Goal: Task Accomplishment & Management: Manage account settings

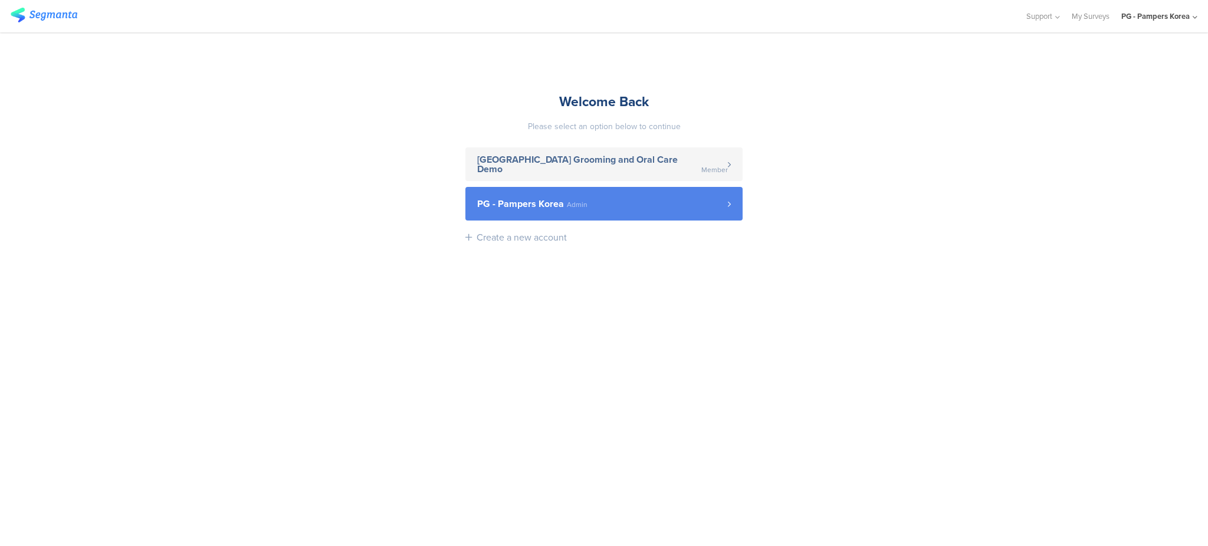
click at [643, 217] on link "PG - Pampers Korea Admin" at bounding box center [603, 204] width 277 height 34
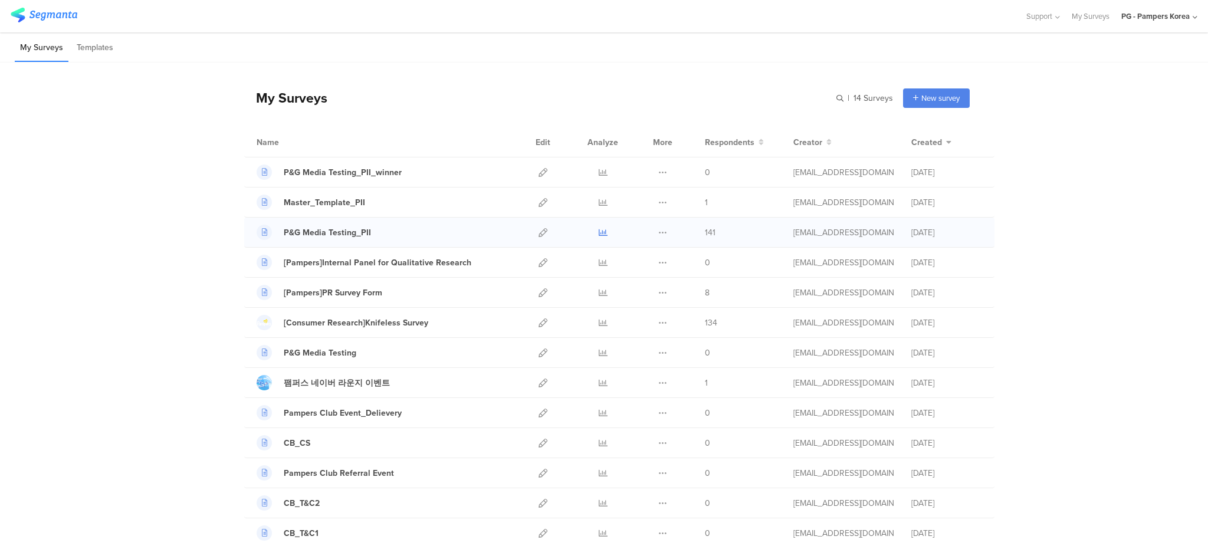
click at [599, 233] on icon at bounding box center [603, 232] width 9 height 9
click at [599, 232] on icon at bounding box center [603, 232] width 9 height 9
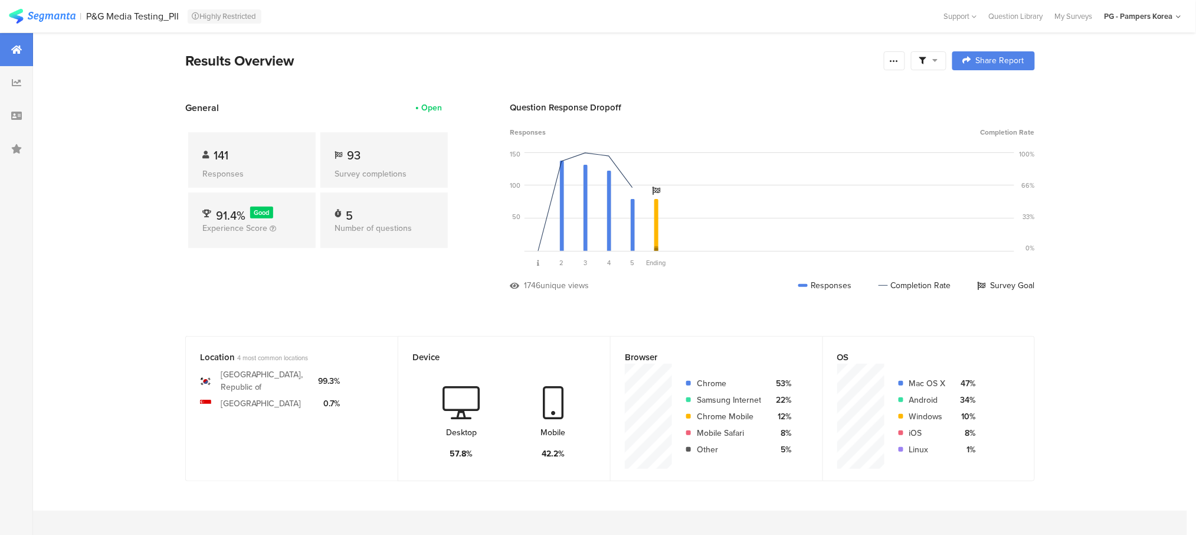
click at [23, 97] on div at bounding box center [16, 82] width 33 height 33
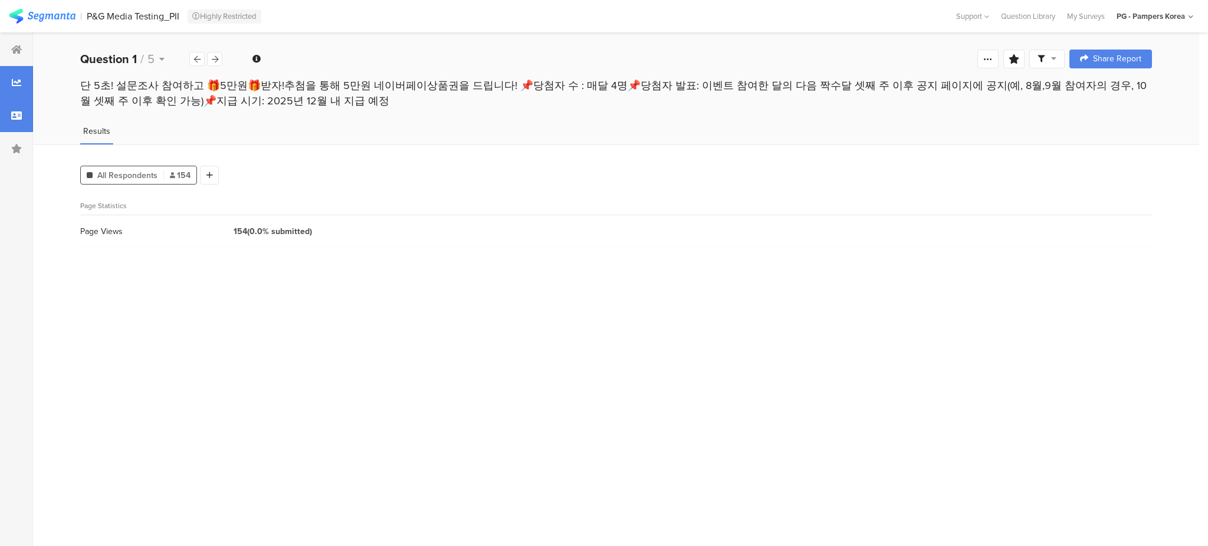
click at [17, 112] on icon at bounding box center [16, 115] width 11 height 9
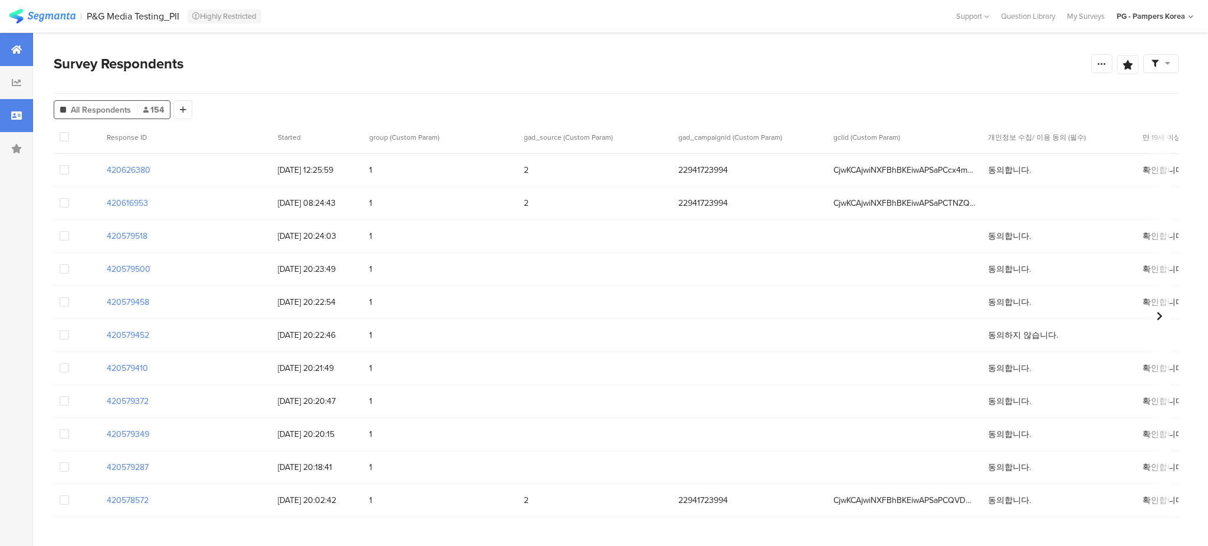
click at [25, 48] on div at bounding box center [16, 49] width 33 height 33
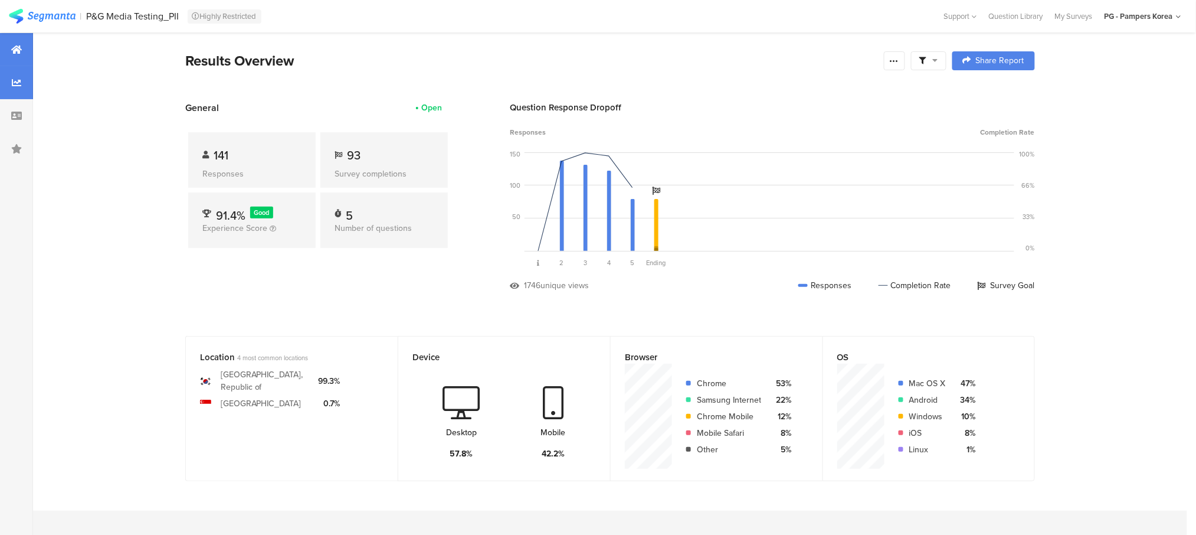
click at [17, 86] on icon at bounding box center [16, 82] width 9 height 9
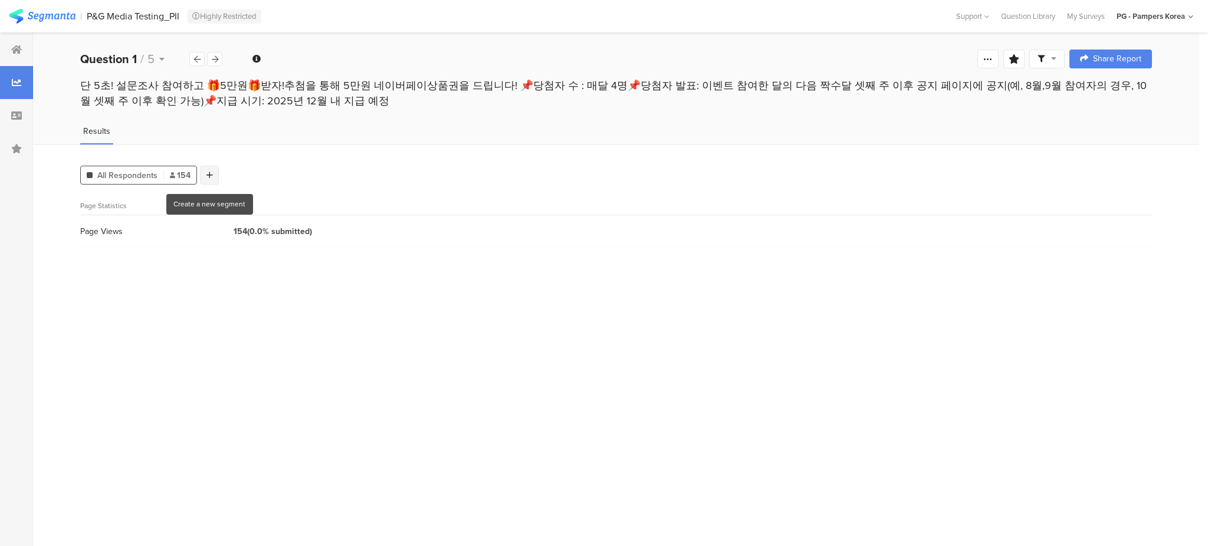
click at [209, 172] on div at bounding box center [209, 175] width 19 height 19
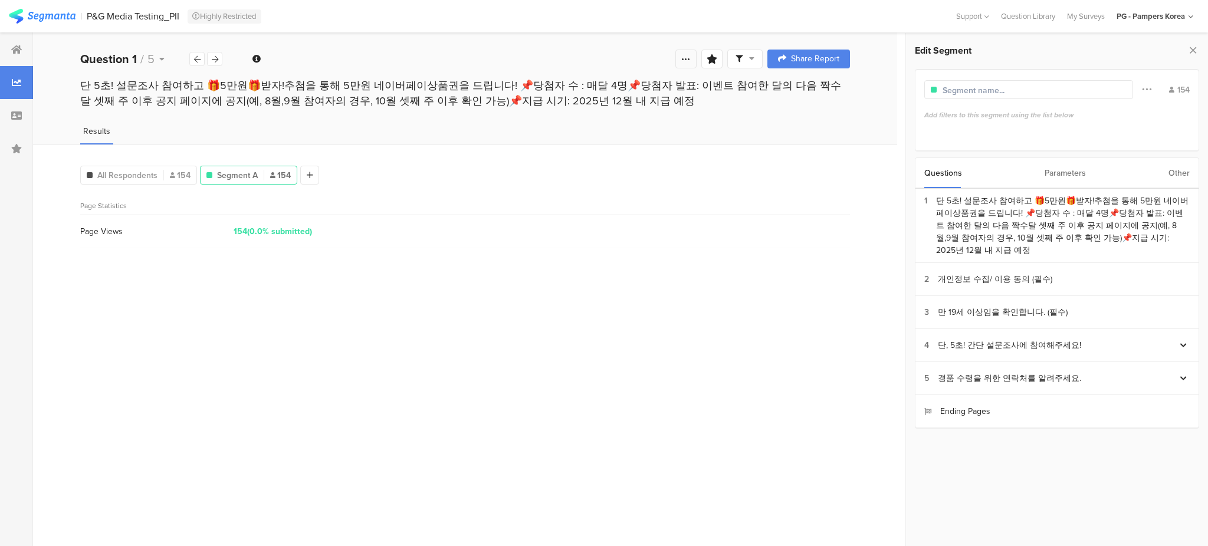
click at [690, 57] on icon at bounding box center [685, 58] width 9 height 9
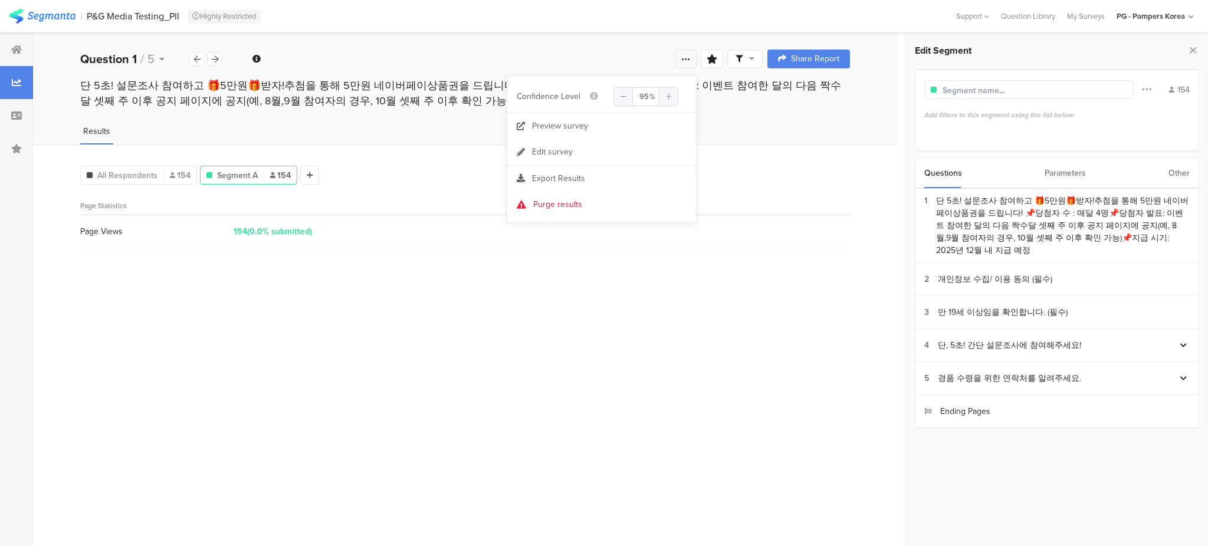
click at [690, 57] on icon at bounding box center [685, 58] width 9 height 9
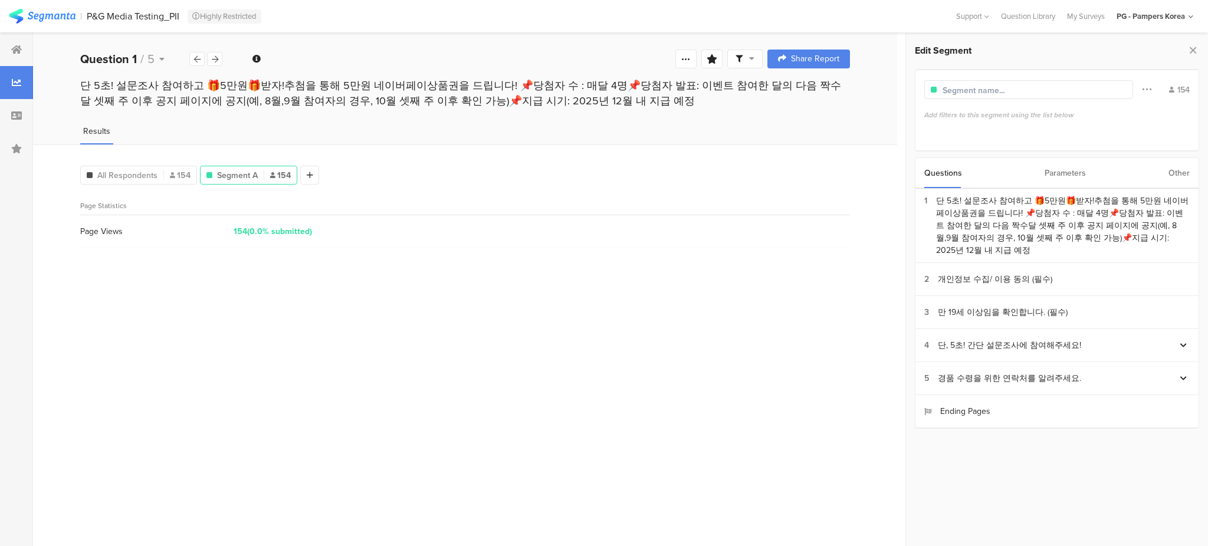
click at [1005, 86] on input "text" at bounding box center [994, 90] width 103 height 12
type input "Answer"
click at [1061, 173] on div "Parameters" at bounding box center [1065, 173] width 41 height 30
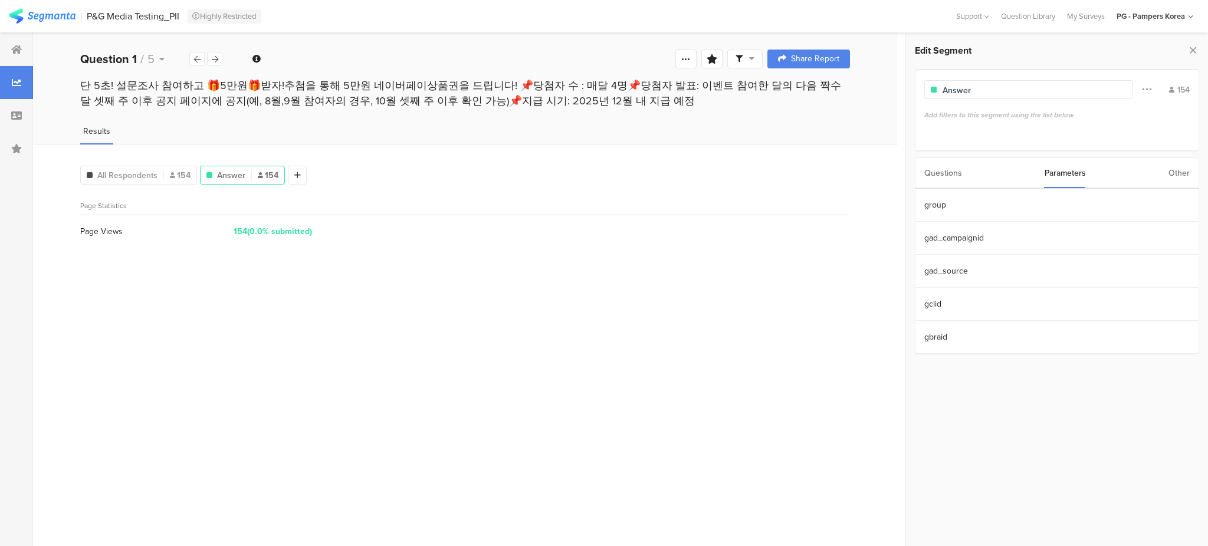
click at [947, 184] on div "Questions" at bounding box center [944, 173] width 38 height 30
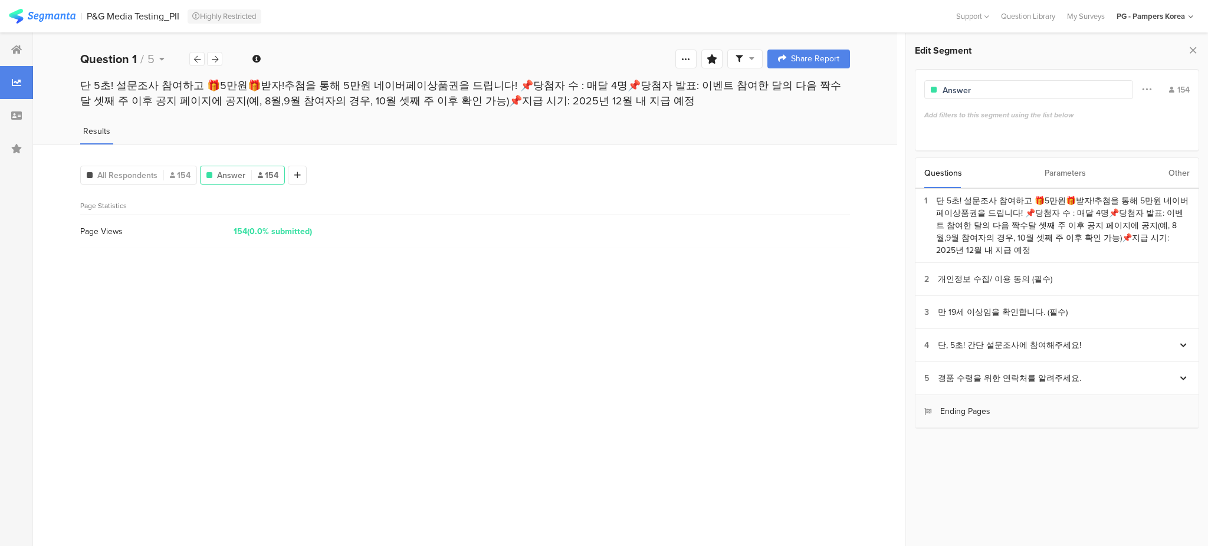
click at [965, 405] on div "Ending Pages" at bounding box center [958, 411] width 66 height 12
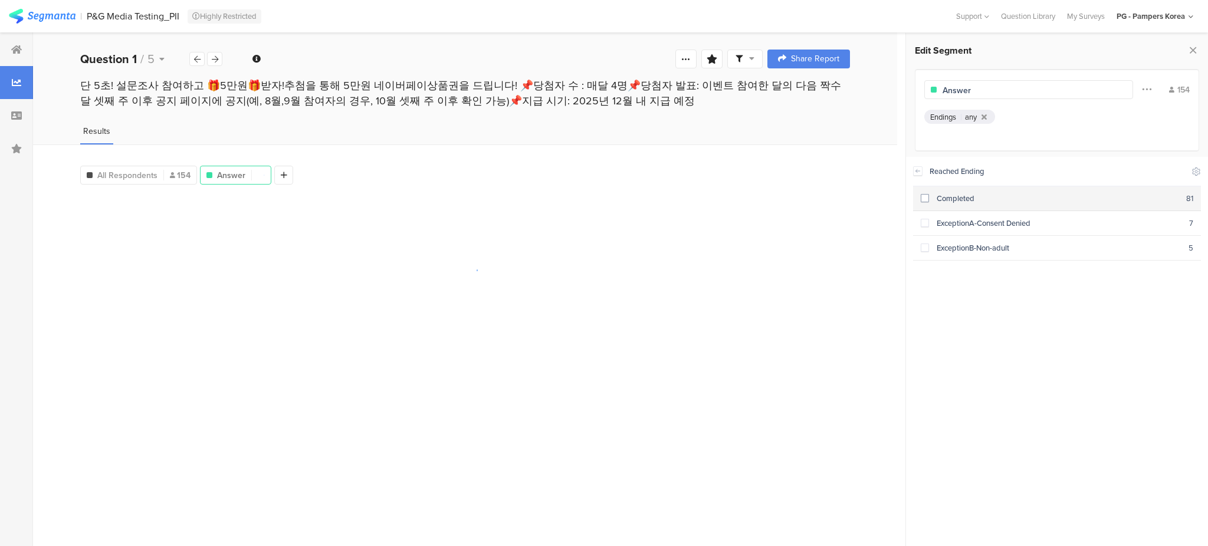
click at [925, 198] on span at bounding box center [925, 198] width 8 height 8
click at [916, 171] on icon at bounding box center [918, 170] width 4 height 3
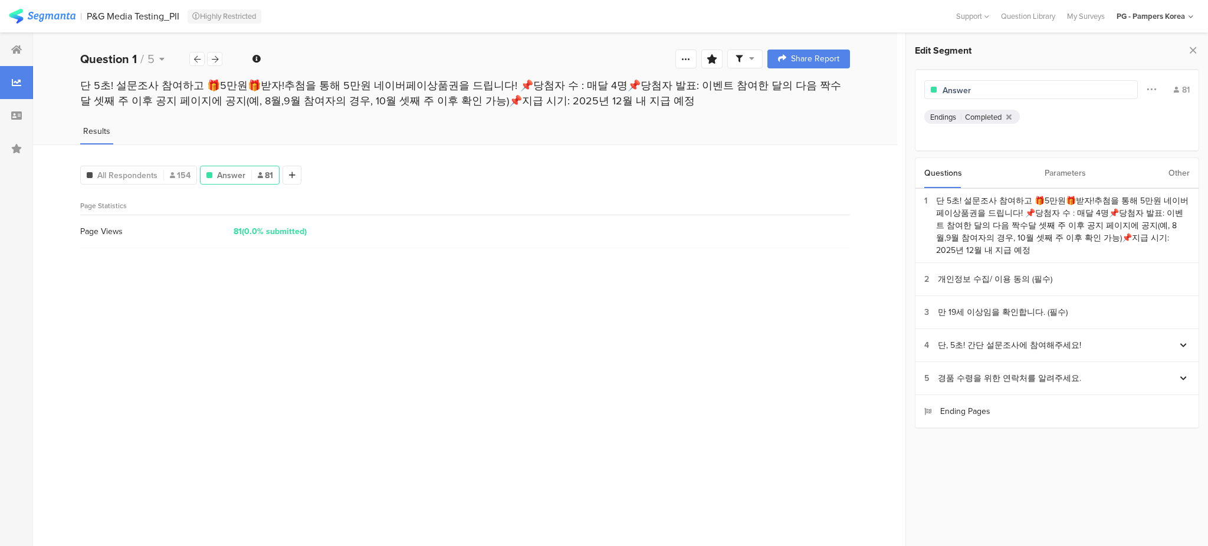
click at [1080, 166] on div "Parameters" at bounding box center [1065, 173] width 41 height 30
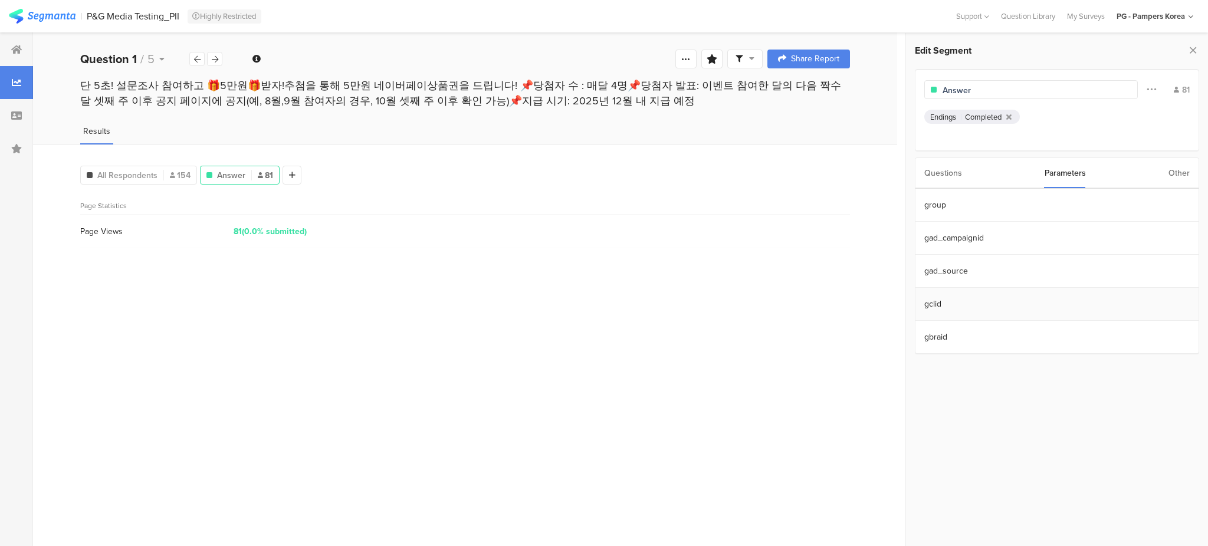
click at [968, 303] on section "gclid" at bounding box center [1057, 304] width 283 height 33
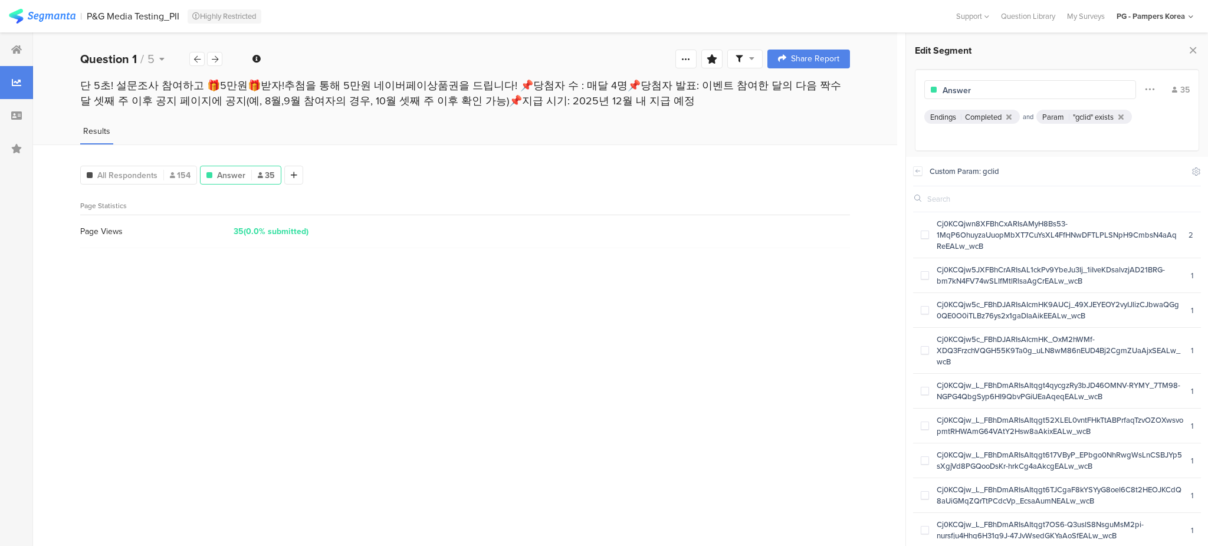
click at [1103, 116] on div ""gclid" exists" at bounding box center [1093, 117] width 41 height 11
click at [1195, 173] on icon at bounding box center [1197, 172] width 8 height 8
click at [1163, 131] on div "Endings Completed and Param "gclid" exists" at bounding box center [1057, 126] width 265 height 32
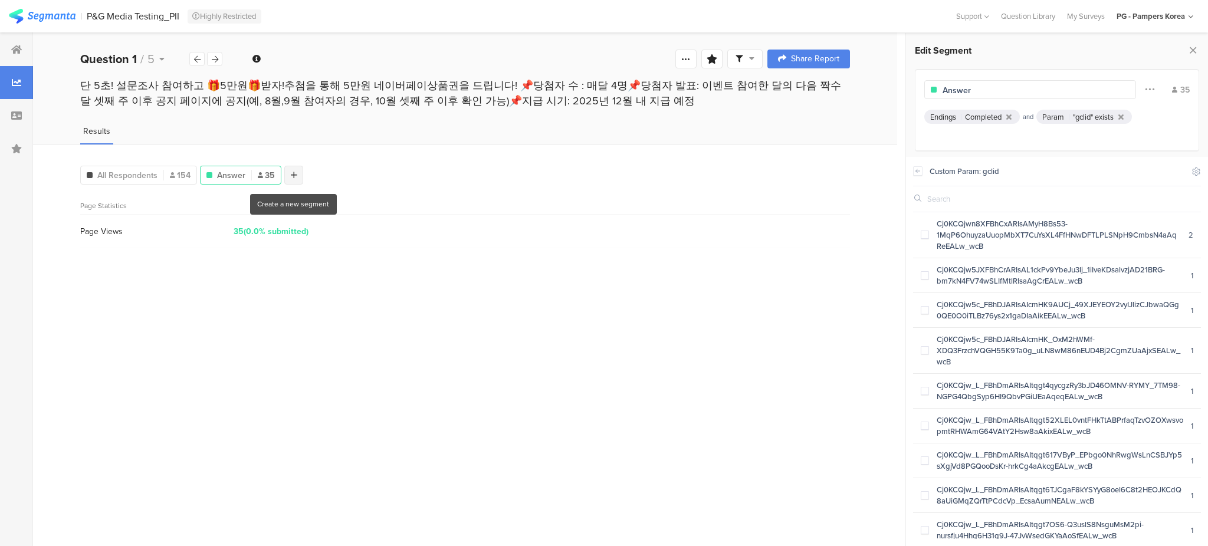
click at [293, 175] on icon at bounding box center [294, 175] width 6 height 8
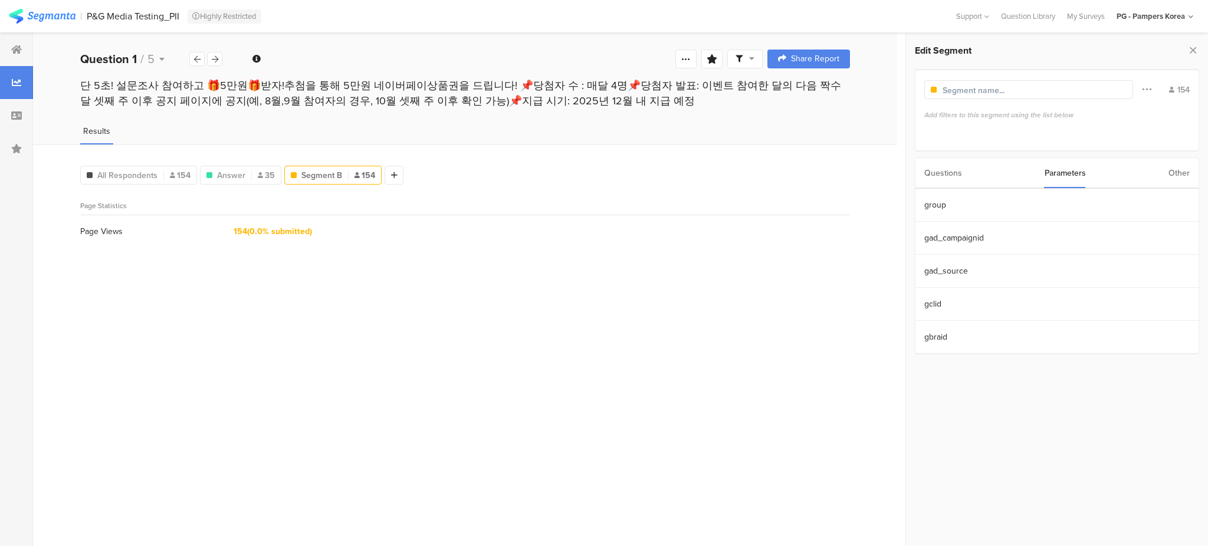
click at [952, 172] on div "Questions" at bounding box center [944, 173] width 38 height 30
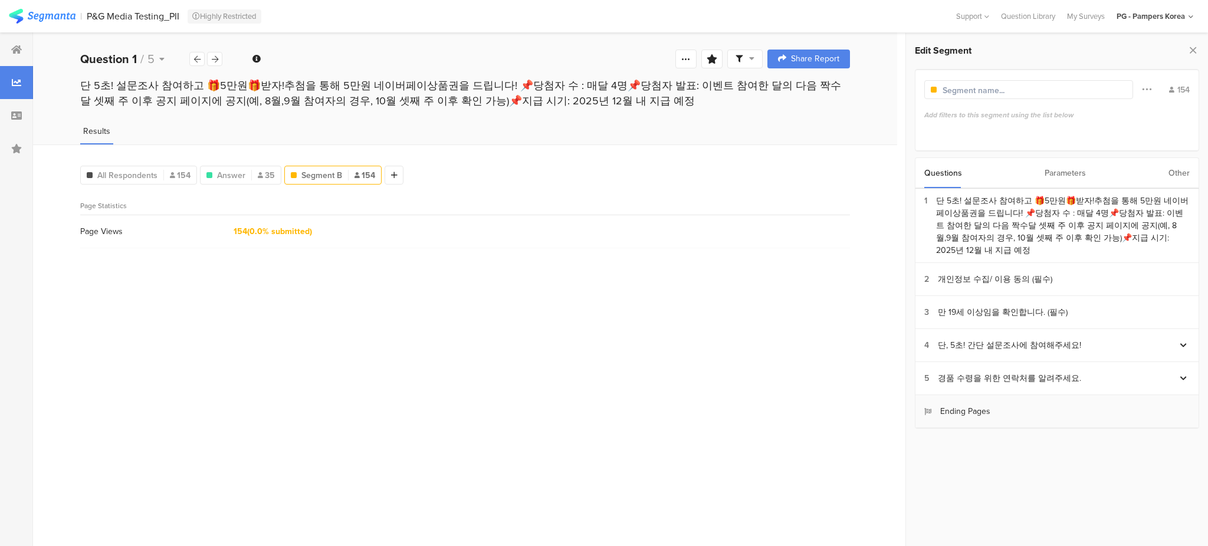
click at [999, 395] on section "Ending Pages" at bounding box center [1057, 411] width 283 height 33
click at [965, 408] on section "Ending Pages" at bounding box center [1057, 411] width 283 height 33
click at [974, 395] on section "Ending Pages" at bounding box center [1057, 411] width 283 height 33
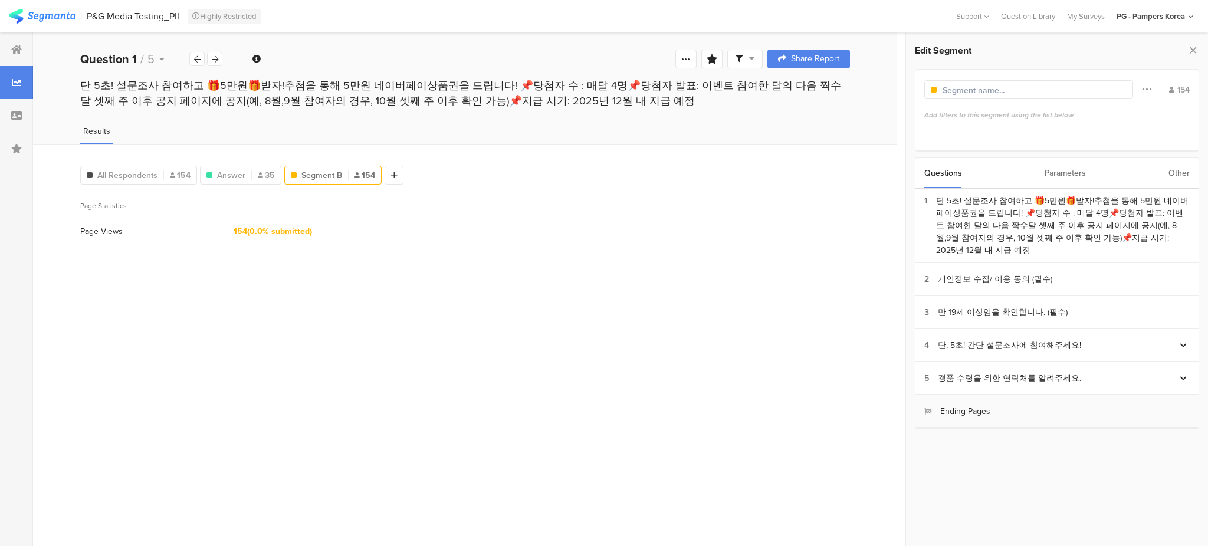
click at [974, 395] on section "Ending Pages" at bounding box center [1057, 411] width 283 height 33
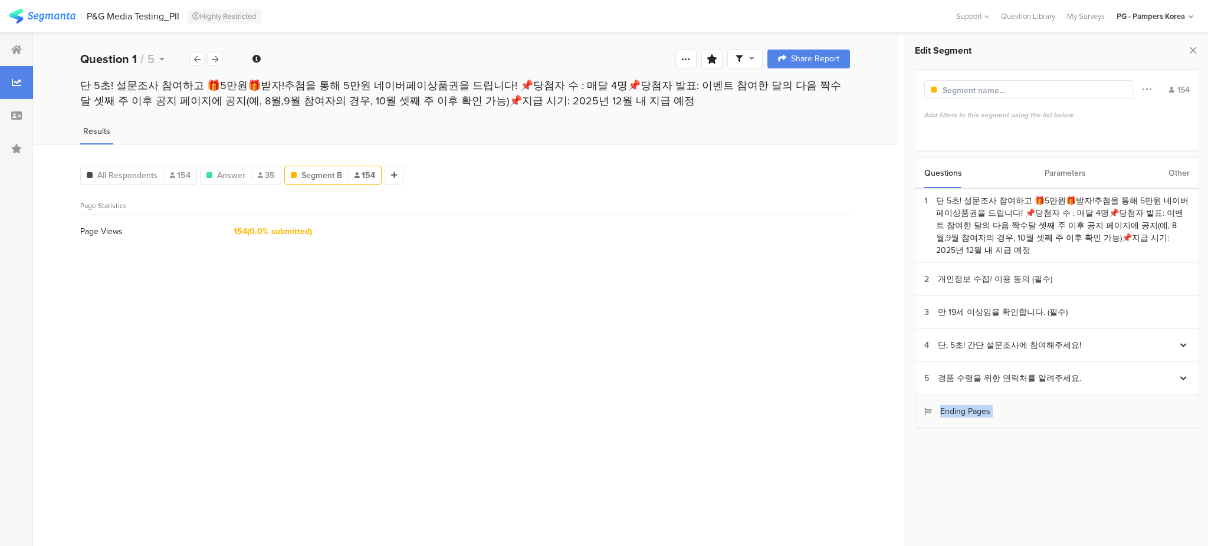
click at [974, 395] on section "Ending Pages" at bounding box center [1057, 411] width 283 height 33
click at [363, 172] on span "154" at bounding box center [365, 175] width 21 height 12
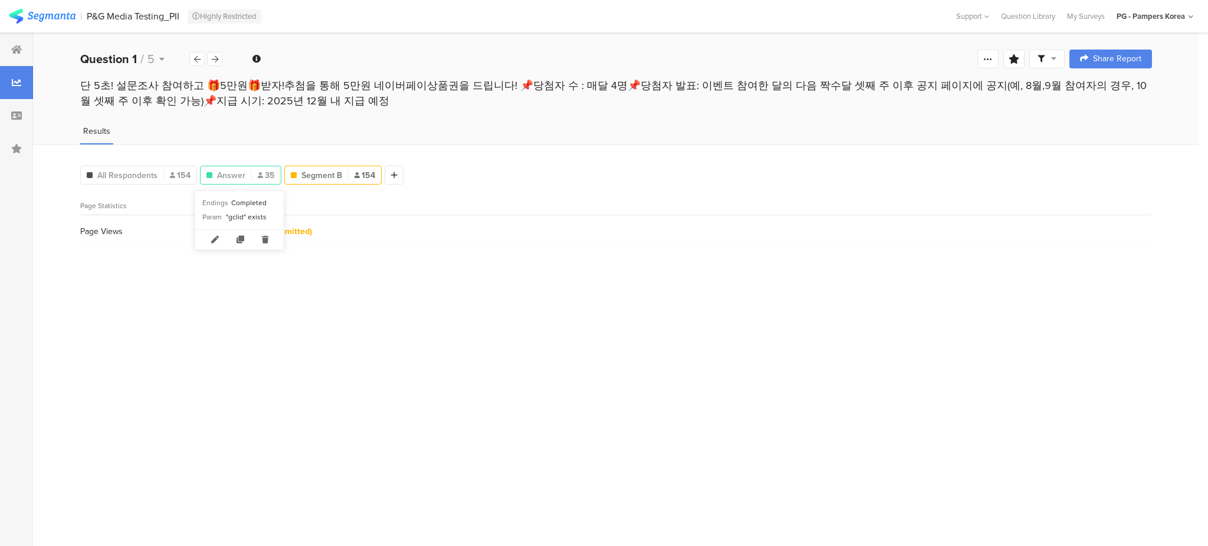
click at [232, 179] on span "Answer" at bounding box center [231, 175] width 28 height 12
type input "Answer"
click at [263, 180] on span "35" at bounding box center [266, 175] width 17 height 12
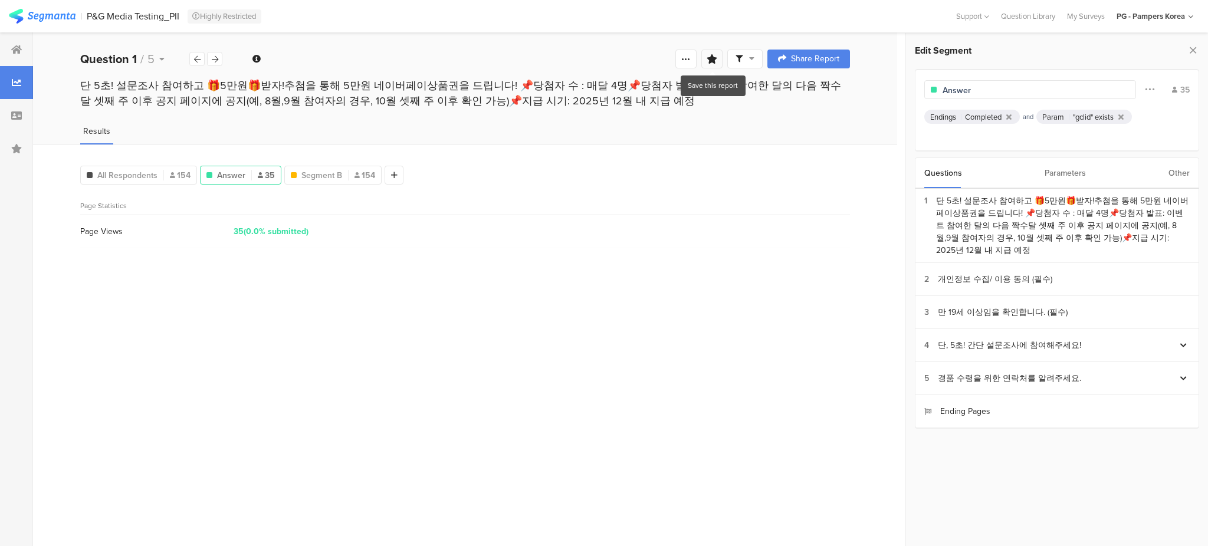
click at [719, 64] on div at bounding box center [711, 59] width 21 height 19
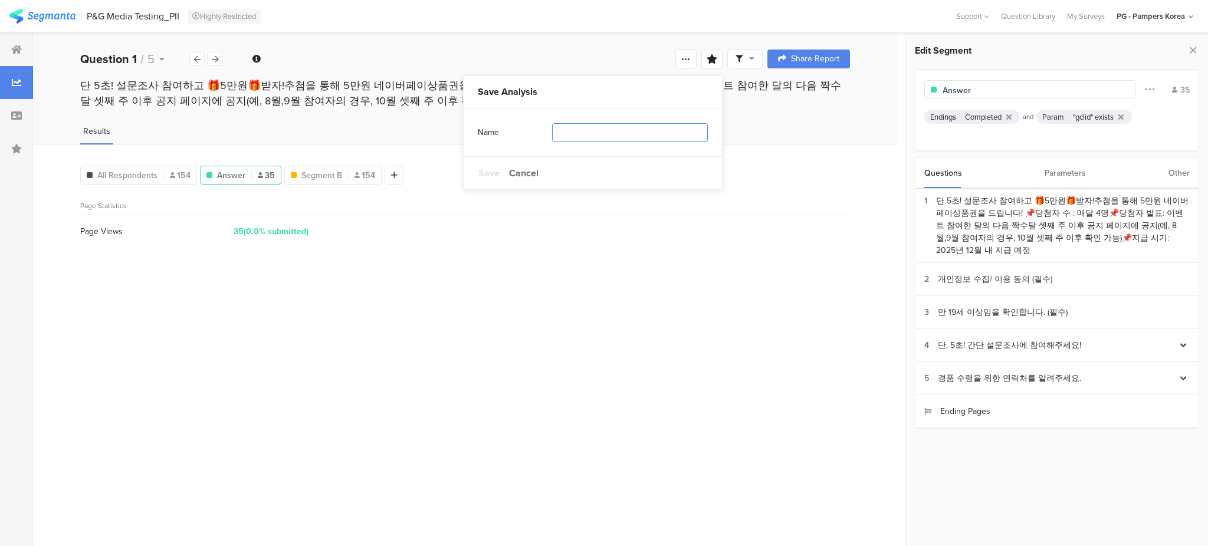
click at [634, 136] on input "text" at bounding box center [630, 132] width 156 height 19
type input "Answer"
click at [481, 173] on span "Save" at bounding box center [488, 173] width 21 height 14
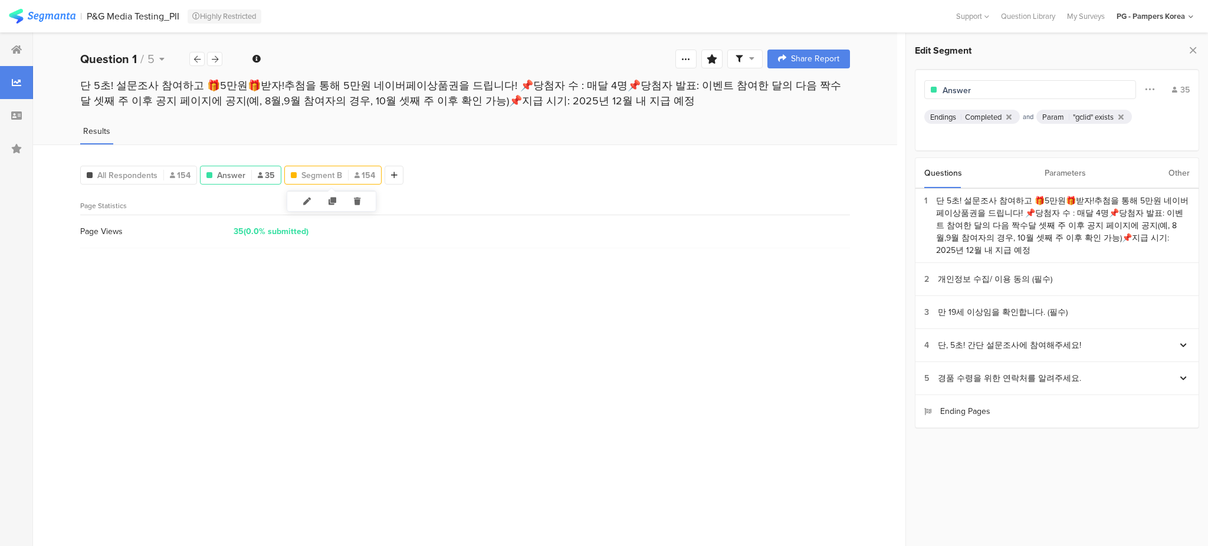
click at [333, 181] on span "Segment B" at bounding box center [321, 175] width 41 height 12
click at [23, 158] on div at bounding box center [16, 148] width 33 height 33
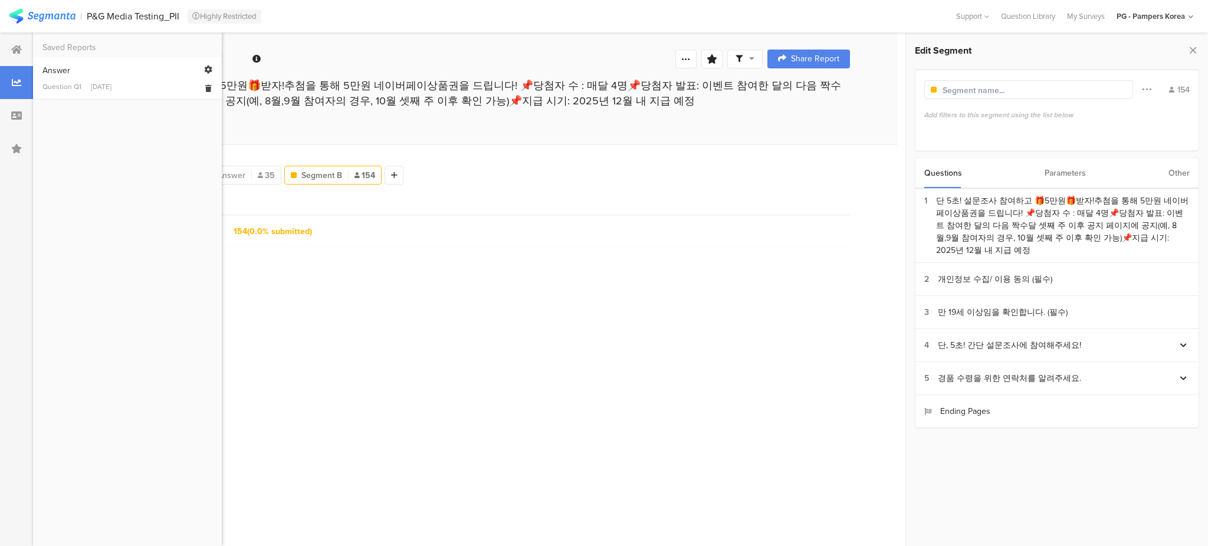
click at [78, 71] on div "Answer" at bounding box center [127, 70] width 170 height 12
type input "Answer"
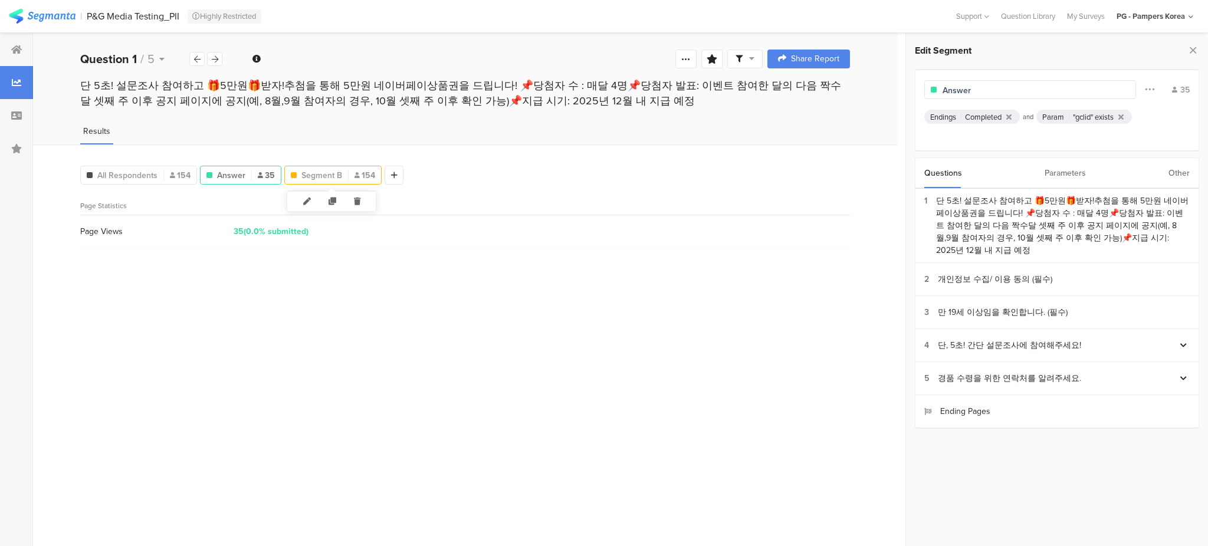
click at [322, 177] on span "Segment B" at bounding box center [321, 175] width 41 height 12
click at [985, 91] on input "text" at bounding box center [994, 90] width 103 height 12
paste input "Group1_Female&&Baby"
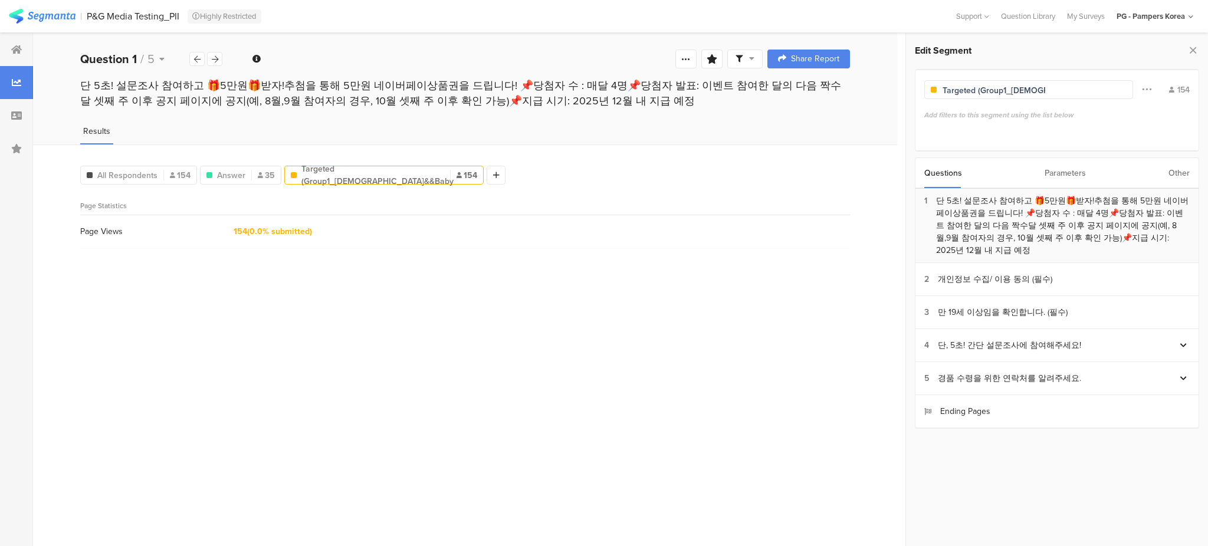
scroll to position [0, 30]
click at [976, 89] on input "Targeted (Female&Baby)" at bounding box center [994, 90] width 103 height 12
type input "Target (Female&Baby)"
click at [1084, 395] on section "Ending Pages" at bounding box center [1057, 411] width 283 height 33
click at [979, 413] on section "Ending Pages" at bounding box center [1057, 411] width 283 height 33
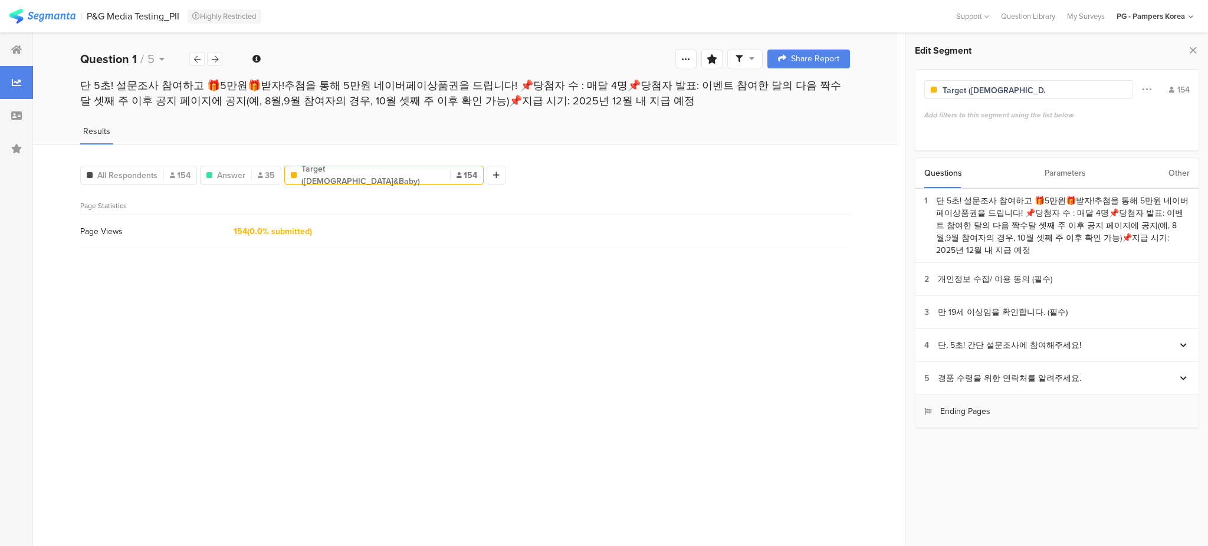
click at [979, 413] on section "Ending Pages" at bounding box center [1057, 411] width 283 height 33
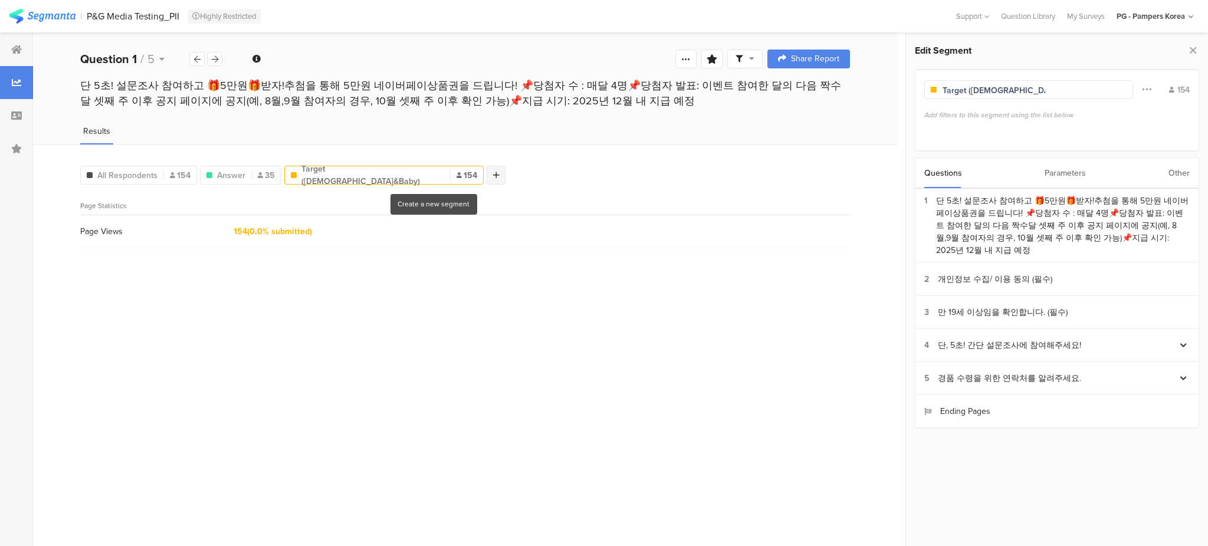
click at [493, 177] on icon at bounding box center [496, 175] width 6 height 8
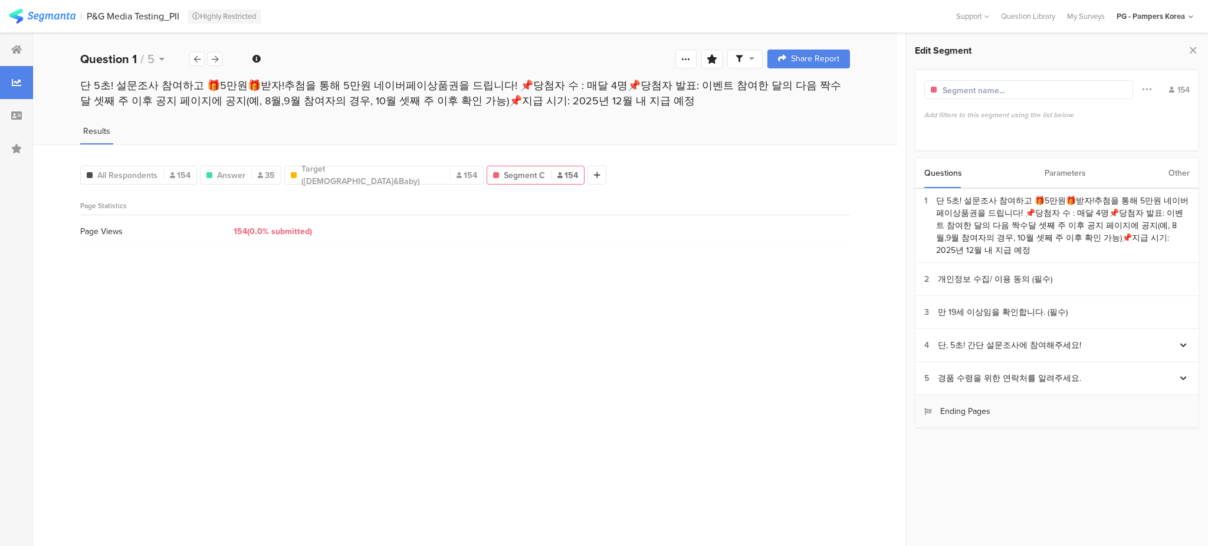
click at [960, 405] on div "Ending Pages" at bounding box center [958, 411] width 66 height 12
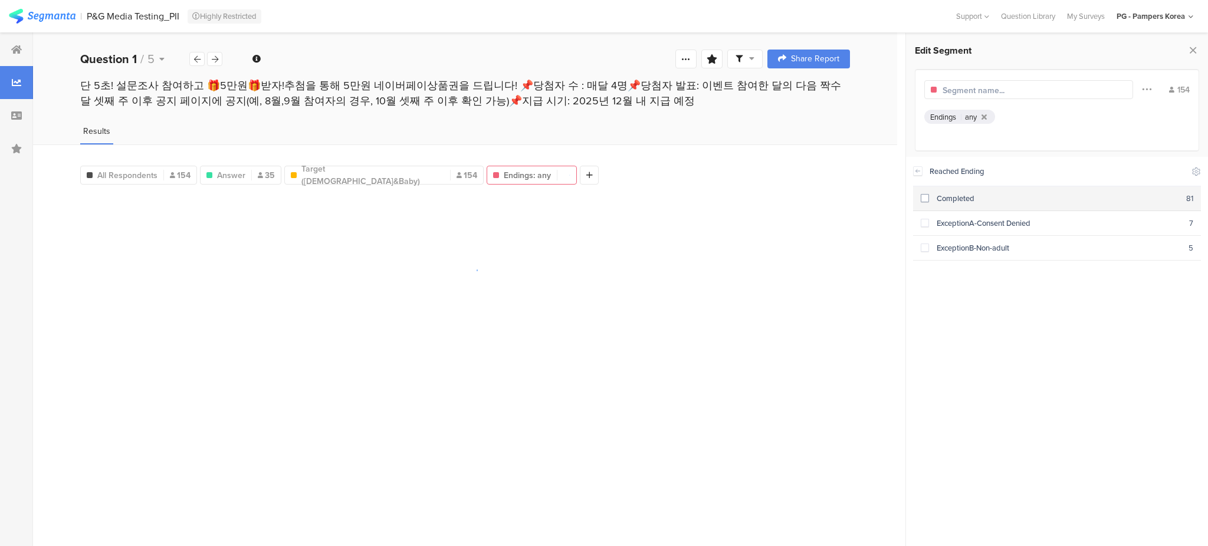
click at [931, 199] on div "Completed" at bounding box center [1057, 198] width 257 height 11
click at [913, 168] on div at bounding box center [917, 170] width 9 height 9
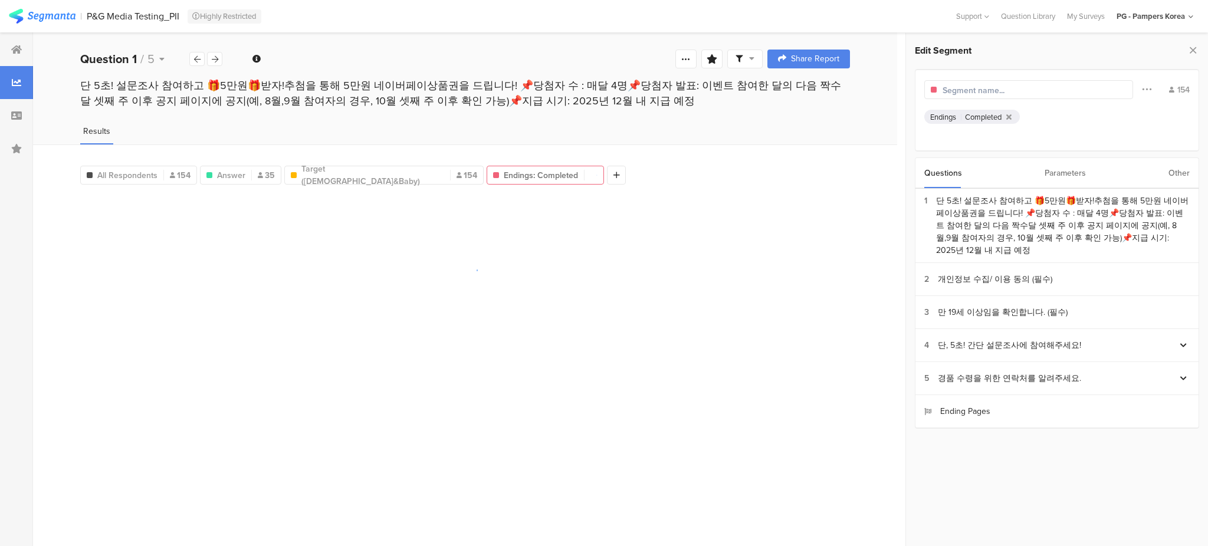
click at [1054, 177] on div "Parameters" at bounding box center [1065, 173] width 41 height 30
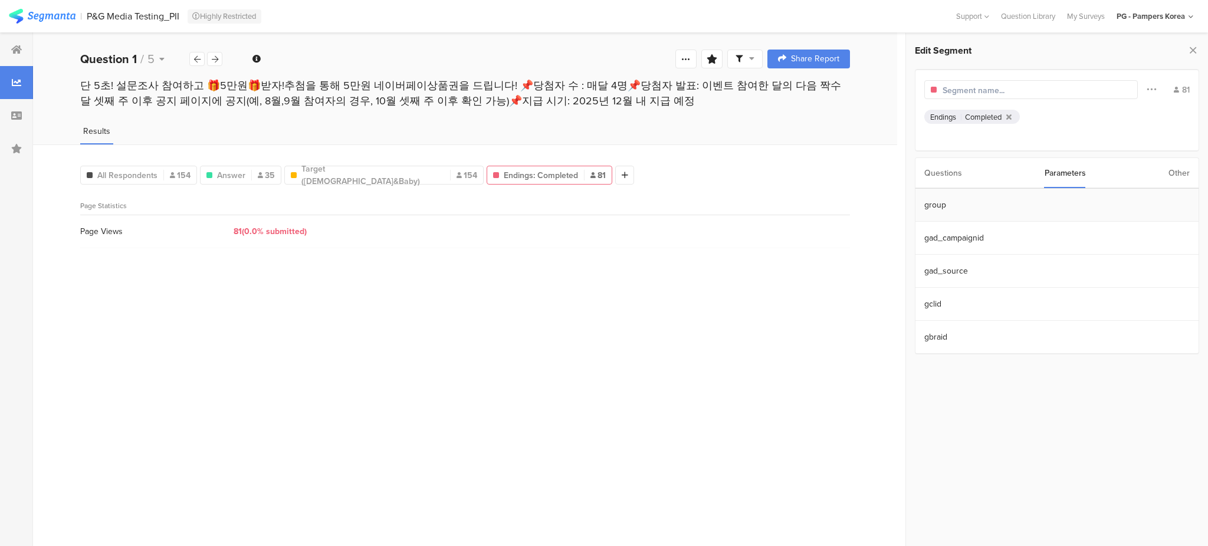
click at [1015, 213] on section "group" at bounding box center [1057, 205] width 283 height 33
click at [927, 227] on span at bounding box center [925, 224] width 8 height 8
click at [919, 170] on icon at bounding box center [918, 170] width 8 height 9
click at [949, 205] on section "group" at bounding box center [1057, 205] width 283 height 33
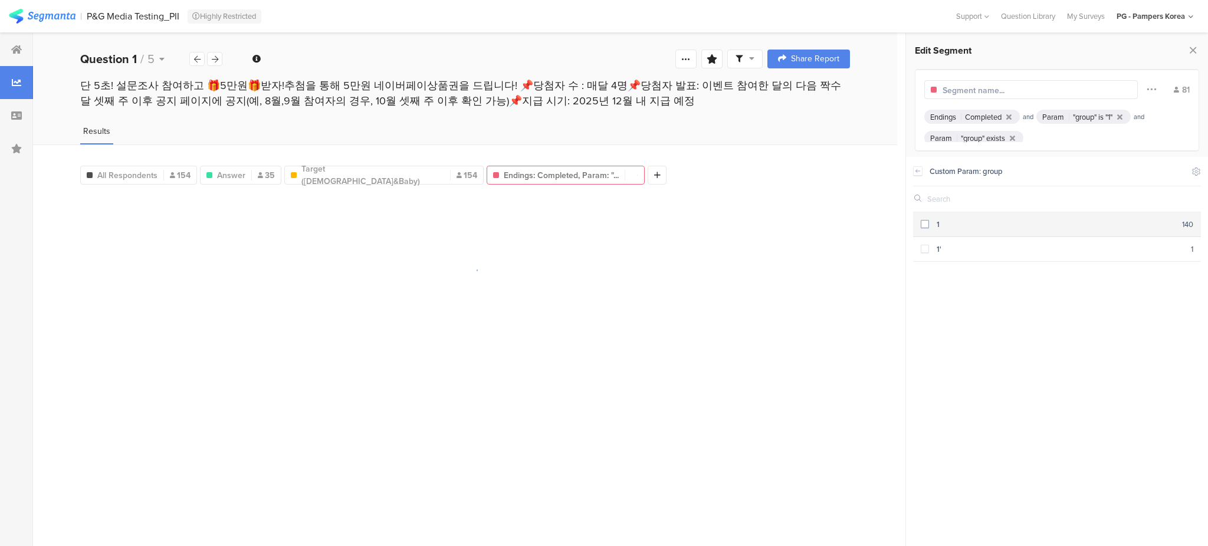
click at [926, 222] on span at bounding box center [925, 224] width 8 height 8
click at [917, 171] on icon at bounding box center [918, 170] width 8 height 9
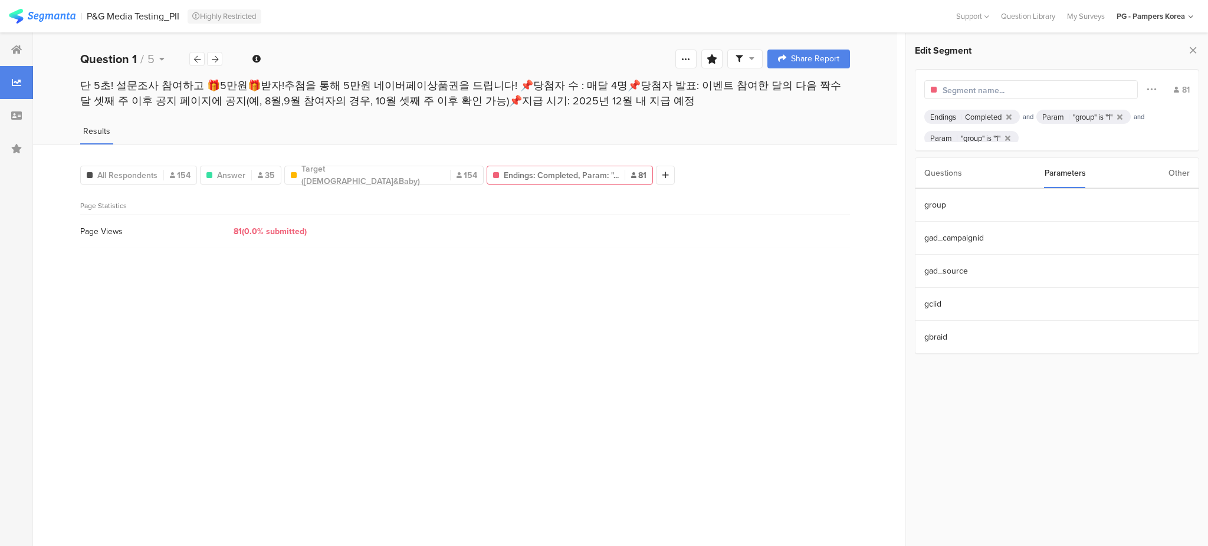
click at [1184, 176] on div "Other" at bounding box center [1179, 173] width 21 height 30
click at [1045, 376] on div "Other Segments" at bounding box center [1057, 370] width 283 height 33
click at [1077, 178] on div "Parameters" at bounding box center [1065, 173] width 41 height 30
click at [953, 172] on div "Questions" at bounding box center [944, 173] width 38 height 30
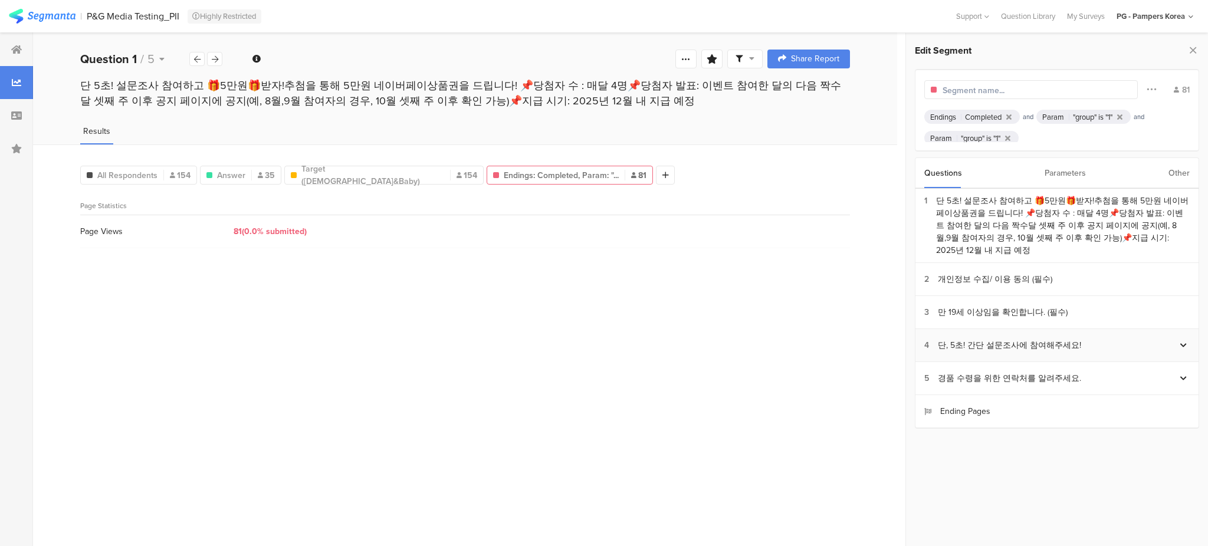
click at [1184, 342] on icon at bounding box center [1184, 345] width 6 height 7
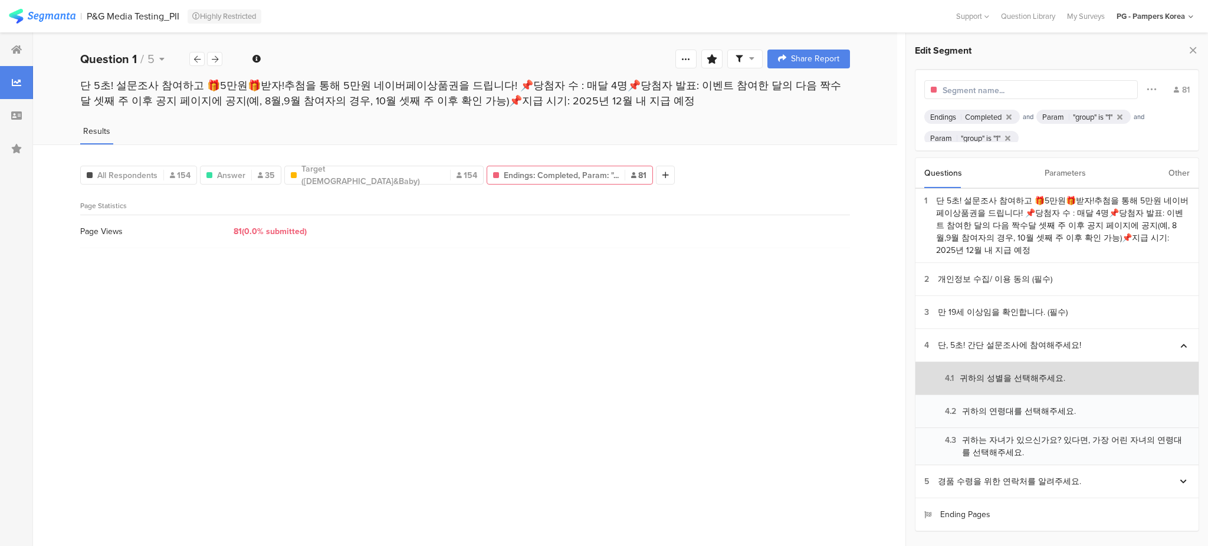
click at [1046, 372] on div "4.1 귀하의 성별을 선택해주세요." at bounding box center [995, 378] width 141 height 12
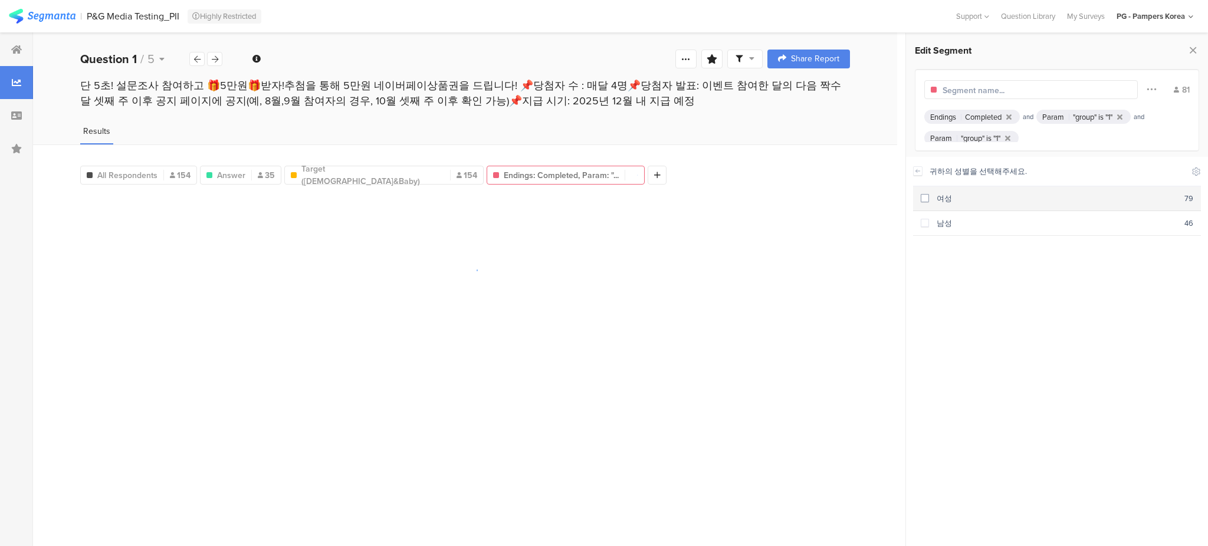
click at [926, 196] on span at bounding box center [925, 198] width 8 height 8
click at [919, 169] on icon at bounding box center [918, 170] width 8 height 9
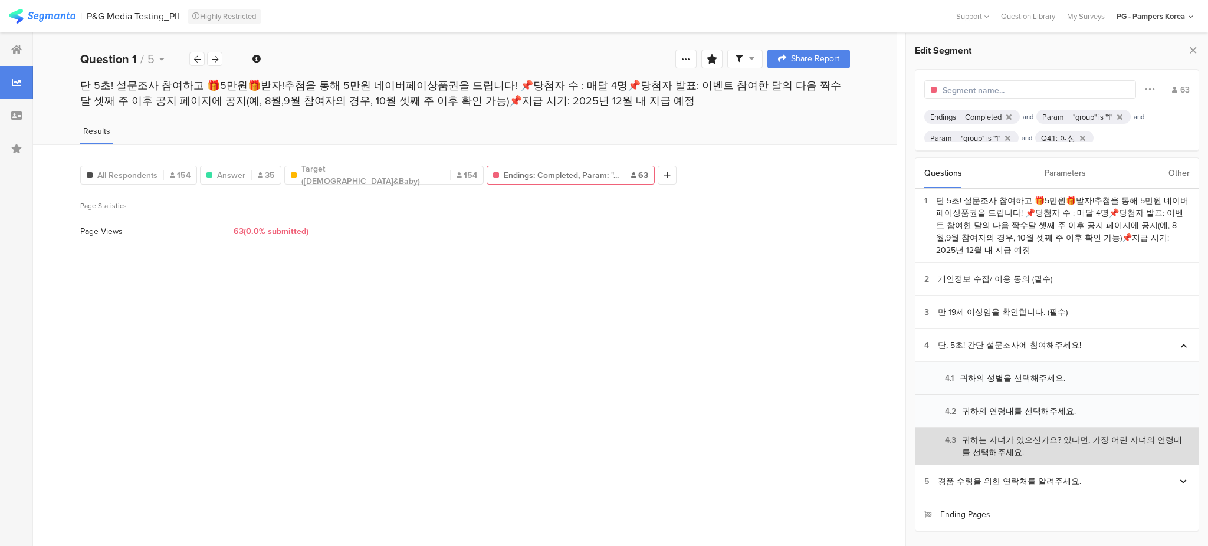
click at [1173, 440] on div "4.3 귀하는 자녀가 있으신가요? 있다면, 가장 어린 자녀의 연령대를 선택해주세요." at bounding box center [1057, 446] width 265 height 25
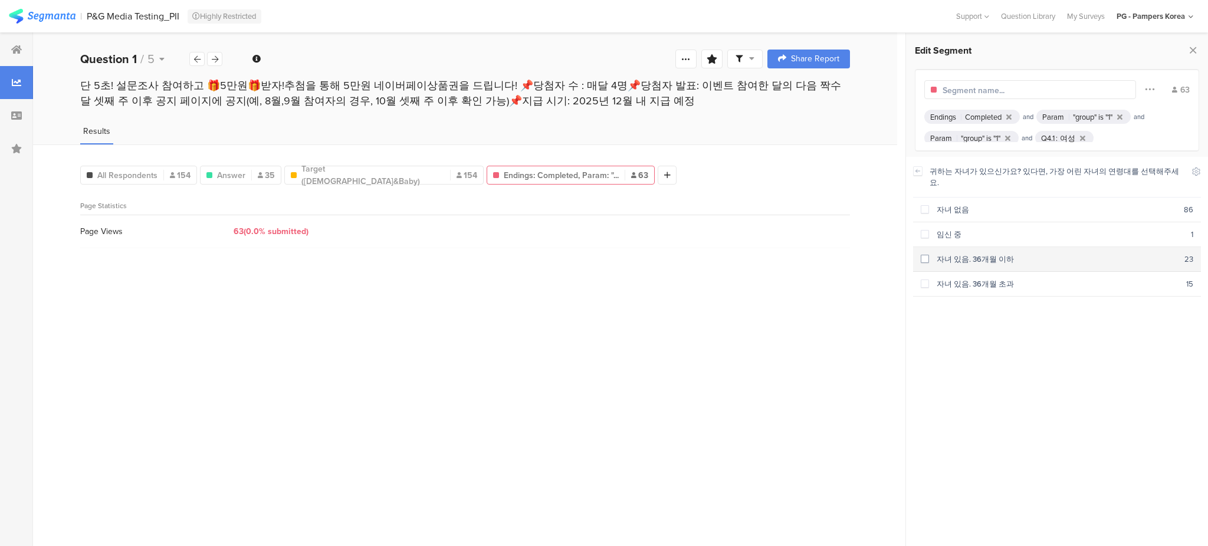
click at [931, 254] on div "자녀 있음. 36개월 이하" at bounding box center [1056, 259] width 255 height 11
click at [1001, 84] on input "text" at bounding box center [994, 90] width 103 height 12
click at [1017, 91] on input "Target([DEMOGRAPHIC_DATA]&Baby<3)" at bounding box center [994, 90] width 103 height 12
click at [1080, 57] on div "Edit Segment" at bounding box center [1057, 50] width 284 height 17
click at [1050, 91] on div "Target(Female&BabyAge<3)" at bounding box center [1032, 89] width 214 height 19
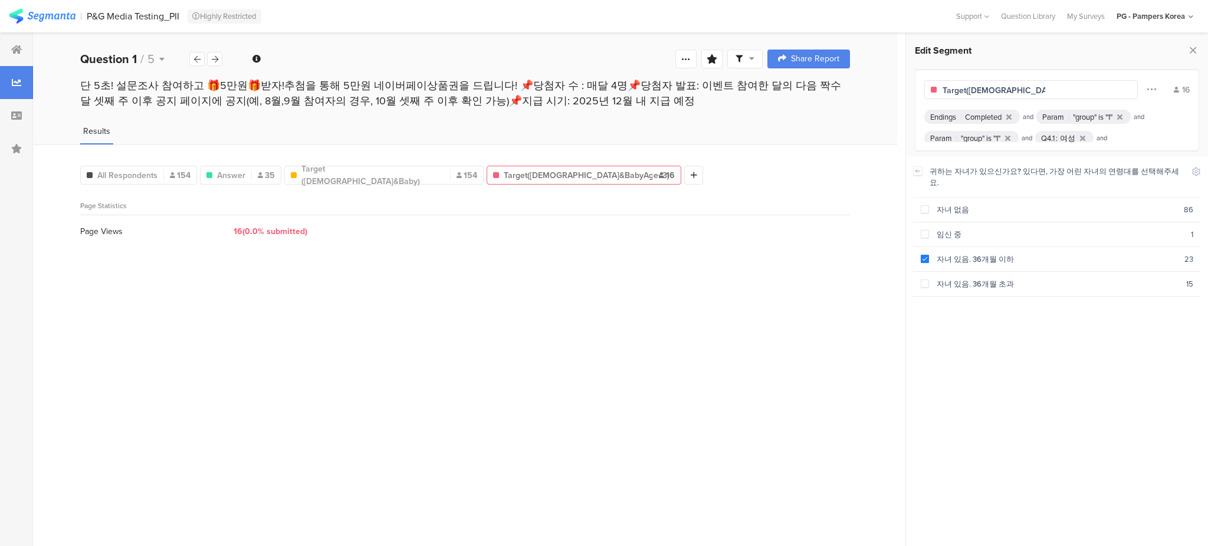
click at [1033, 91] on input "Target(Female&BabyAge<3)" at bounding box center [994, 90] width 103 height 12
type input "Target([DEMOGRAPHIC_DATA]&Baby<3)"
click at [713, 52] on div at bounding box center [711, 59] width 21 height 19
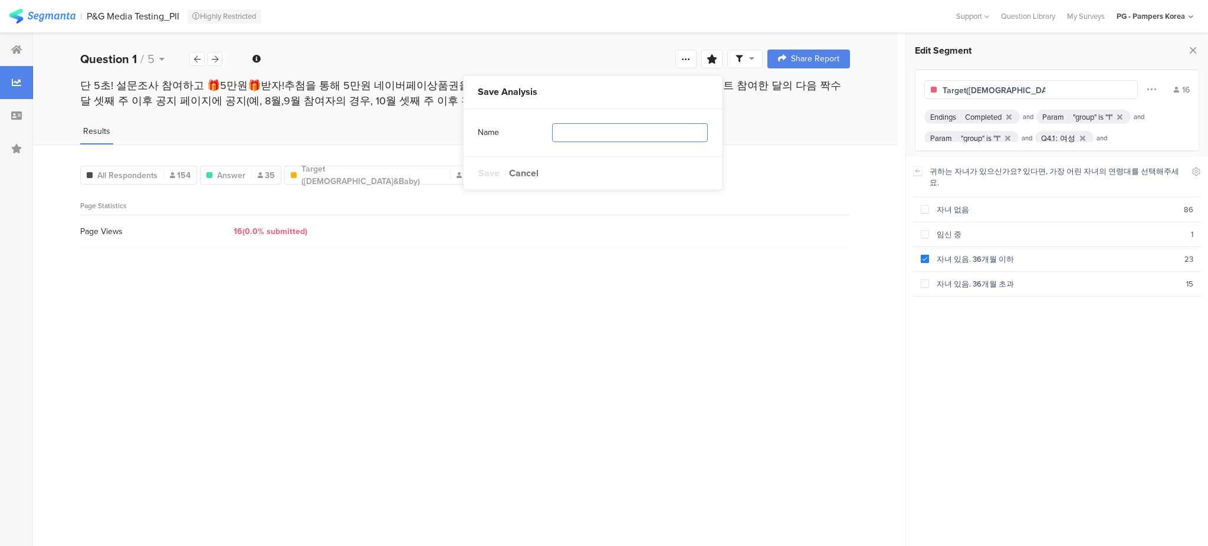
click at [644, 132] on input "text" at bounding box center [630, 132] width 156 height 19
type input "Target(Female&BabyAge<3)"
click at [489, 172] on span "Save" at bounding box center [488, 173] width 21 height 14
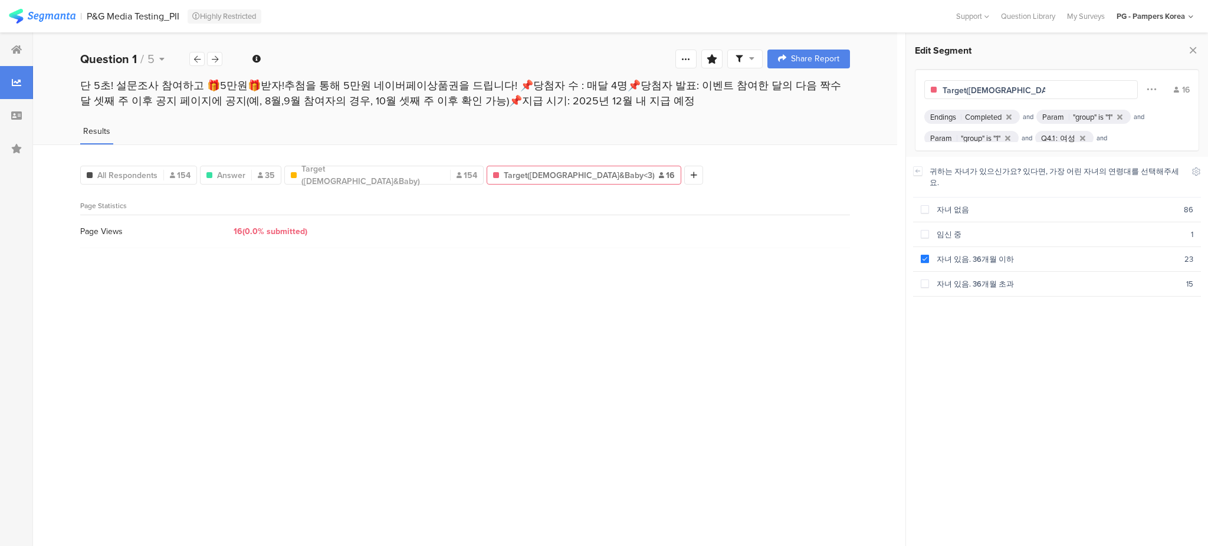
click at [385, 320] on div "All Respondents 154 Answer 35 Target (Female&Baby) 154 Target(Female&Baby<3) 16…" at bounding box center [465, 346] width 864 height 402
click at [1011, 139] on icon at bounding box center [1007, 139] width 5 height 8
click at [710, 56] on icon at bounding box center [712, 58] width 11 height 9
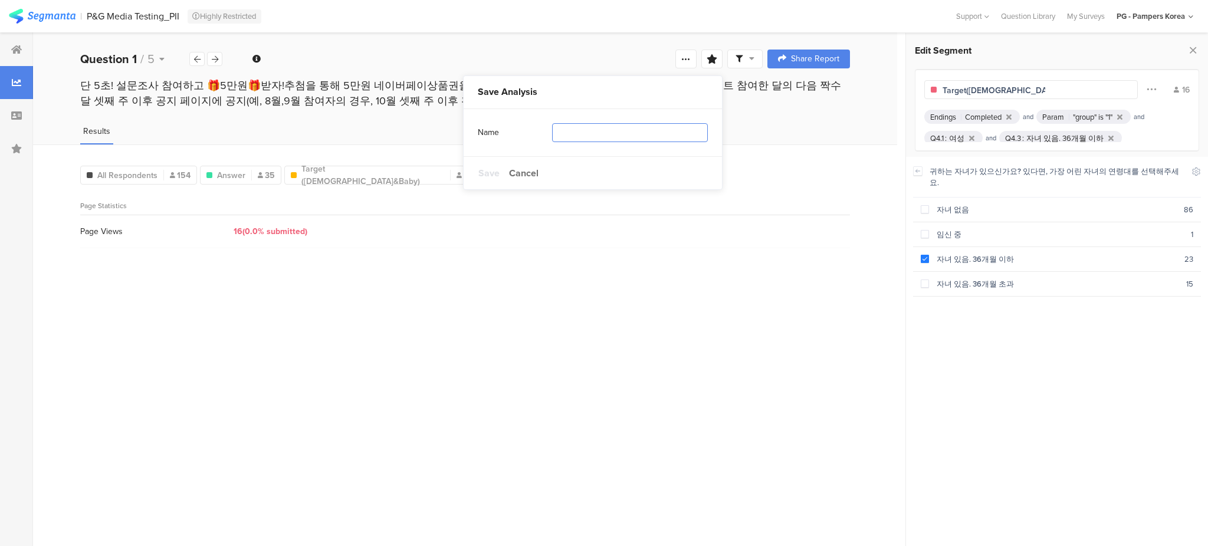
click at [579, 139] on input "text" at bounding box center [630, 132] width 156 height 19
click at [15, 148] on icon at bounding box center [16, 148] width 11 height 9
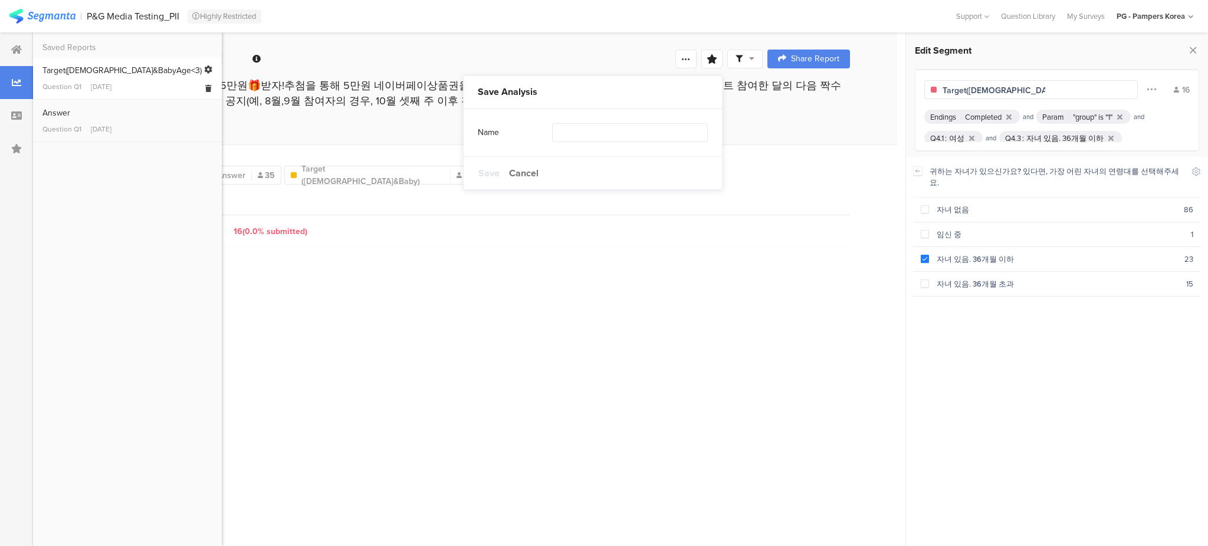
click at [133, 94] on div "Warning Yes, continue No, cancel Target(Female&BabyAge<3) Question Q1 Sep 02, 2…" at bounding box center [127, 78] width 189 height 42
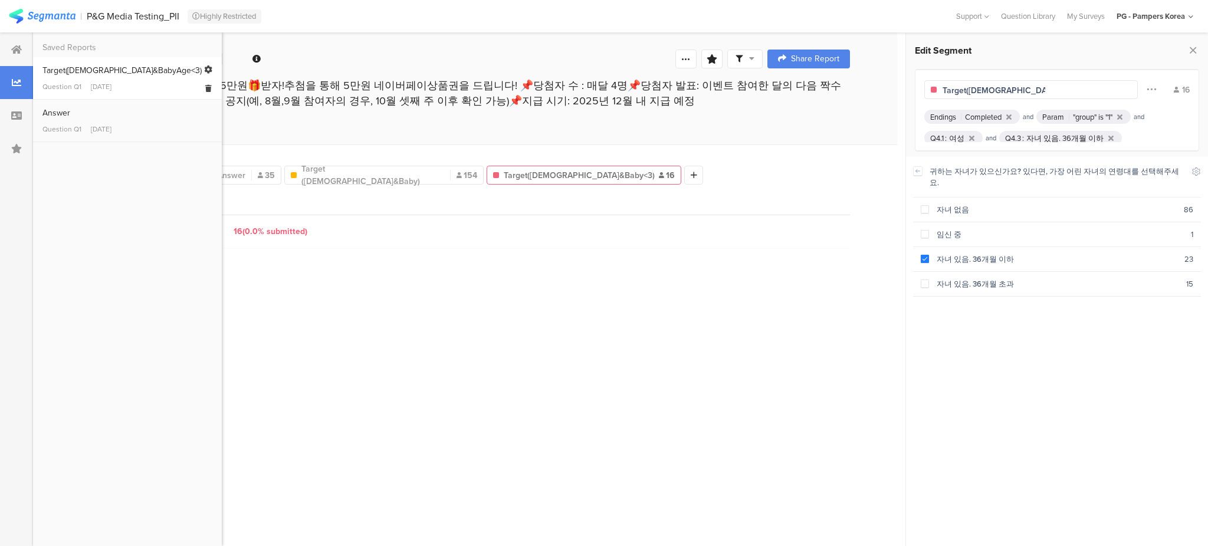
click at [119, 77] on link "Target(Female&BabyAge<3) Question Q1 Sep 02, 2025" at bounding box center [127, 78] width 170 height 28
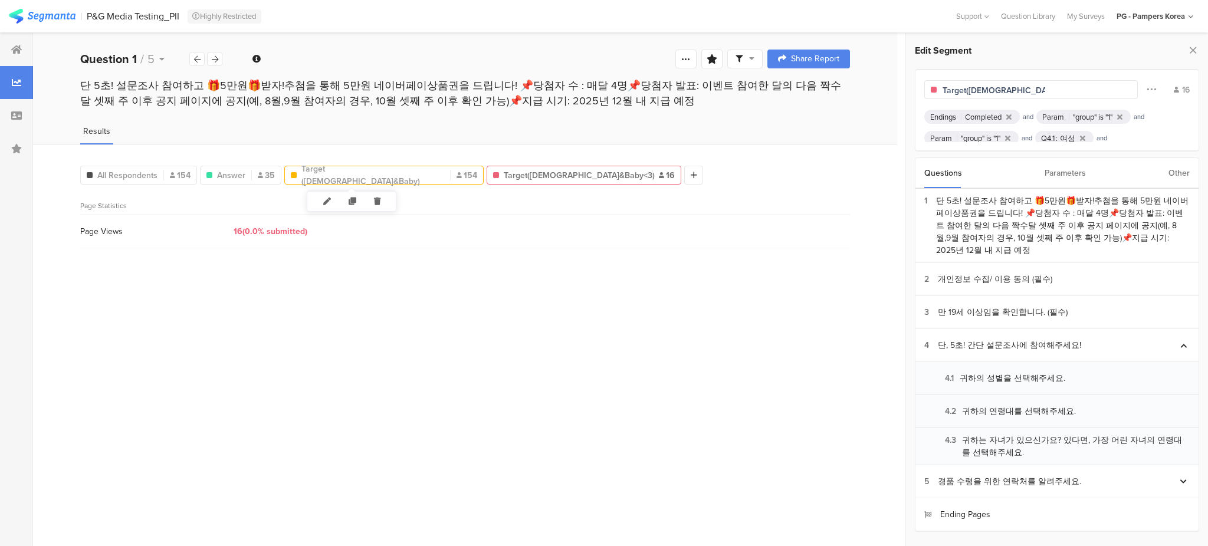
click at [364, 173] on span "Target (Female&Baby)" at bounding box center [372, 175] width 143 height 25
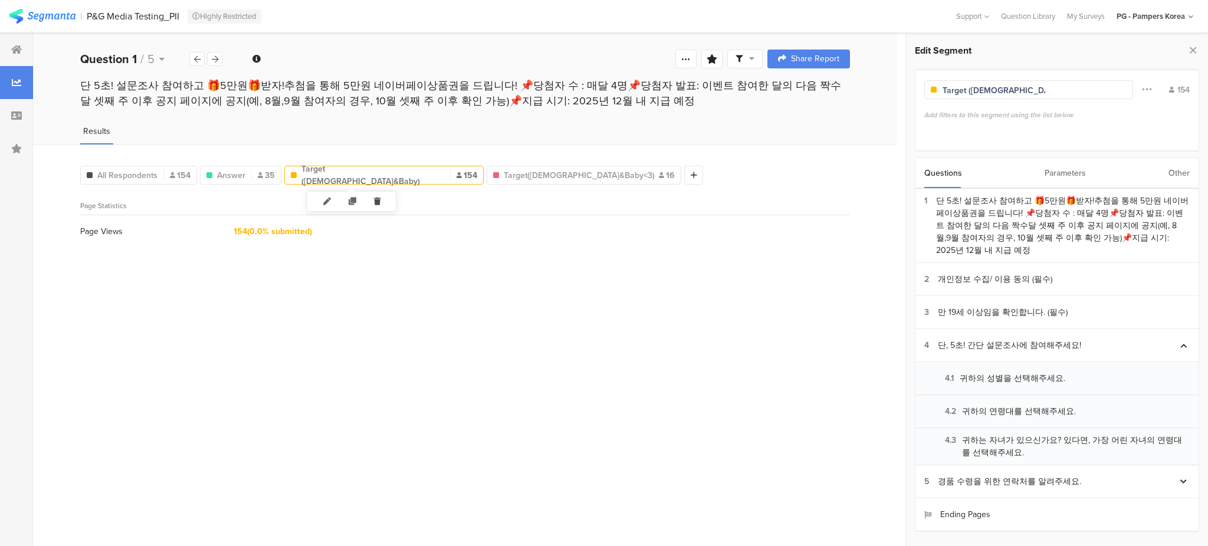
click at [376, 199] on icon at bounding box center [377, 201] width 24 height 19
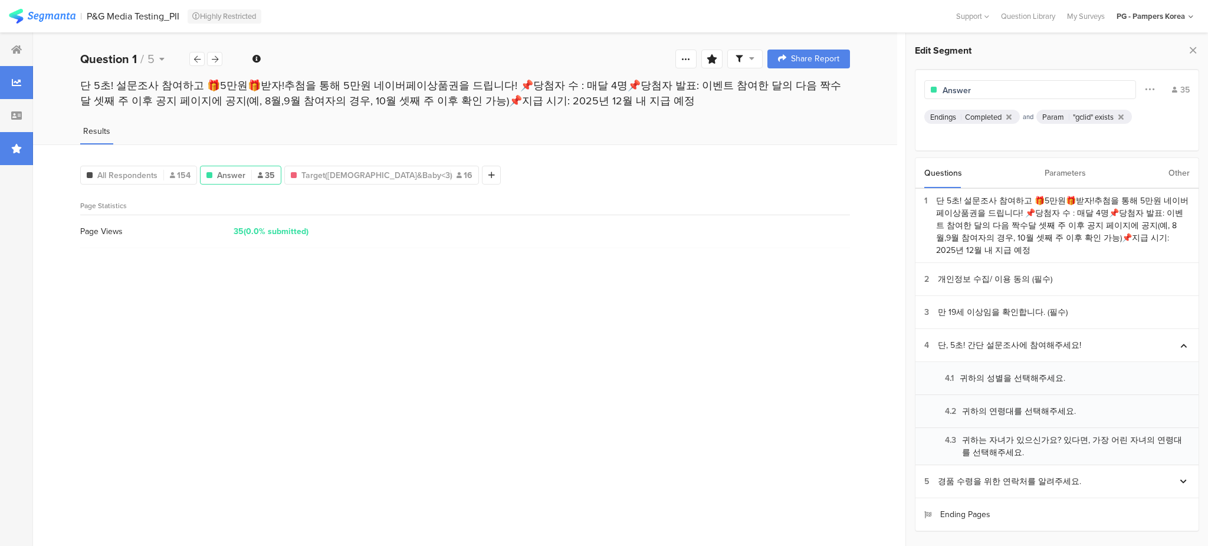
click at [24, 140] on div at bounding box center [16, 148] width 33 height 33
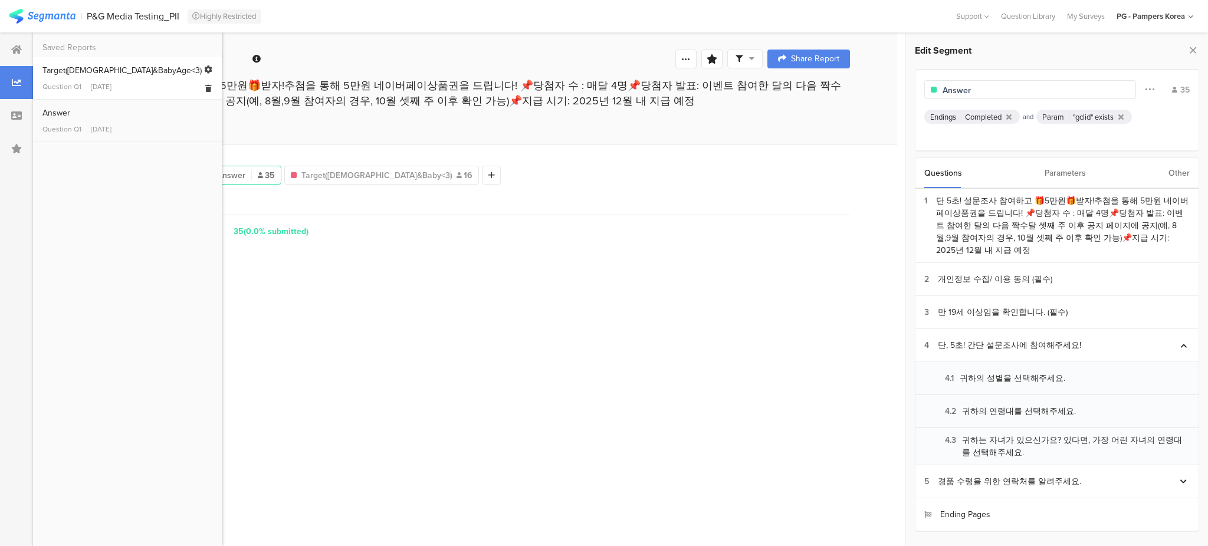
click at [112, 88] on div "[DATE]" at bounding box center [101, 86] width 21 height 11
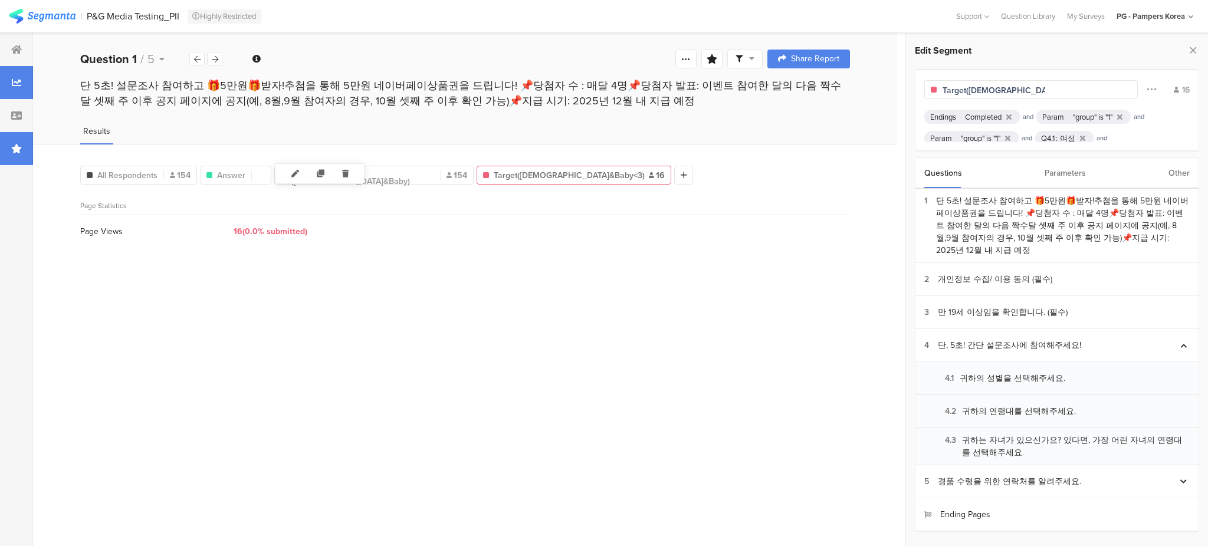
click at [23, 152] on div at bounding box center [16, 148] width 33 height 33
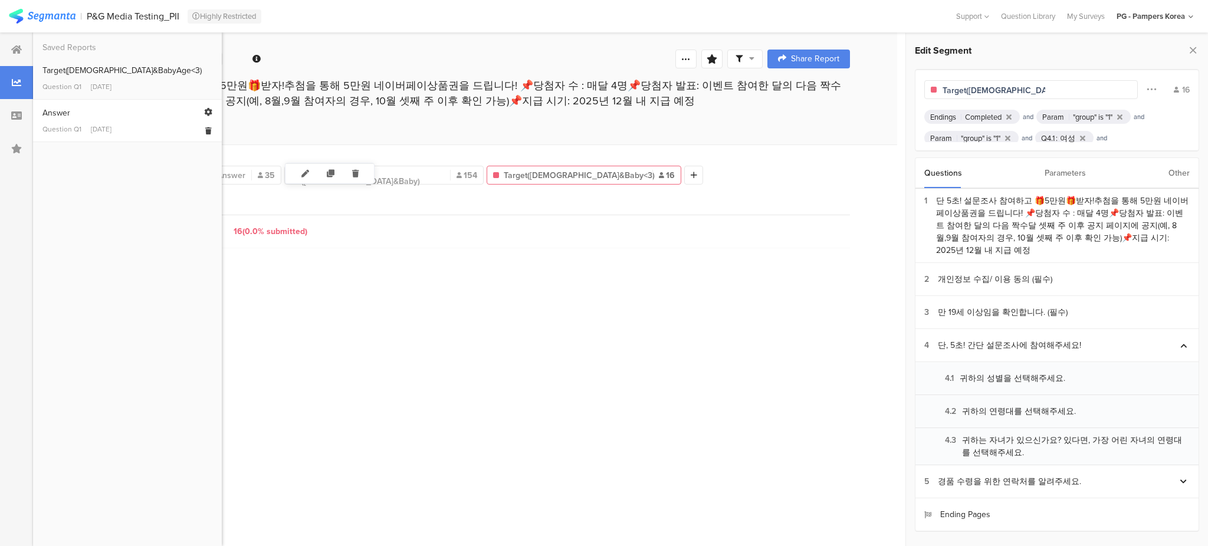
click at [127, 120] on link "Answer Question Q1 Sep 02, 2025" at bounding box center [127, 121] width 170 height 28
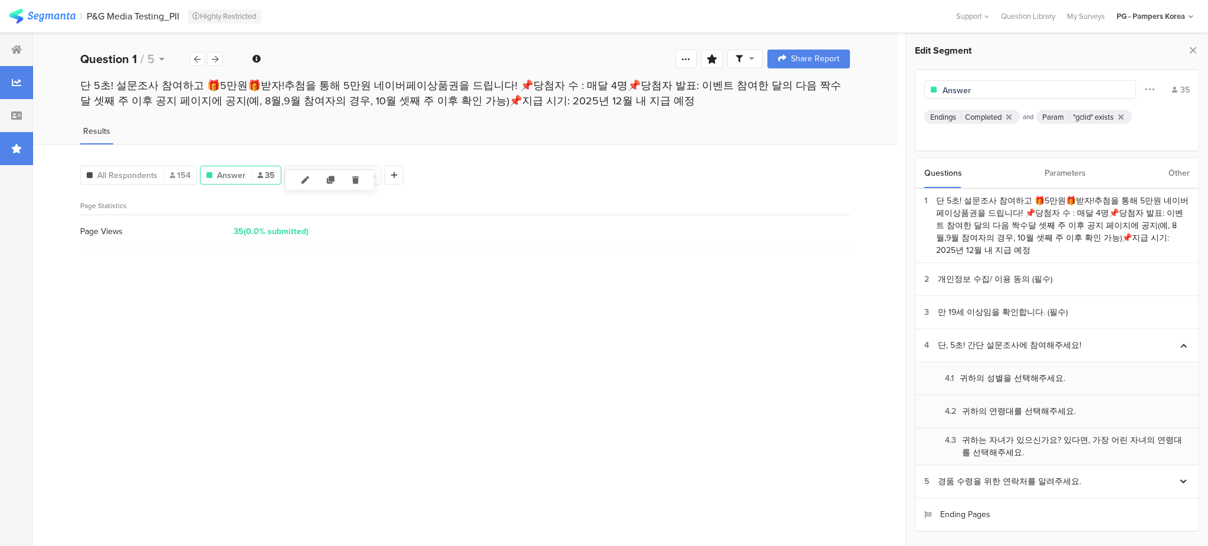
click at [13, 150] on icon at bounding box center [16, 148] width 11 height 9
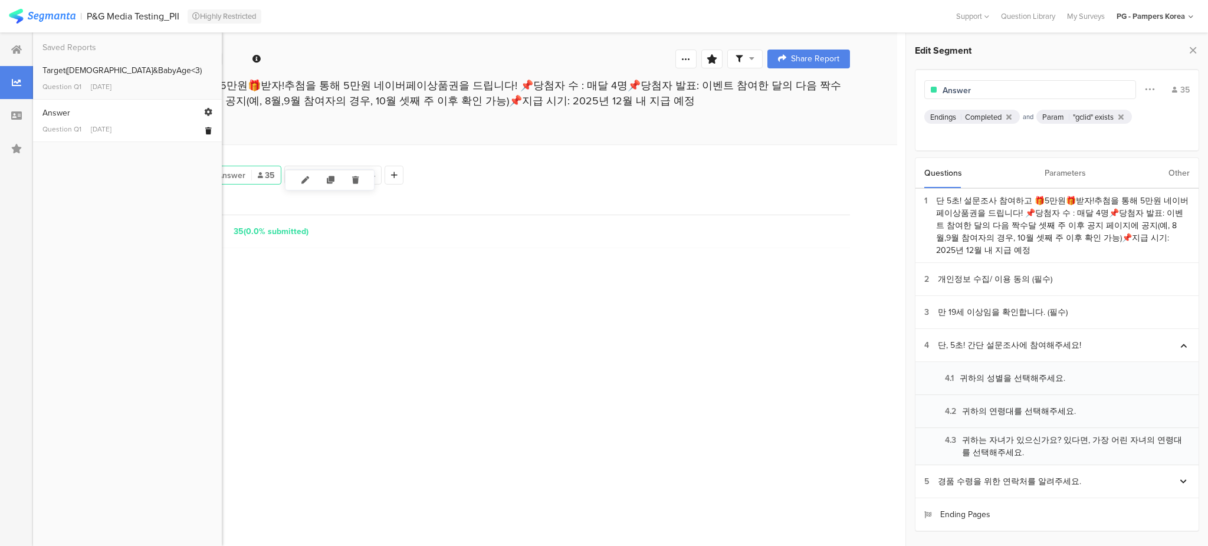
click at [209, 129] on icon at bounding box center [208, 130] width 6 height 7
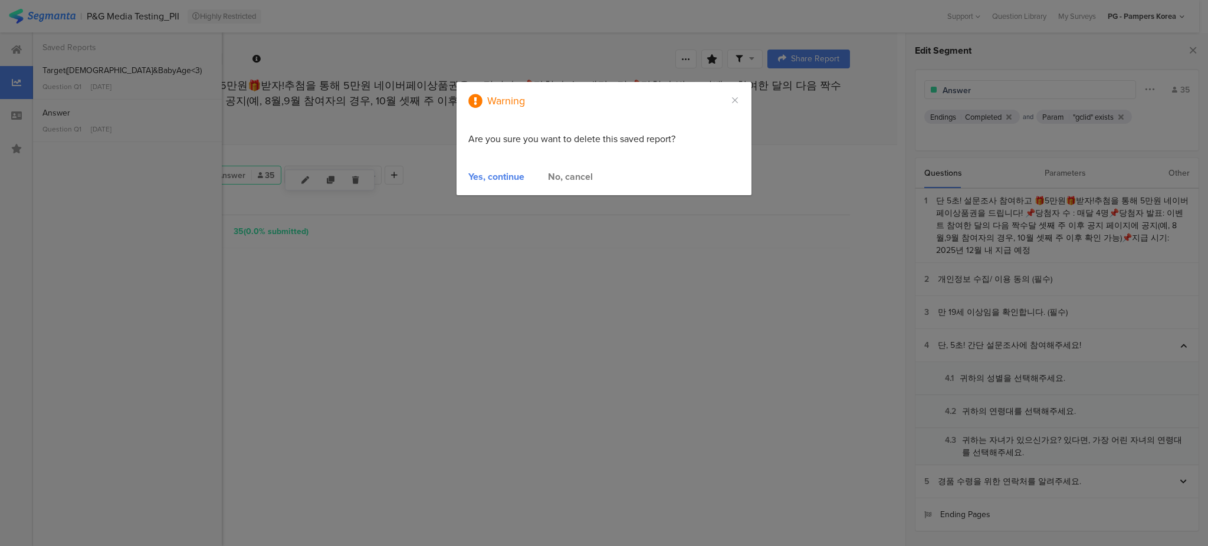
click at [496, 175] on div "Yes, continue" at bounding box center [496, 177] width 56 height 14
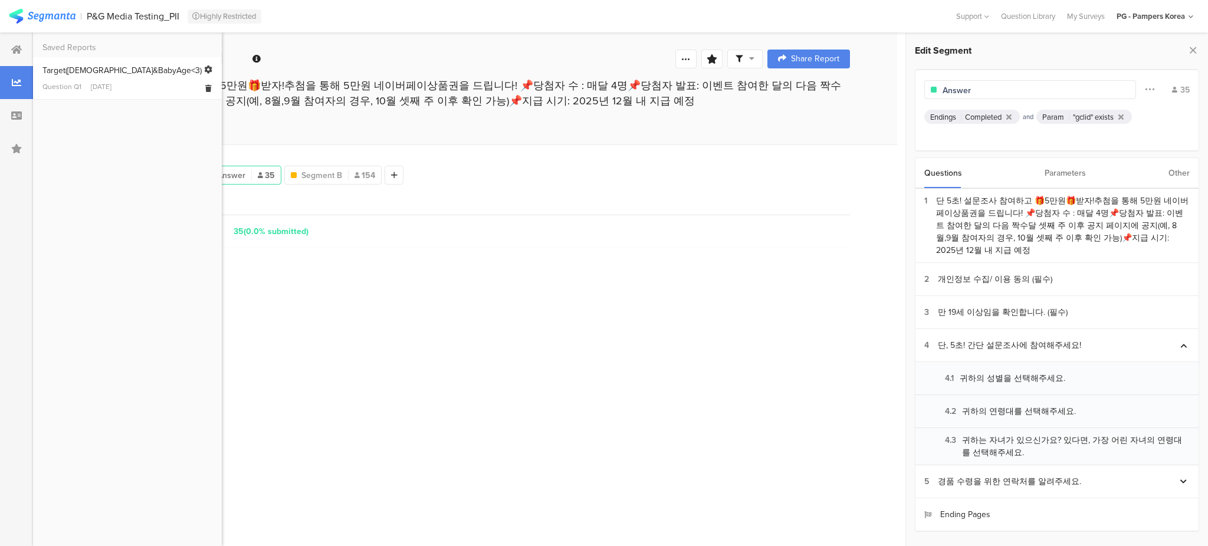
click at [84, 78] on link "Target(Female&BabyAge<3) Question Q1 Sep 02, 2025" at bounding box center [127, 78] width 170 height 28
type input "Target([DEMOGRAPHIC_DATA]&amp;Baby&lt;3)"
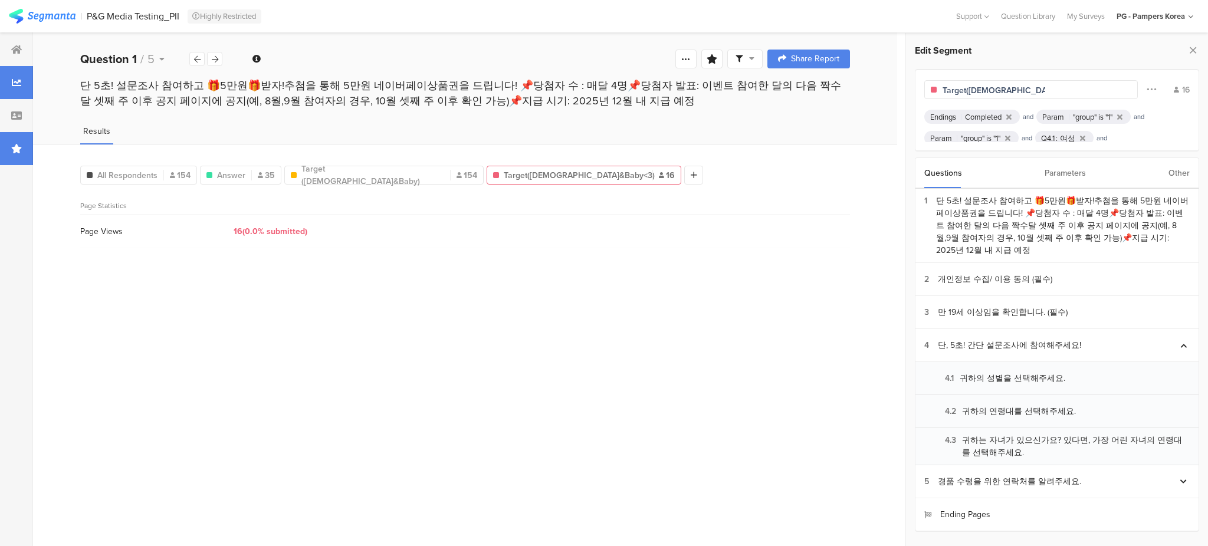
click at [26, 146] on div at bounding box center [16, 148] width 33 height 33
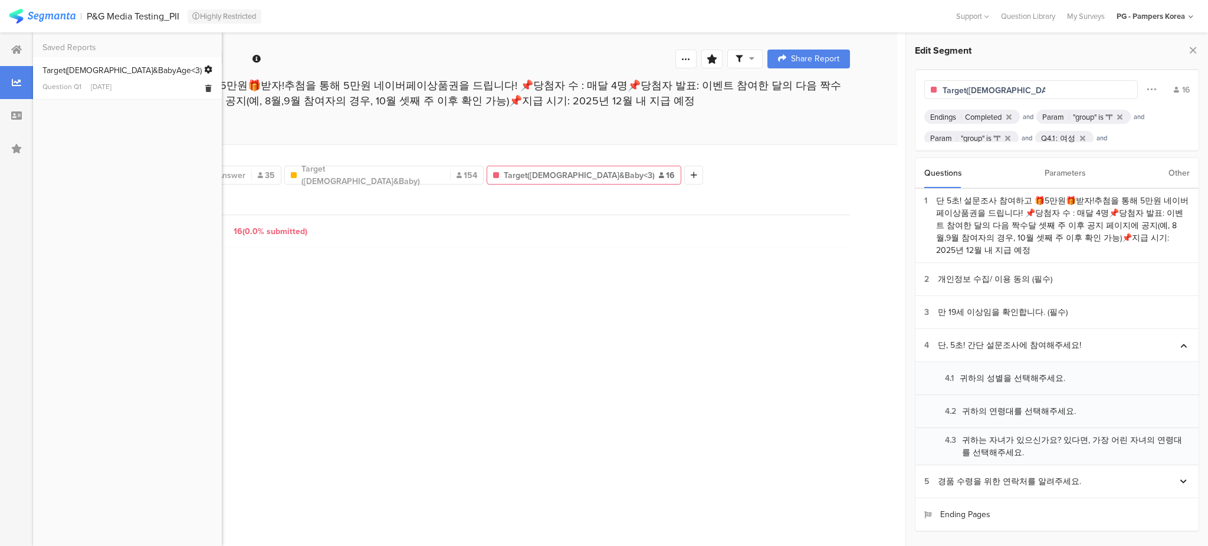
click at [208, 68] on icon at bounding box center [208, 69] width 8 height 8
click at [209, 65] on icon at bounding box center [208, 69] width 8 height 8
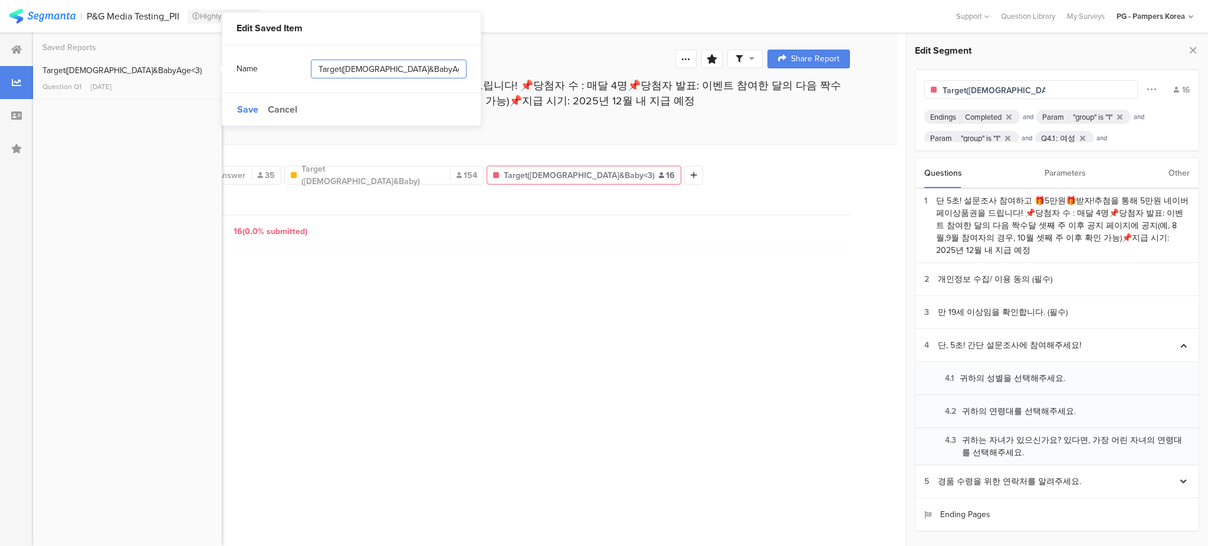
click at [357, 69] on input "Target(Female&BabyAge<3)" at bounding box center [389, 69] width 156 height 19
type input "Result_OTATest"
click at [236, 110] on div "Save Cancel" at bounding box center [351, 109] width 258 height 33
click at [241, 109] on span "Save" at bounding box center [247, 110] width 21 height 14
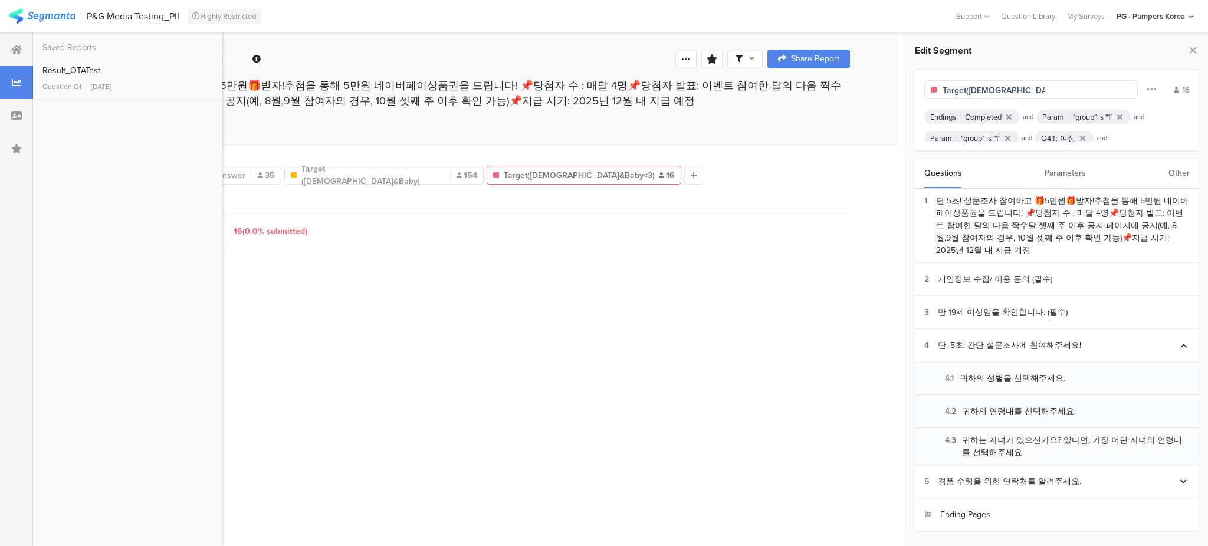
click at [642, 309] on div "All Respondents 154 Answer 35 Target (Female&Baby) 154 Endings Completed Param …" at bounding box center [465, 346] width 864 height 402
click at [347, 179] on span "Target (Female&Baby)" at bounding box center [372, 175] width 143 height 25
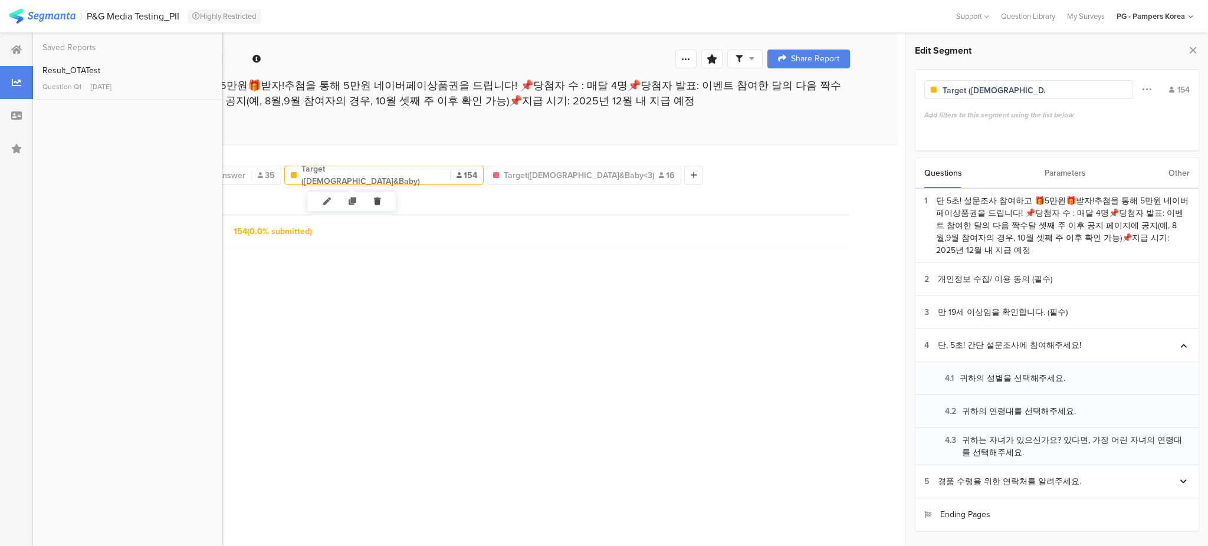
click at [375, 202] on icon at bounding box center [377, 201] width 24 height 19
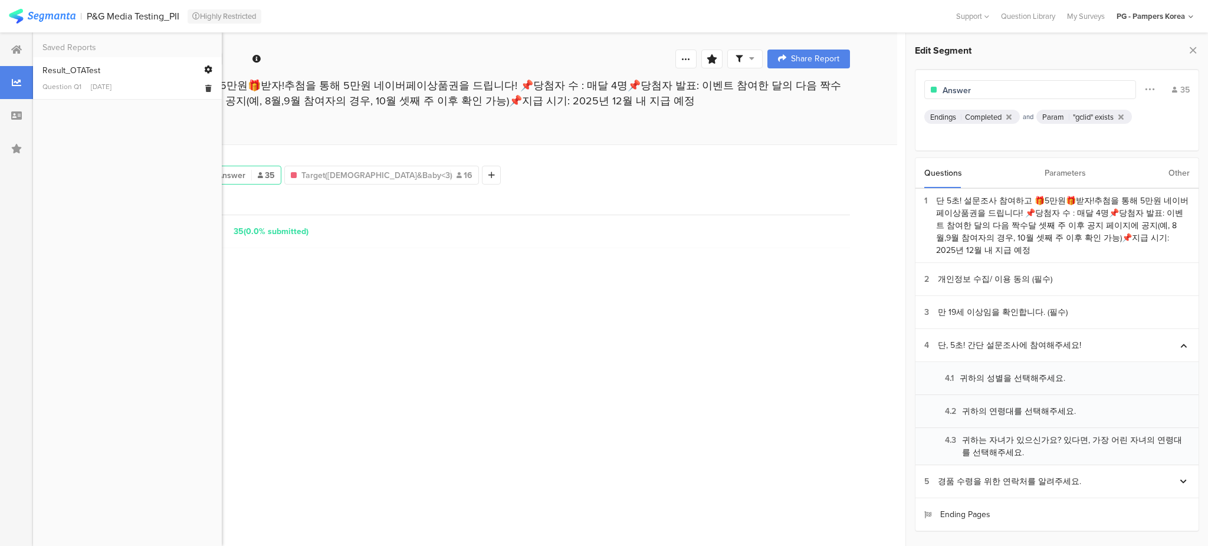
click at [205, 66] on icon at bounding box center [208, 69] width 8 height 8
click at [211, 68] on icon at bounding box center [208, 69] width 8 height 8
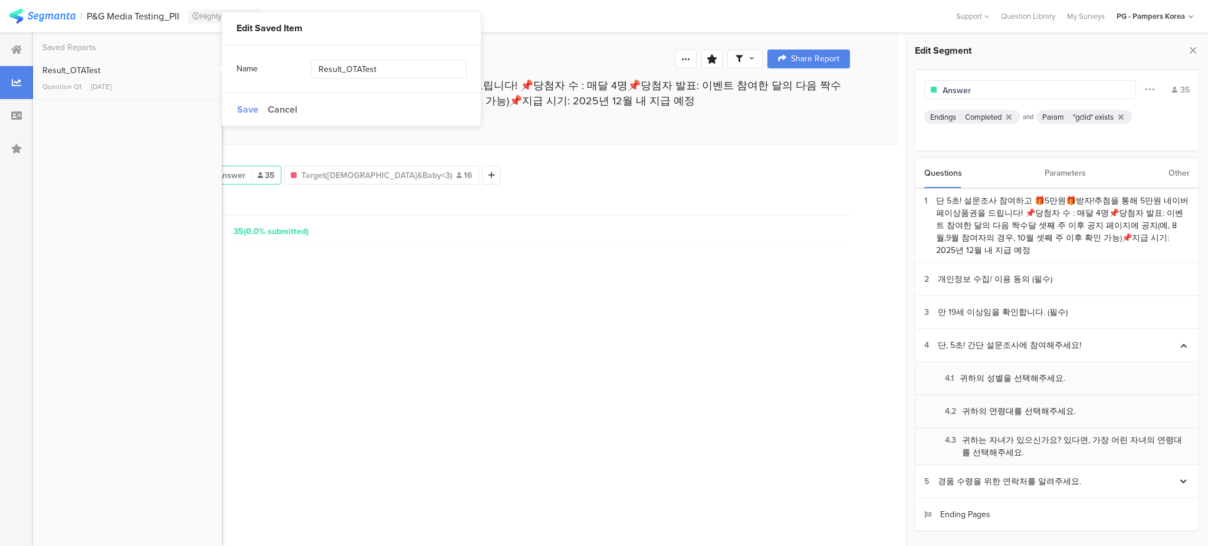
click at [251, 109] on span "Save" at bounding box center [247, 110] width 21 height 14
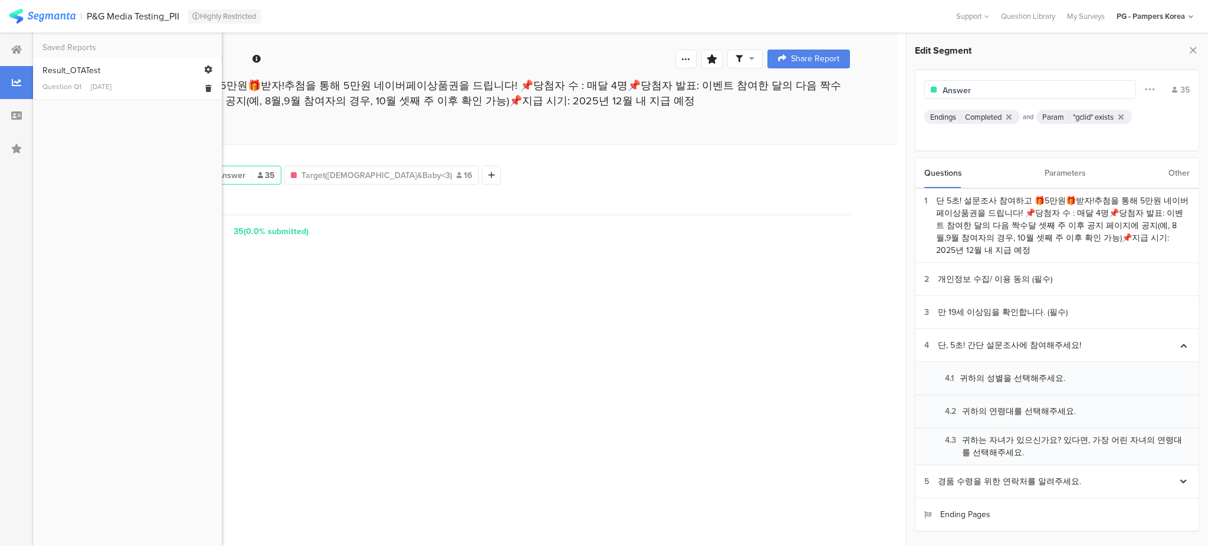
click at [124, 80] on link "Result_OTATest Question Q1 Sep 02, 2025" at bounding box center [127, 78] width 170 height 28
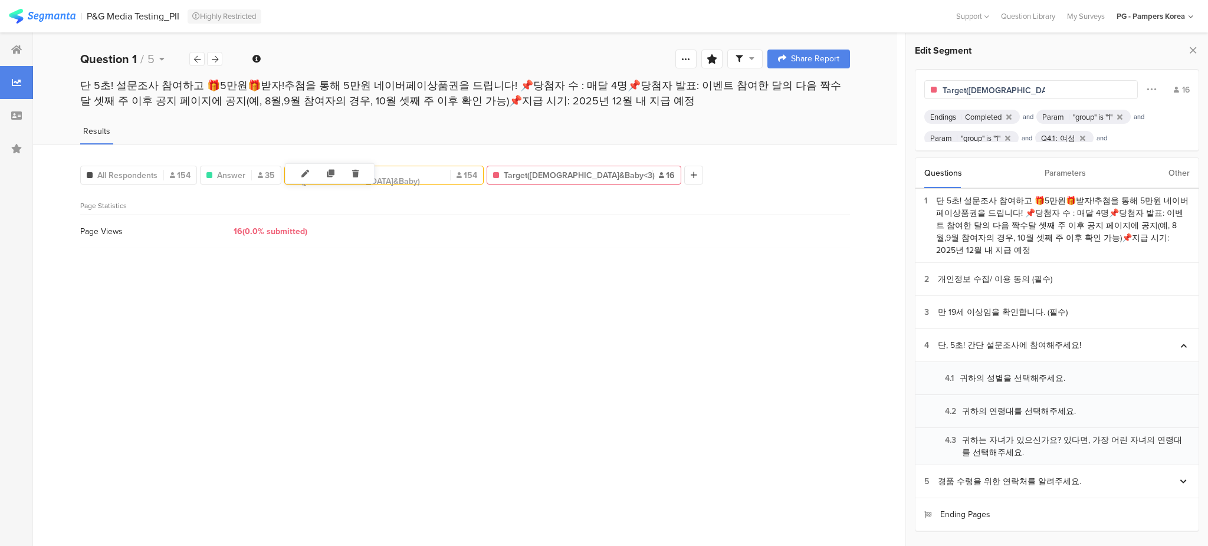
click at [379, 178] on div "Target (Female&Baby) 154" at bounding box center [384, 175] width 198 height 25
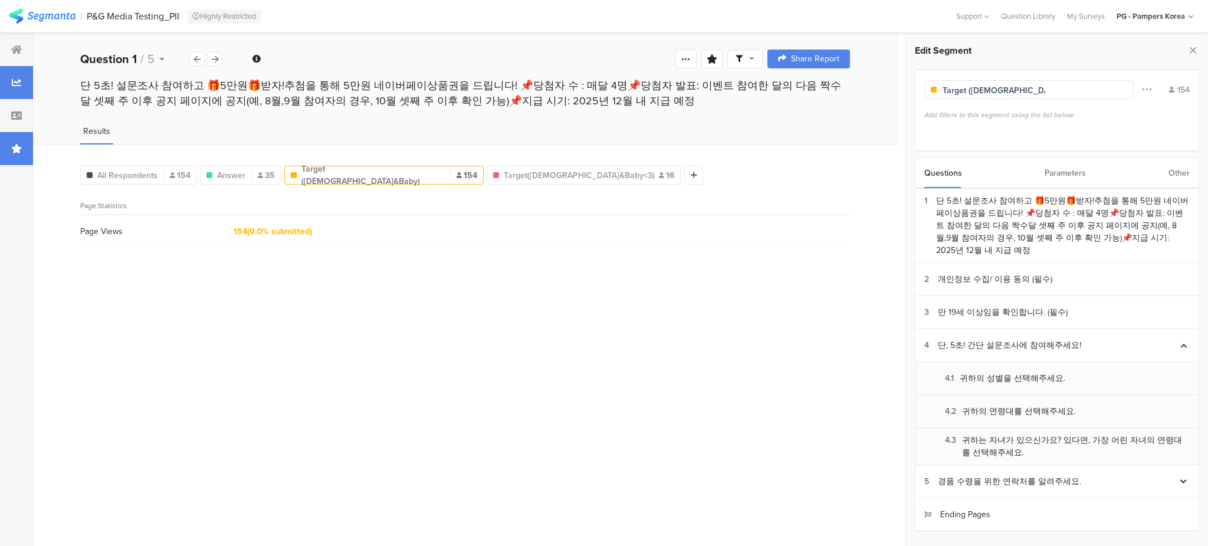
click at [14, 145] on icon at bounding box center [16, 148] width 11 height 9
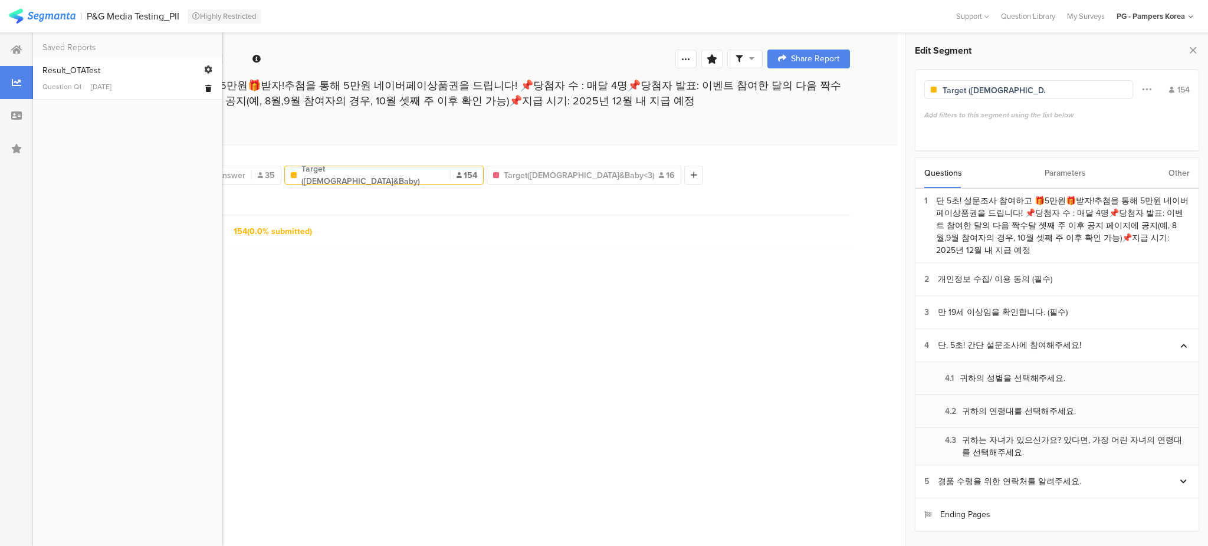
click at [205, 92] on div at bounding box center [208, 87] width 11 height 18
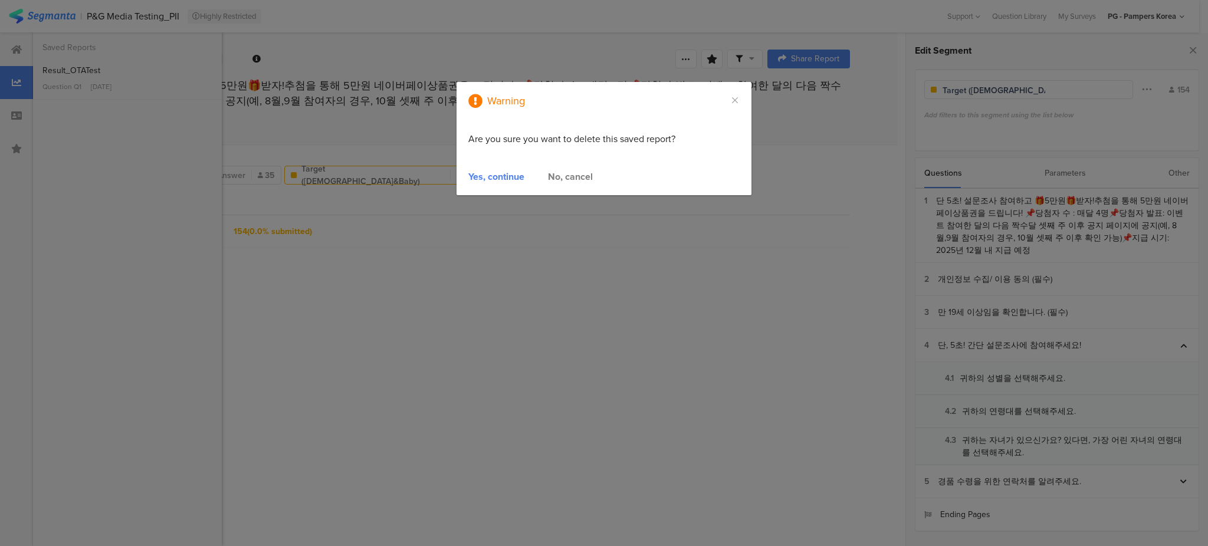
click at [495, 182] on div "Yes, continue" at bounding box center [496, 177] width 56 height 14
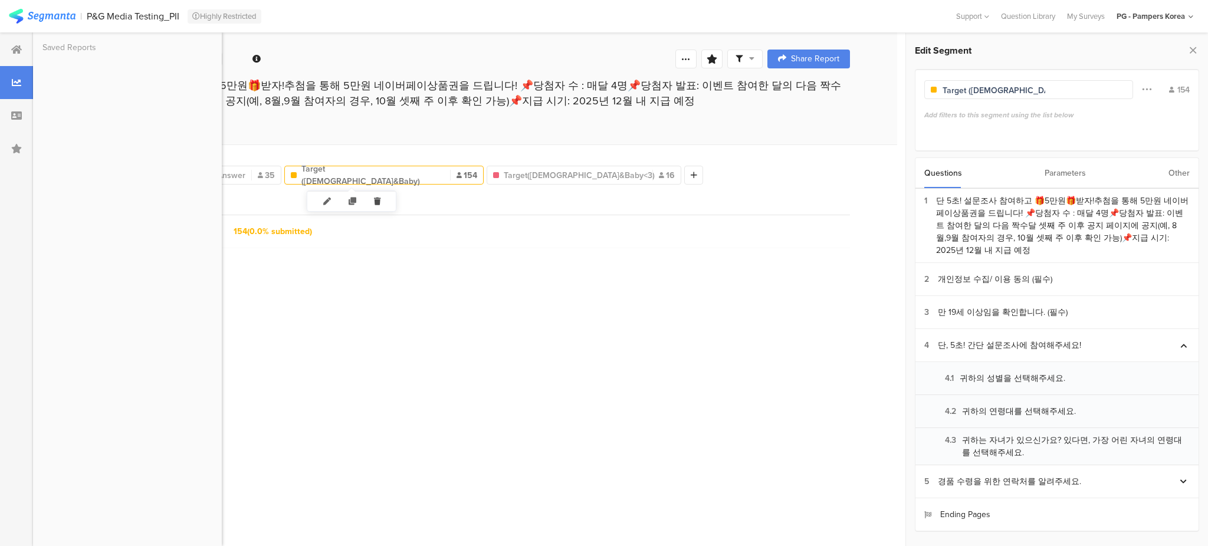
click at [382, 197] on icon at bounding box center [377, 201] width 24 height 19
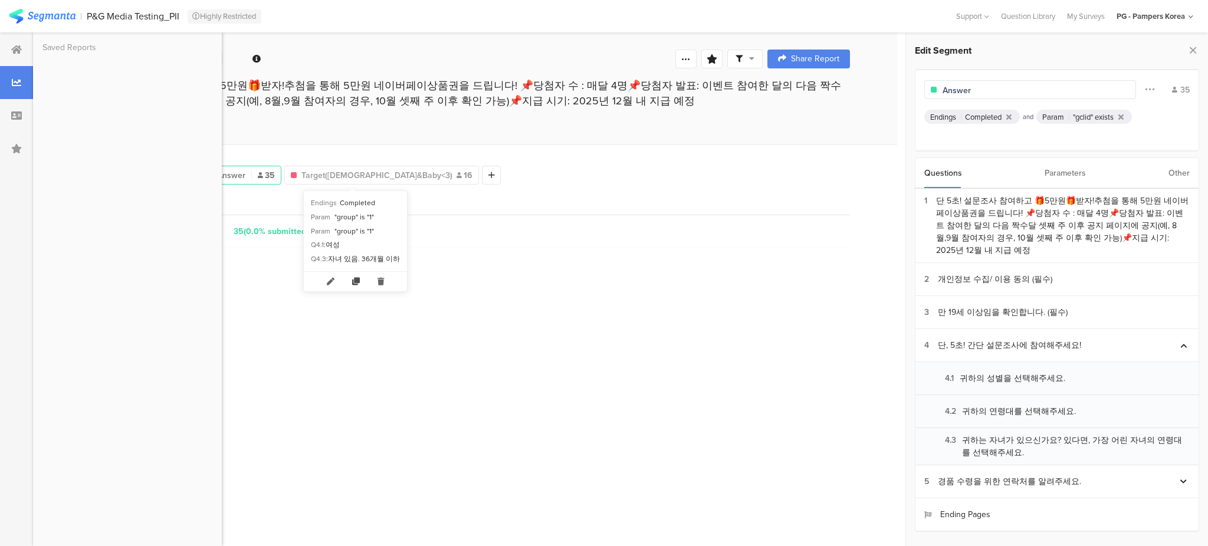
click at [353, 278] on icon at bounding box center [355, 281] width 25 height 19
type input "Copy of Target(Female&amp;Baby&lt;3)"
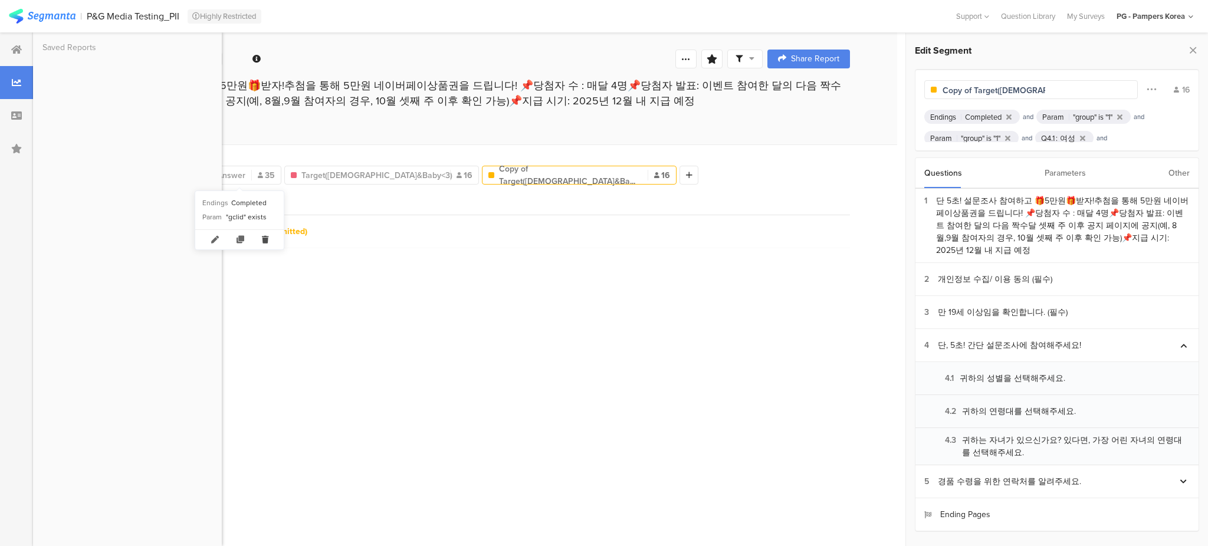
click at [268, 238] on icon at bounding box center [265, 239] width 24 height 19
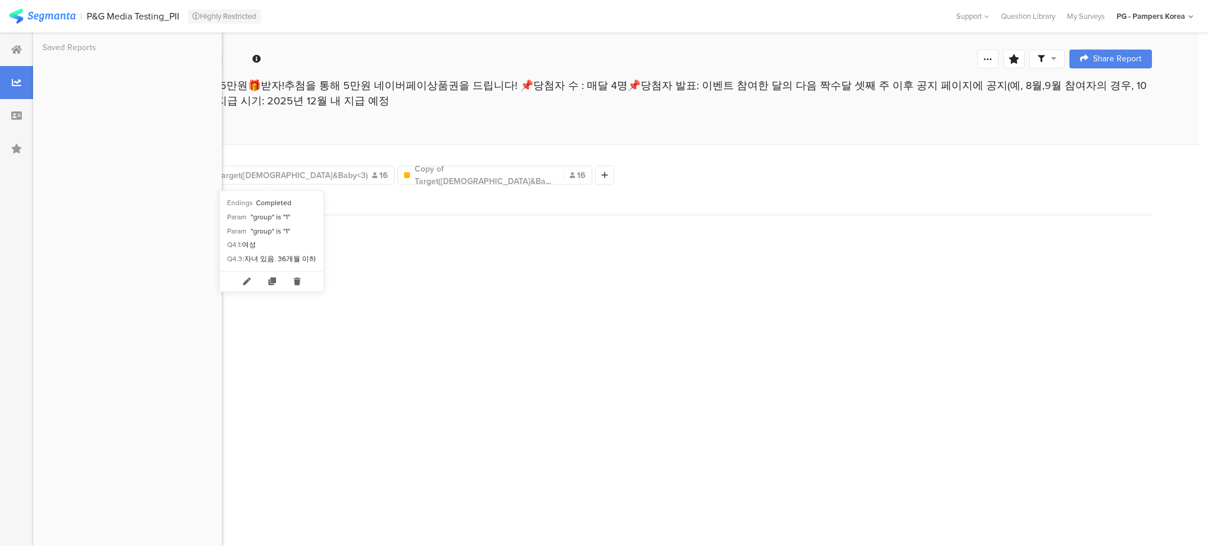
drag, startPoint x: 417, startPoint y: 182, endPoint x: 466, endPoint y: 197, distance: 51.3
click at [466, 197] on div "All Respondents 154 Target(Female&Baby<3) 16 Copy of Target(Female&Ba... 16 Add…" at bounding box center [616, 346] width 1166 height 402
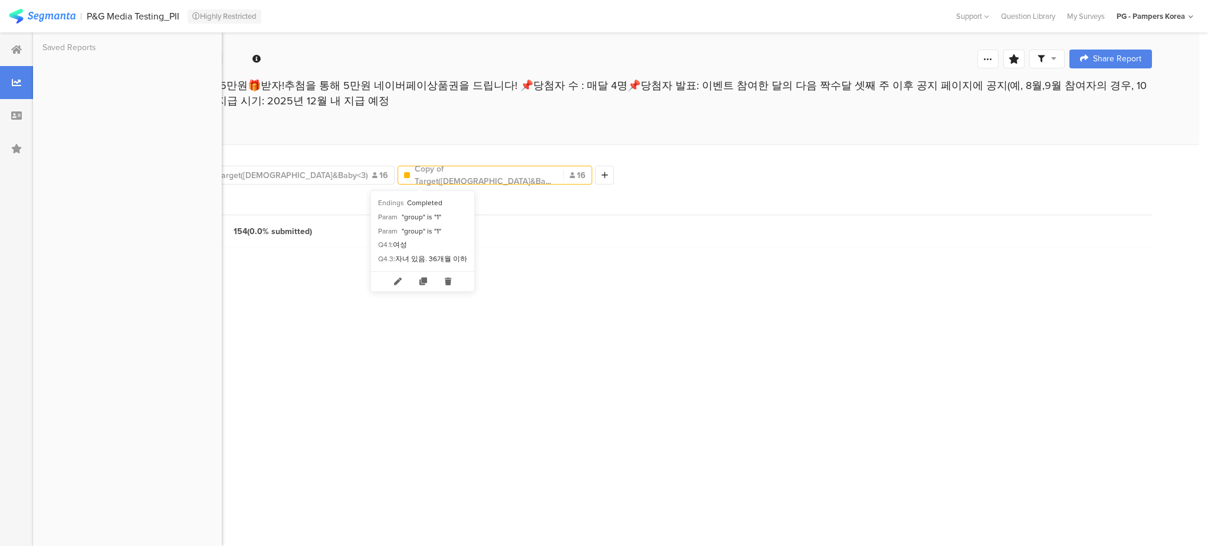
click at [442, 177] on span "Copy of Target(Female&Ba..." at bounding box center [486, 175] width 143 height 25
click at [393, 286] on icon at bounding box center [397, 281] width 25 height 19
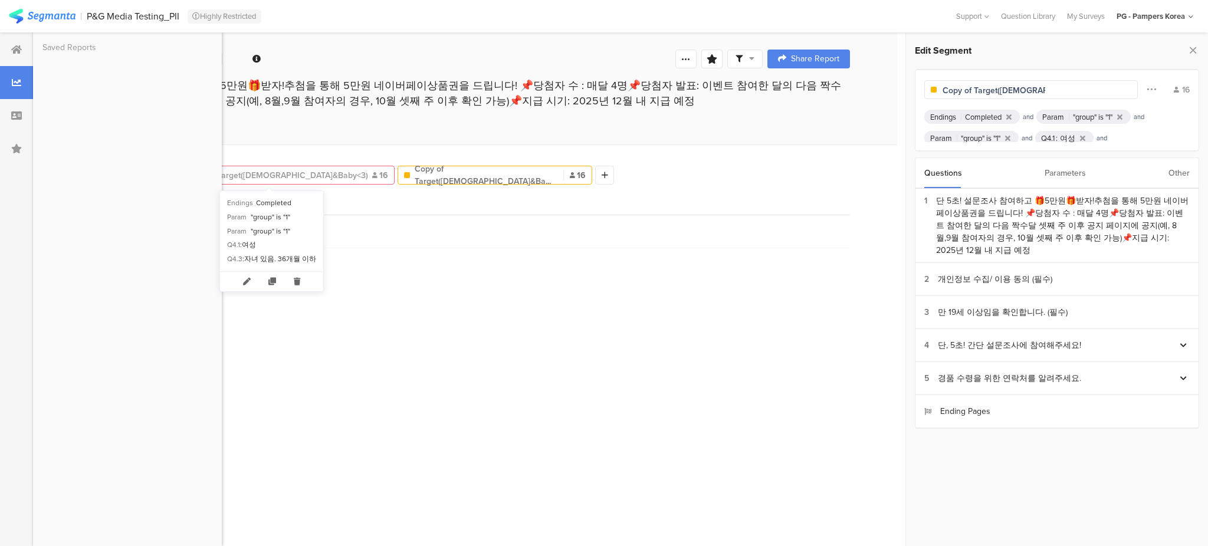
click at [284, 174] on span "Target([DEMOGRAPHIC_DATA]&Baby<3)" at bounding box center [288, 175] width 143 height 12
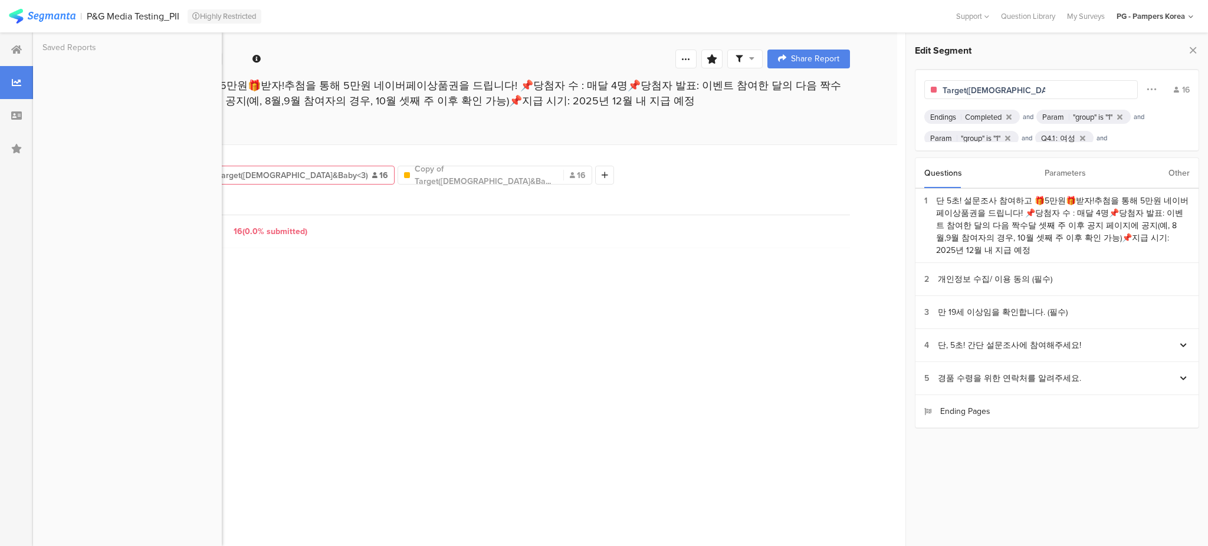
click at [284, 179] on span "Target([DEMOGRAPHIC_DATA]&Baby<3)" at bounding box center [288, 175] width 143 height 12
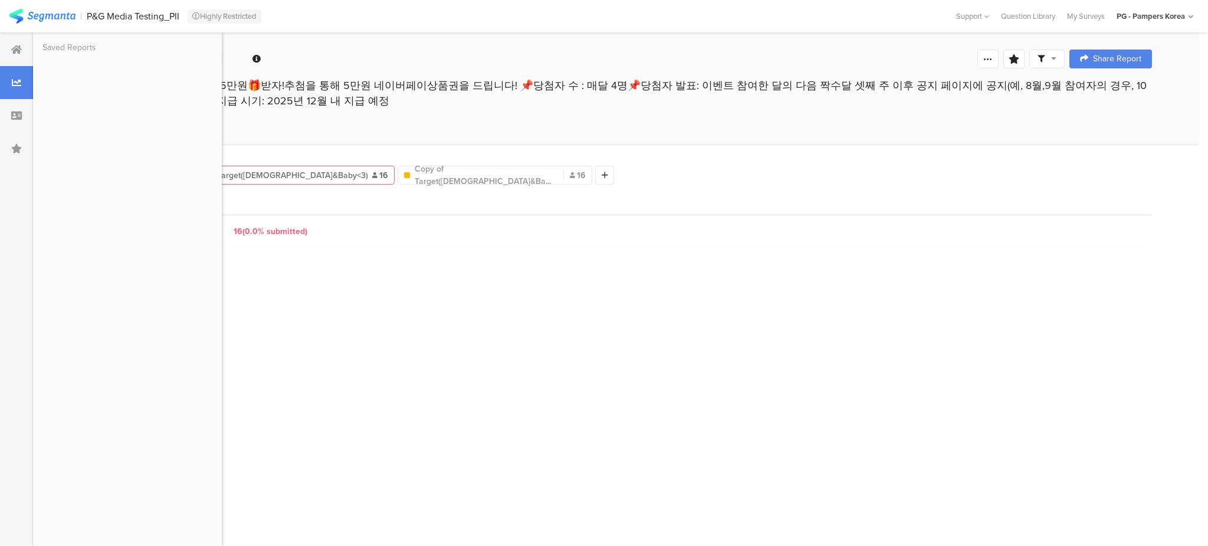
click at [284, 179] on span "Target([DEMOGRAPHIC_DATA]&Baby<3)" at bounding box center [288, 175] width 143 height 12
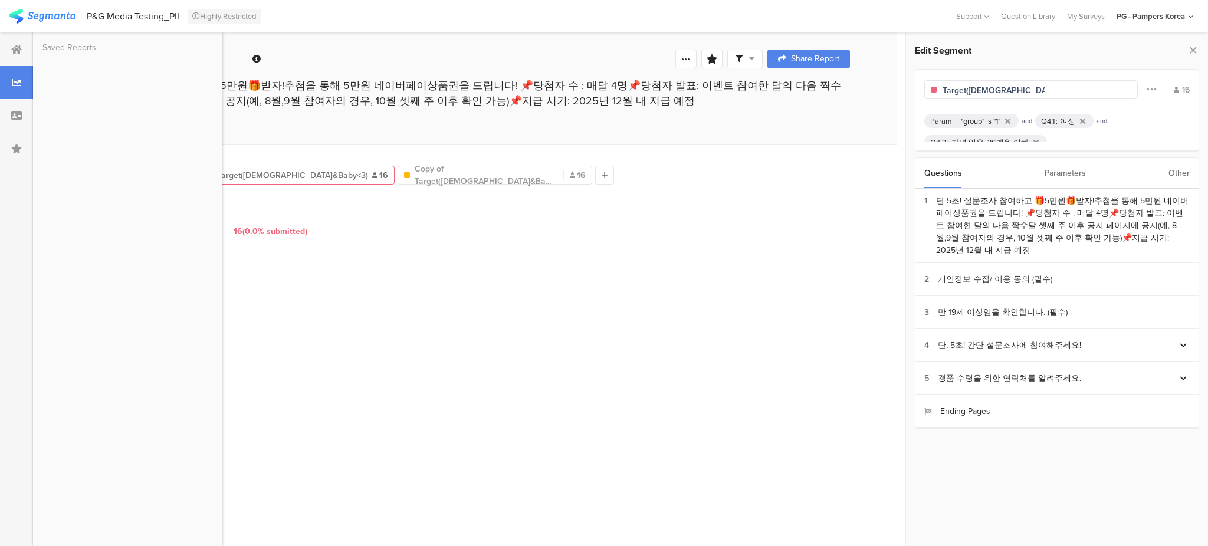
scroll to position [31, 0]
click at [1034, 124] on icon at bounding box center [1036, 128] width 5 height 8
click at [1086, 128] on icon at bounding box center [1082, 128] width 5 height 8
click at [1011, 140] on icon at bounding box center [1007, 139] width 5 height 8
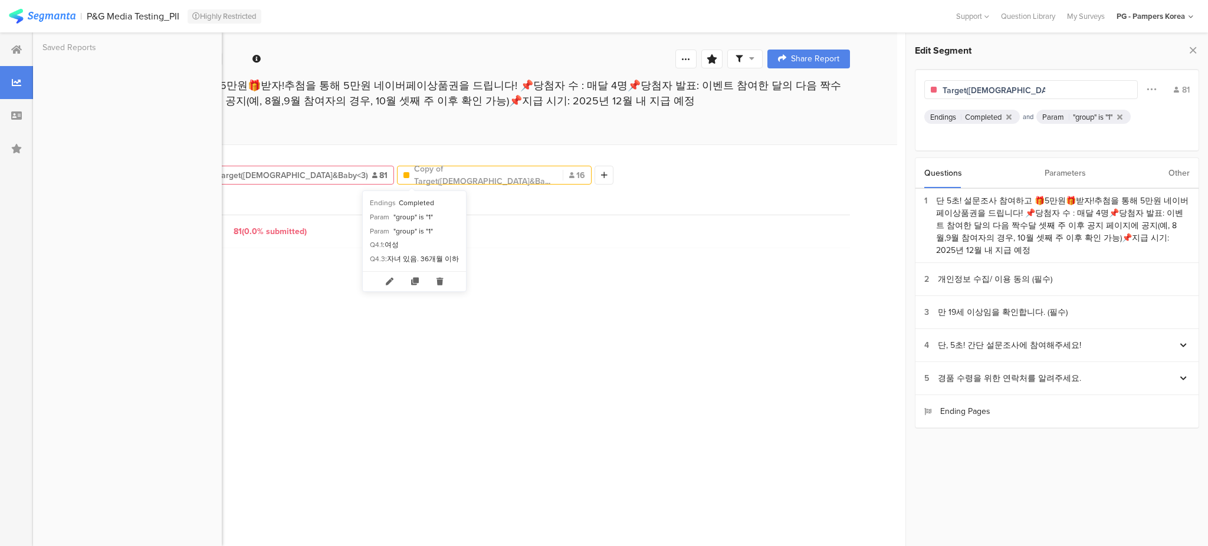
click at [414, 175] on span "Copy of Target(Female&Ba..." at bounding box center [485, 175] width 143 height 25
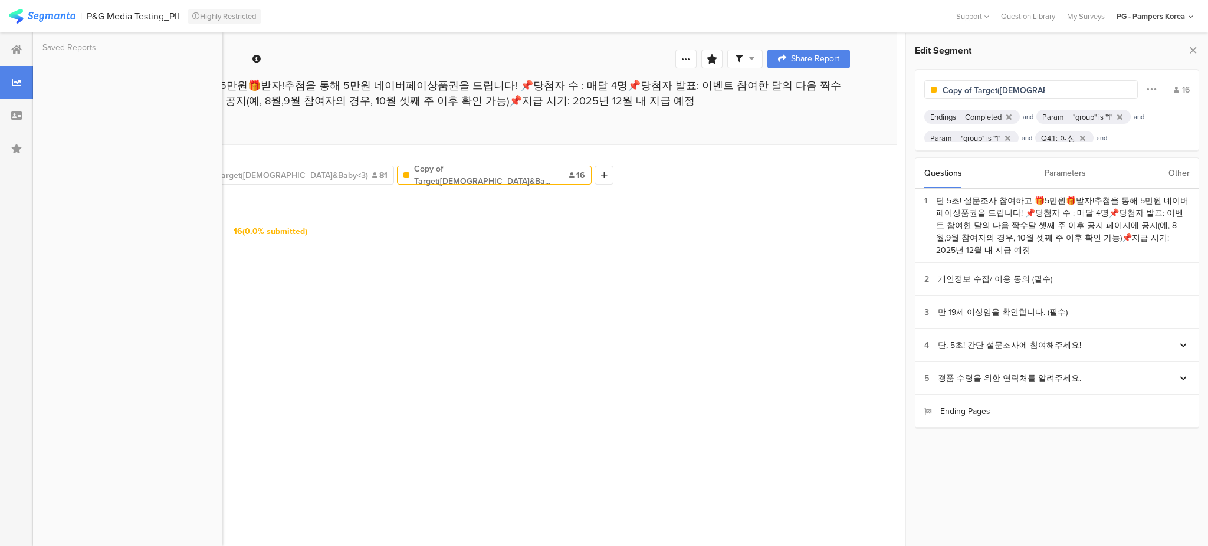
drag, startPoint x: 975, startPoint y: 91, endPoint x: 854, endPoint y: 96, distance: 121.0
click at [854, 96] on div "Welcome page 1 단 5초! 설문조사 참여하고 🎁5만원🎁받자!추첨을 통해 5만원 네이버페이상품권을 드립니다! 📌당첨자 수 : 매달 4…" at bounding box center [616, 289] width 1166 height 514
click at [707, 248] on div "Page Views 16 (0.0% submitted)" at bounding box center [465, 231] width 770 height 33
click at [568, 197] on div "All Respondents 154 Target(Female&Baby<3) 81 Target(Female&Baby<3) 16 Add Segme…" at bounding box center [465, 346] width 864 height 402
click at [277, 178] on span "Target([DEMOGRAPHIC_DATA]&Baby<3)" at bounding box center [288, 175] width 143 height 12
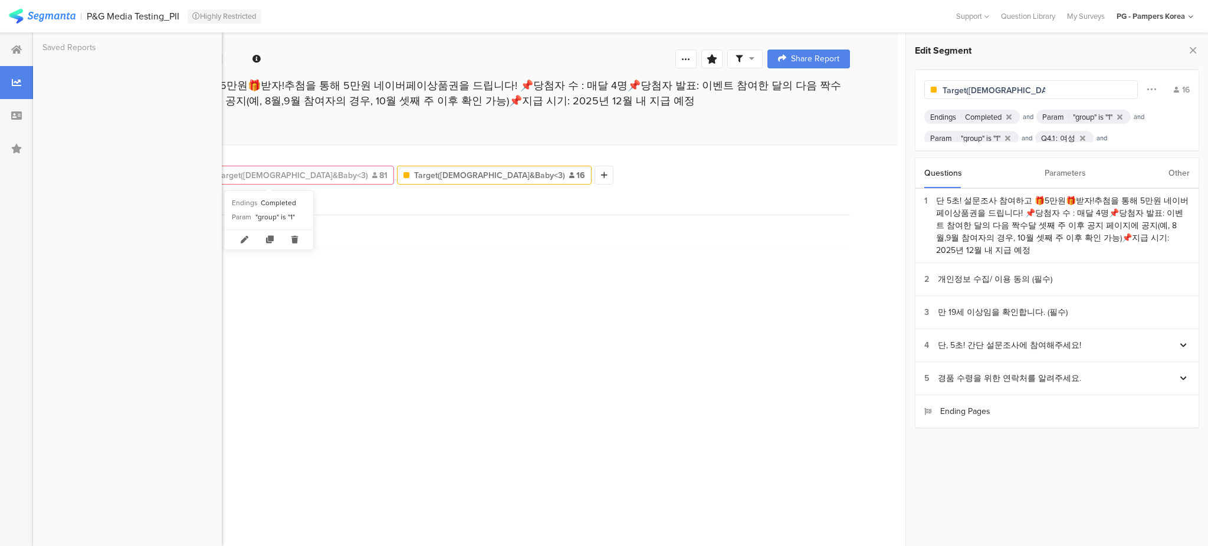
type input "Target([DEMOGRAPHIC_DATA]&amp;Baby&lt;3)"
click at [250, 179] on span "Target([DEMOGRAPHIC_DATA]&Baby<3)" at bounding box center [288, 175] width 143 height 12
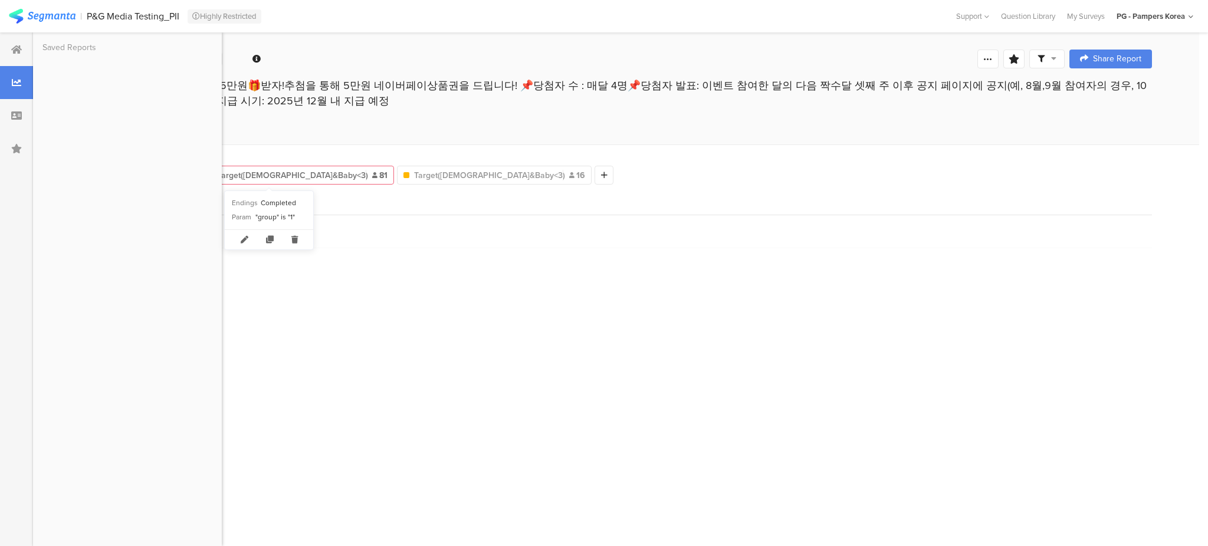
click at [286, 178] on span "Target([DEMOGRAPHIC_DATA]&Baby<3)" at bounding box center [288, 175] width 143 height 12
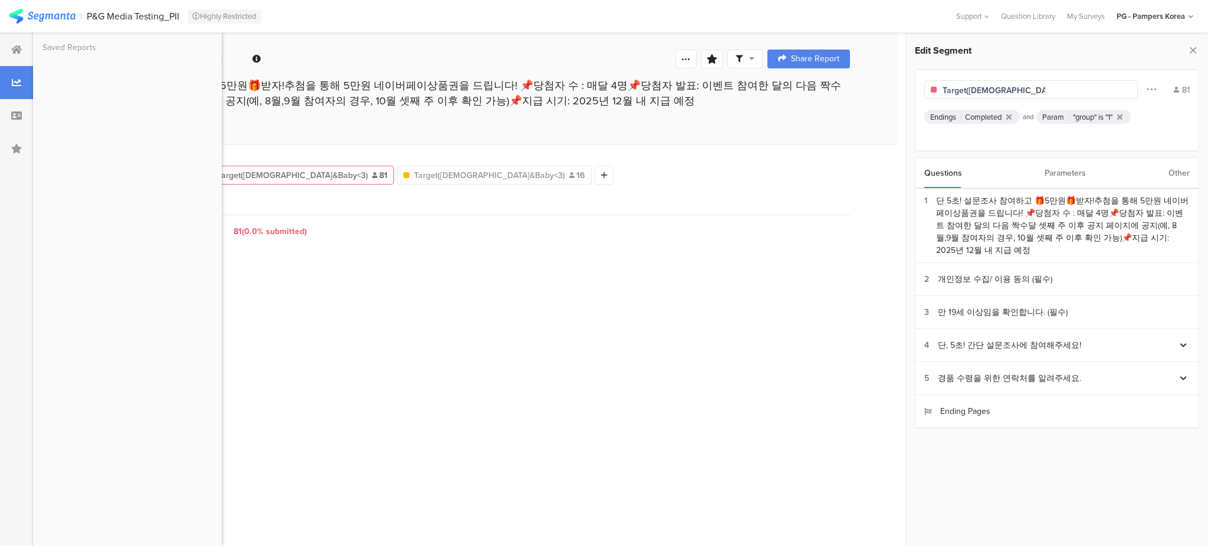
click at [1030, 88] on input "Target([DEMOGRAPHIC_DATA]&amp;Baby&lt;3)" at bounding box center [994, 90] width 103 height 12
click at [1021, 62] on div "Edit Segment Answered Filter Conjunction And Or Segment Color 81 Endings Comple…" at bounding box center [1057, 235] width 302 height 405
click at [877, 81] on div "단 5초! 설문조사 참여하고 🎁5만원🎁받자!추첨을 통해 5만원 네이버페이상품권을 드립니다! 📌당첨자 수 : 매달 4명📌당첨자 발표: 이벤트 참…" at bounding box center [465, 95] width 864 height 34
click at [979, 405] on div "Ending Pages" at bounding box center [958, 411] width 66 height 12
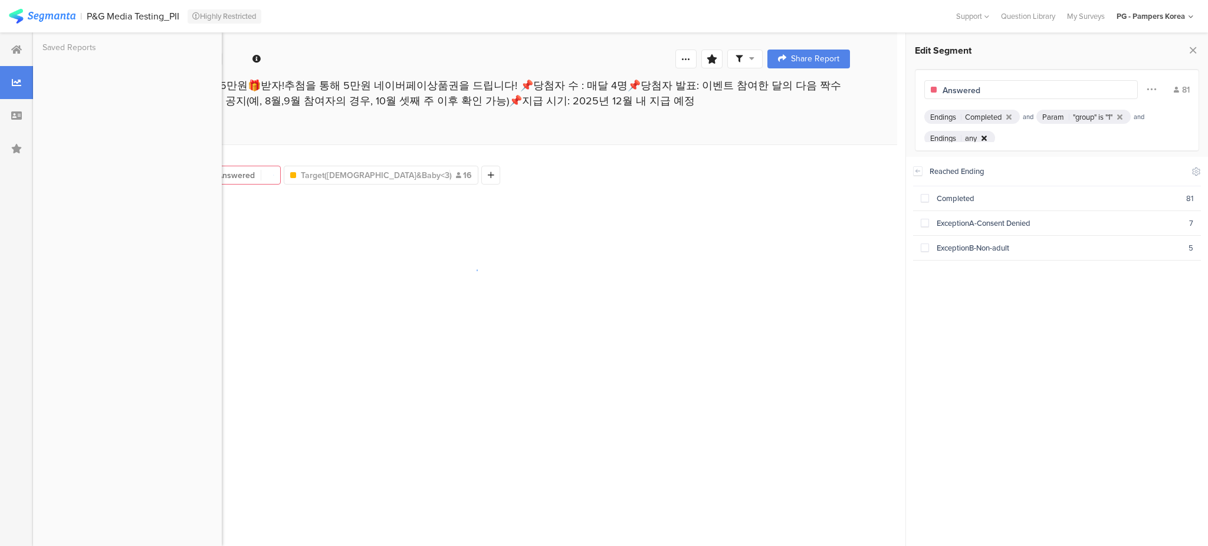
click at [989, 135] on div at bounding box center [984, 139] width 10 height 8
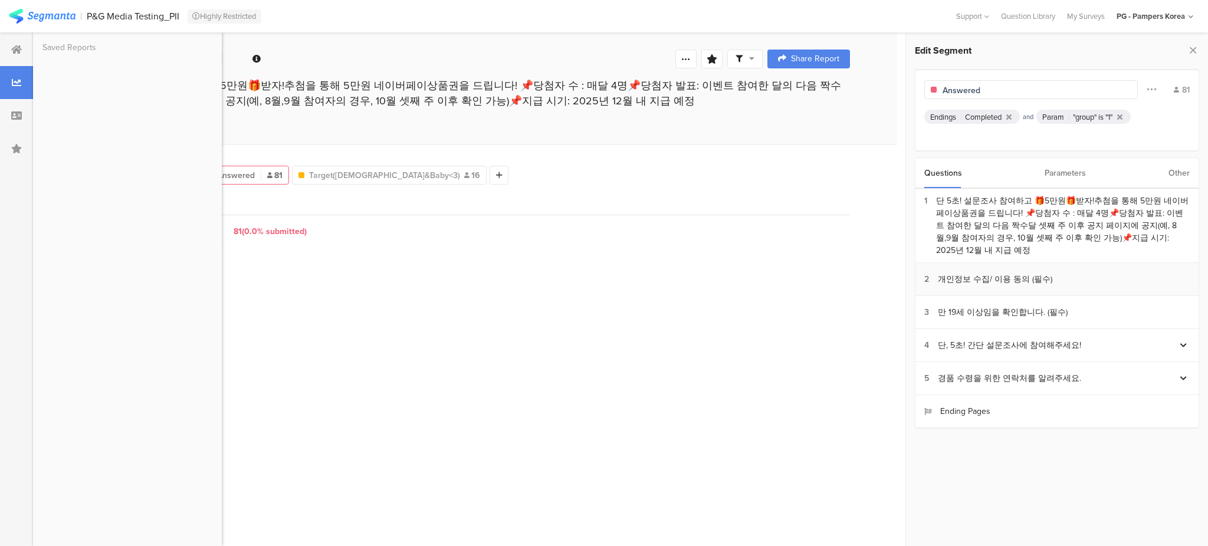
click at [1024, 273] on div "개인정보 수집/ 이용 동의 (필수)" at bounding box center [995, 279] width 114 height 12
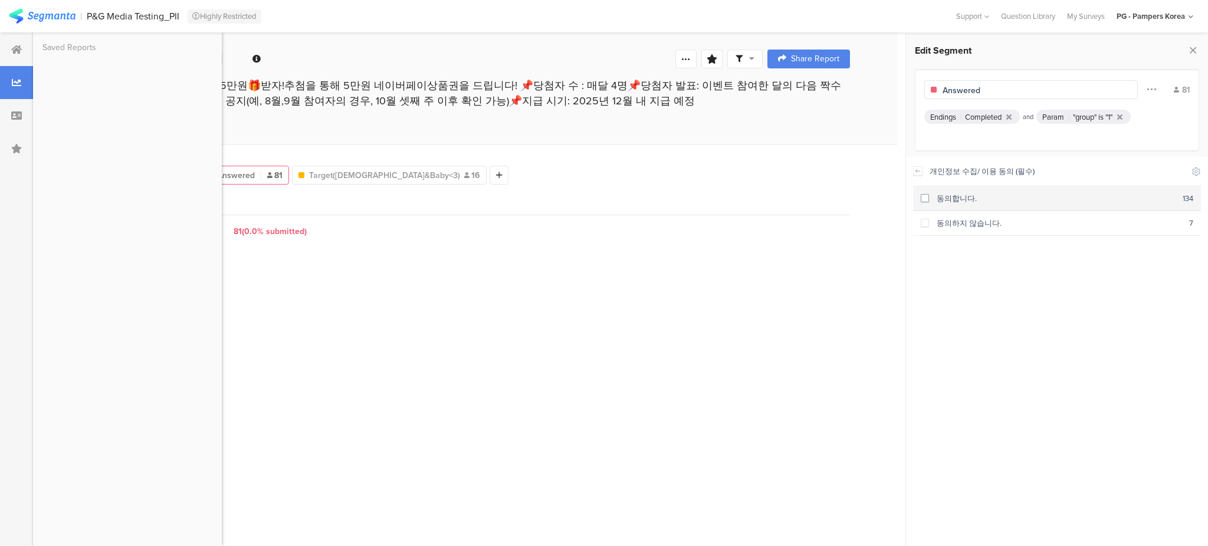
click at [922, 199] on span at bounding box center [925, 198] width 8 height 8
click at [914, 170] on icon at bounding box center [918, 170] width 8 height 9
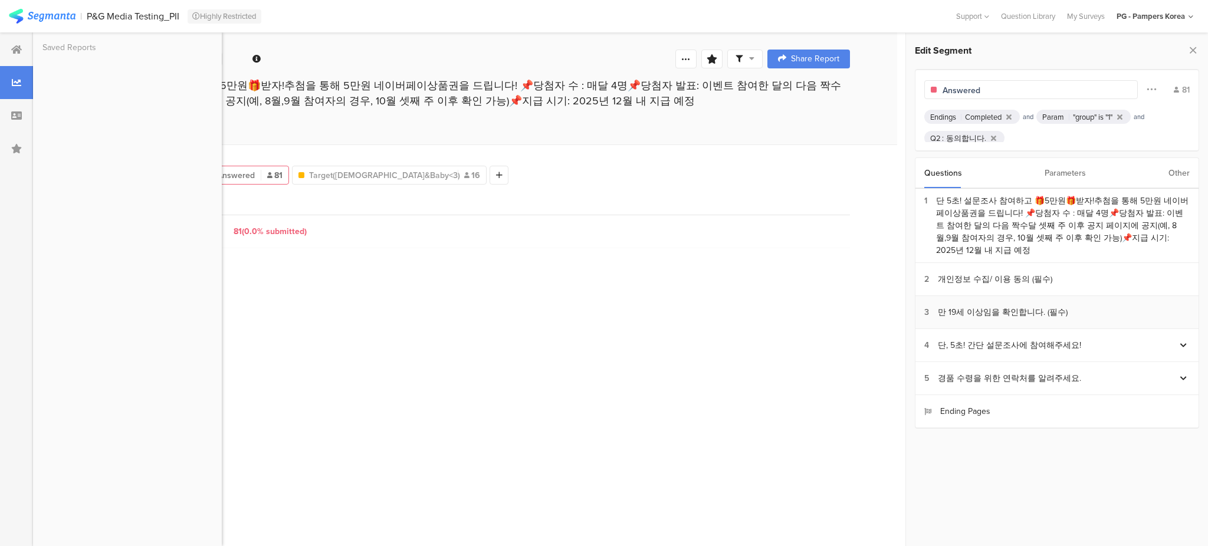
click at [1007, 306] on div "만 19세 이상임을 확인합니다. (필수)" at bounding box center [1003, 312] width 130 height 12
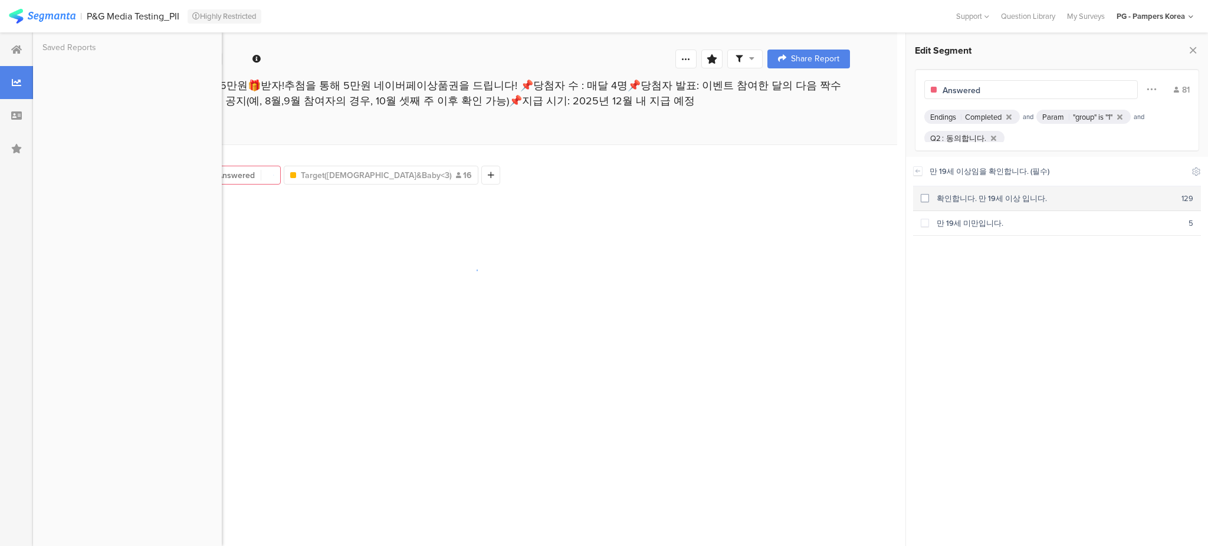
click at [926, 196] on span at bounding box center [925, 198] width 8 height 8
click at [918, 170] on icon at bounding box center [918, 170] width 8 height 9
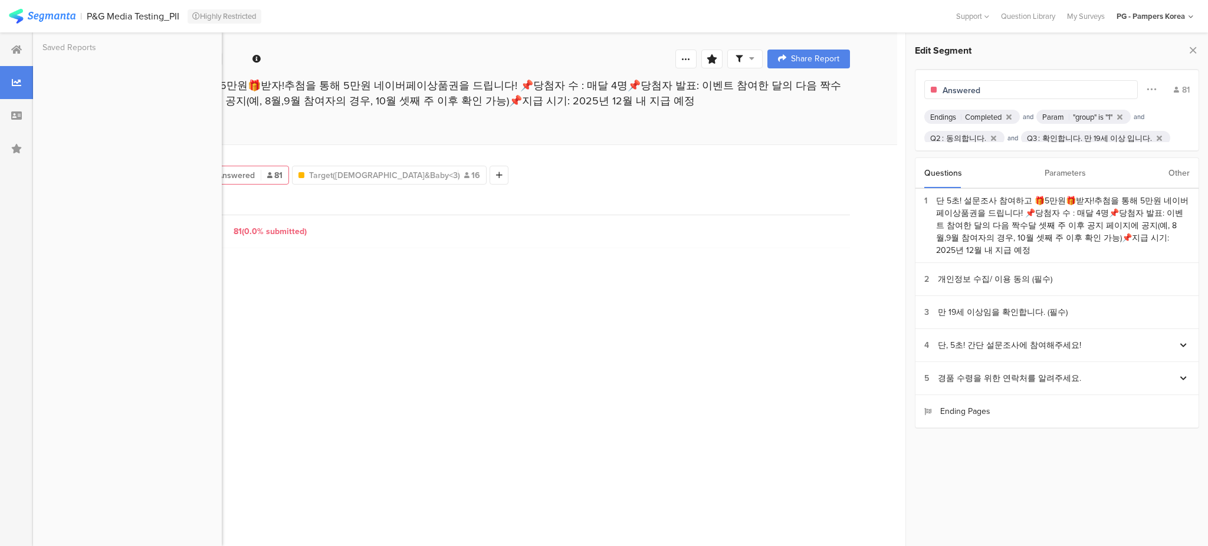
click at [1054, 171] on div "Parameters" at bounding box center [1065, 173] width 41 height 30
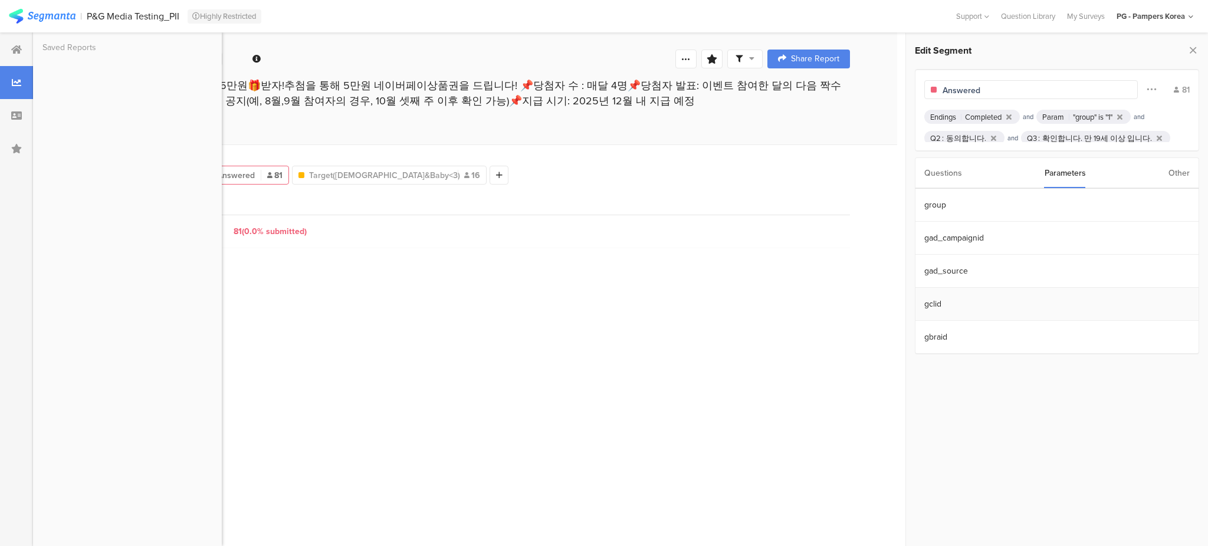
click at [955, 301] on section "gclid" at bounding box center [1057, 304] width 283 height 33
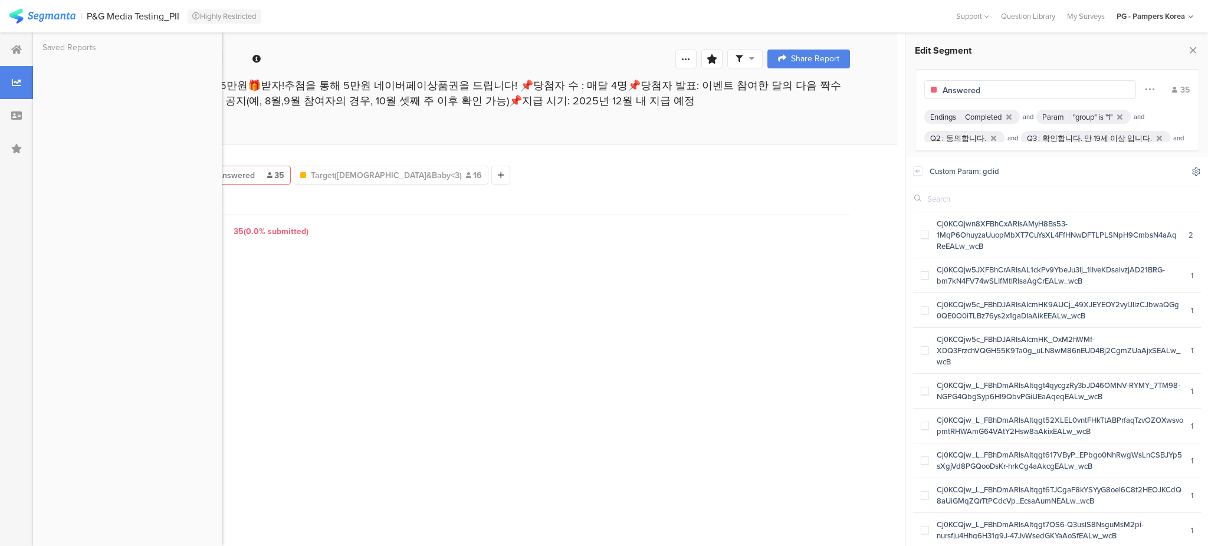
click at [1199, 176] on div at bounding box center [1196, 171] width 9 height 12
click at [1168, 157] on div "Custom Param: gclid" at bounding box center [1057, 171] width 288 height 29
click at [1157, 136] on icon at bounding box center [1159, 139] width 5 height 8
click at [991, 139] on icon at bounding box center [993, 139] width 5 height 8
click at [667, 330] on div at bounding box center [465, 269] width 770 height 147
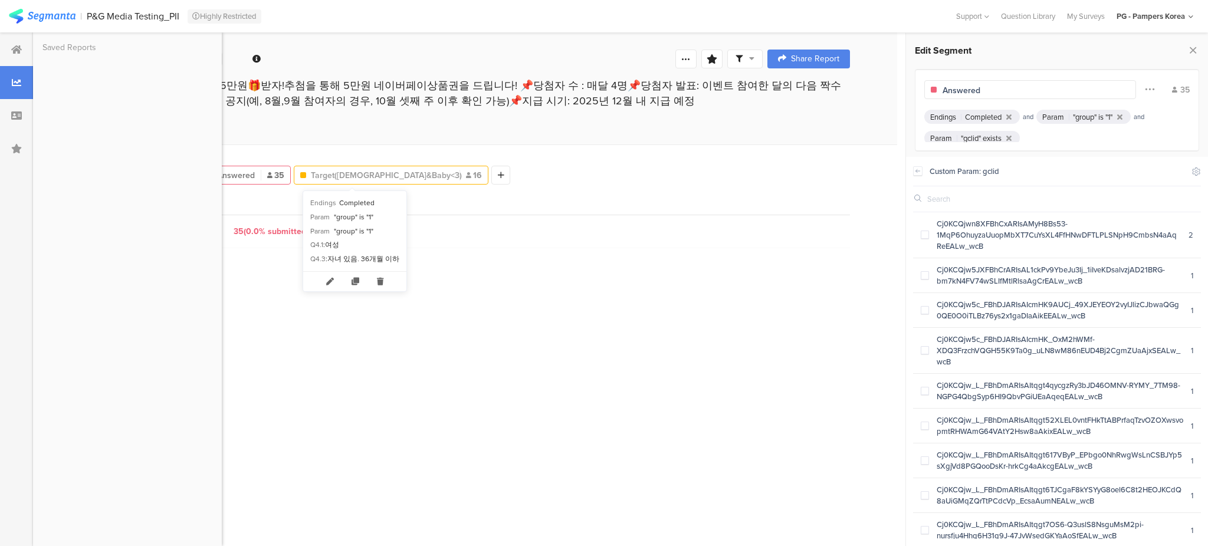
click at [398, 180] on div "Target(Female&Baby<3) 16" at bounding box center [391, 175] width 194 height 12
type input "Target([DEMOGRAPHIC_DATA]&Baby<3)"
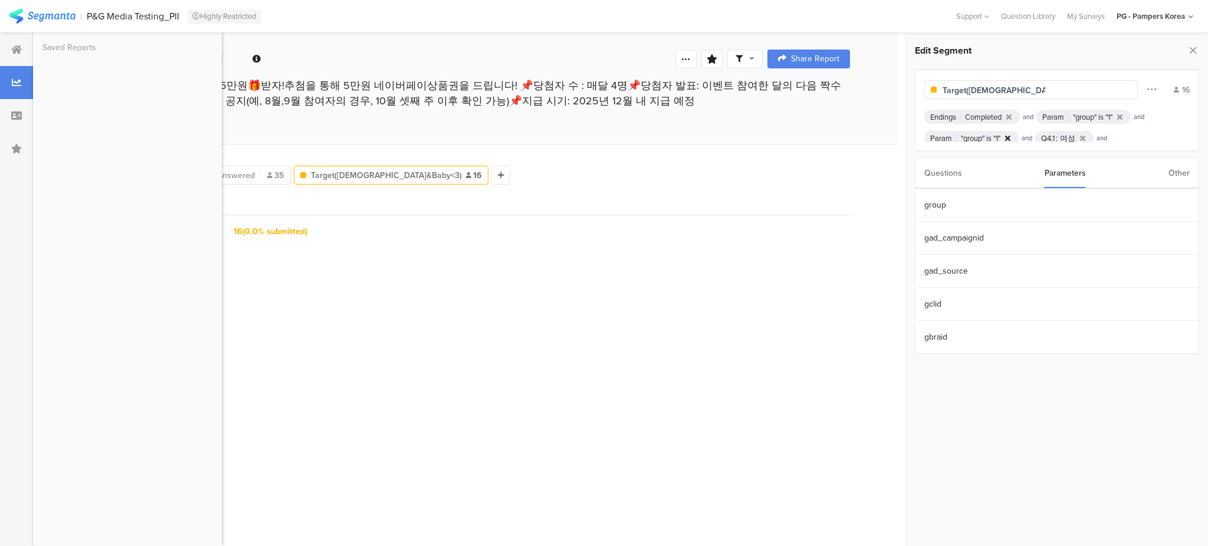
click at [1013, 140] on div at bounding box center [1008, 139] width 10 height 8
click at [956, 299] on section "gclid" at bounding box center [1057, 304] width 283 height 33
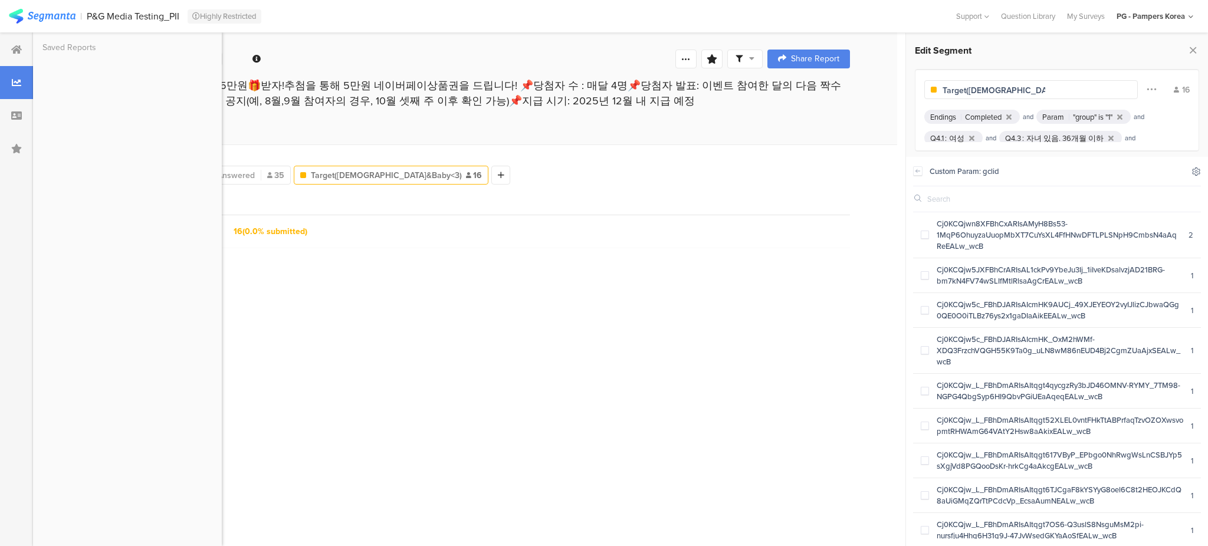
click at [1194, 172] on icon at bounding box center [1197, 172] width 8 height 8
click at [630, 319] on div "All Respondents 154 Answered 35 Target(Female&Baby<3) 16 Add Segment Page Stati…" at bounding box center [465, 346] width 864 height 402
click at [589, 245] on div "Page Views 16 (0.0% submitted)" at bounding box center [465, 231] width 770 height 33
click at [720, 62] on div at bounding box center [711, 59] width 21 height 19
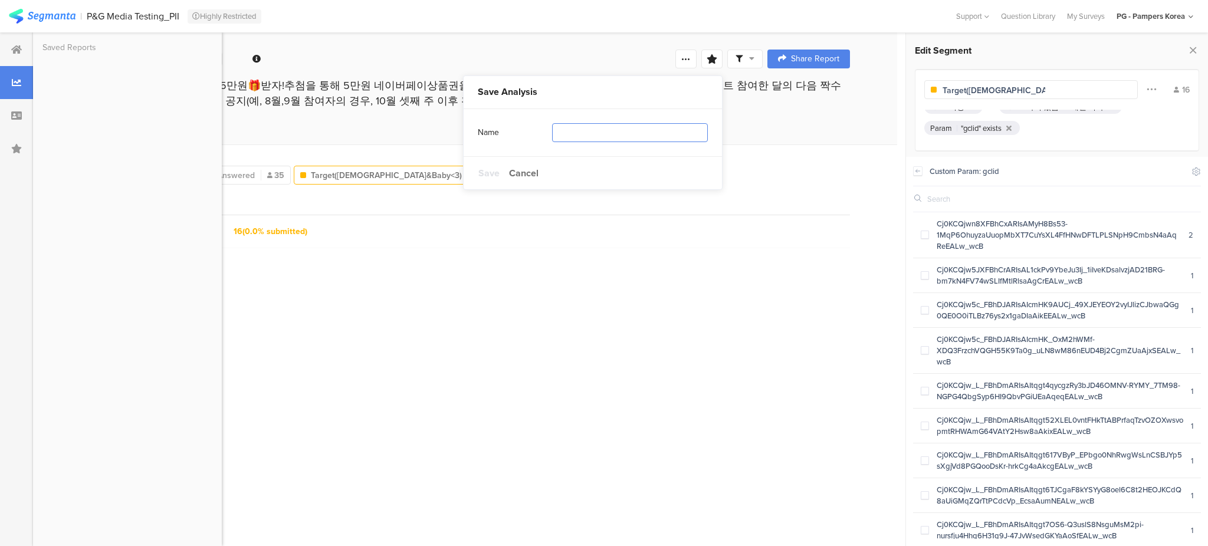
click at [555, 132] on input "text" at bounding box center [630, 132] width 156 height 19
type input "Reulst_OTA"
click at [487, 169] on span "Save" at bounding box center [488, 173] width 21 height 14
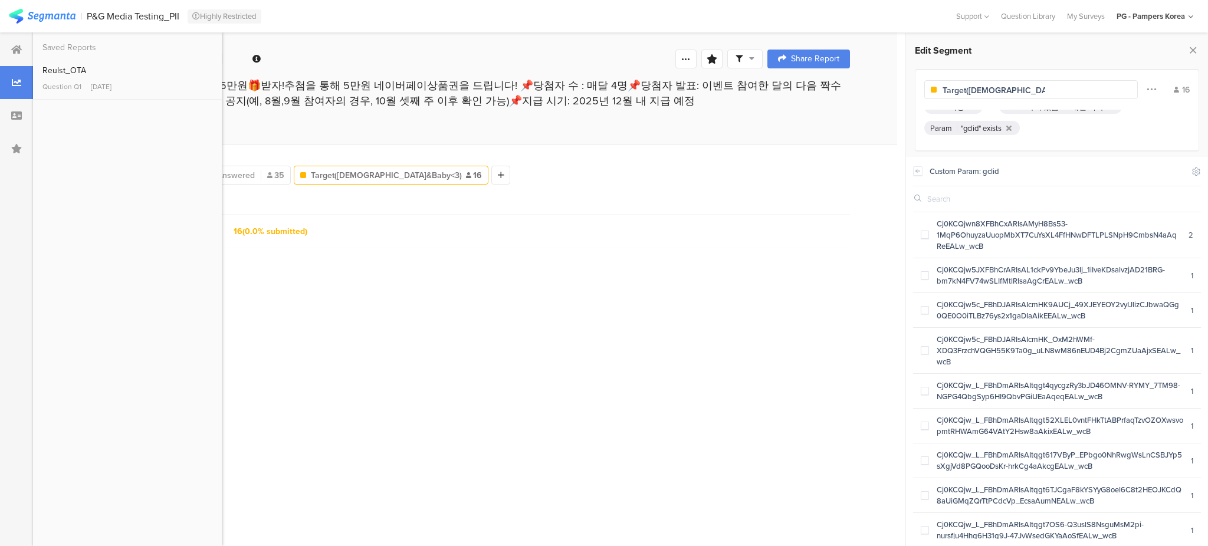
click at [576, 196] on div "All Respondents 154 Answered 35 Target(Female&Baby<3) 16 Add Segment Page Stati…" at bounding box center [465, 346] width 864 height 402
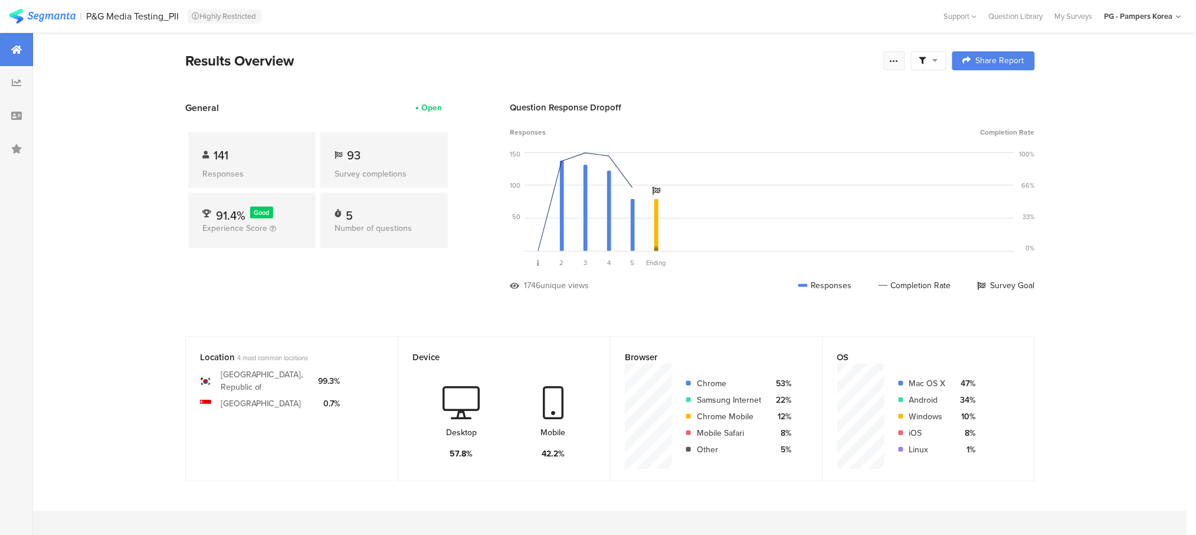
click at [899, 65] on div at bounding box center [894, 60] width 21 height 19
click at [804, 179] on div "Export Results" at bounding box center [816, 180] width 189 height 12
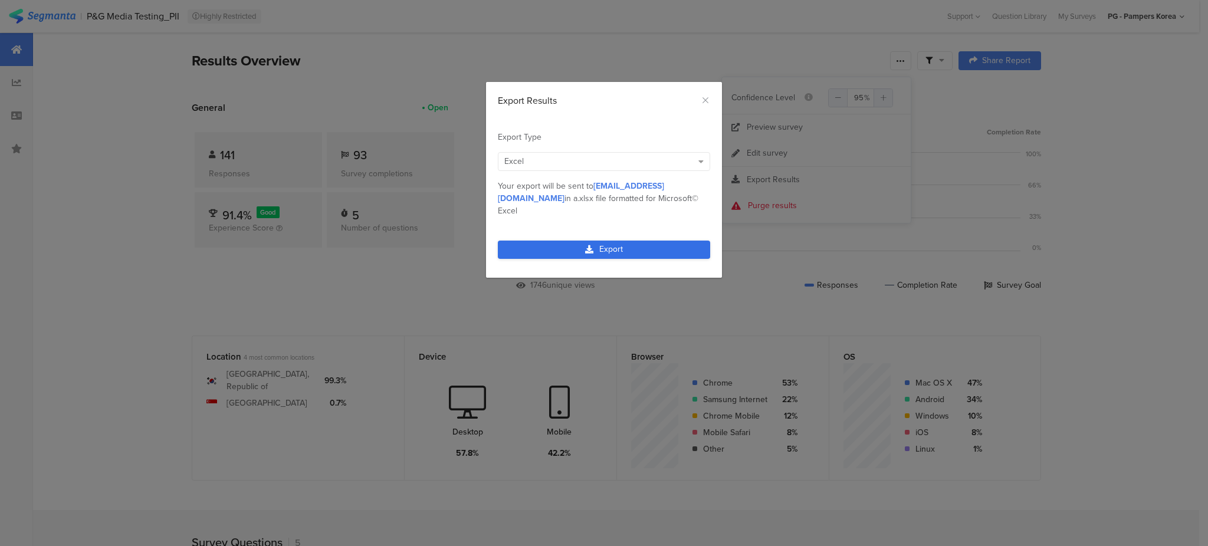
click at [683, 242] on link "Export" at bounding box center [604, 250] width 212 height 18
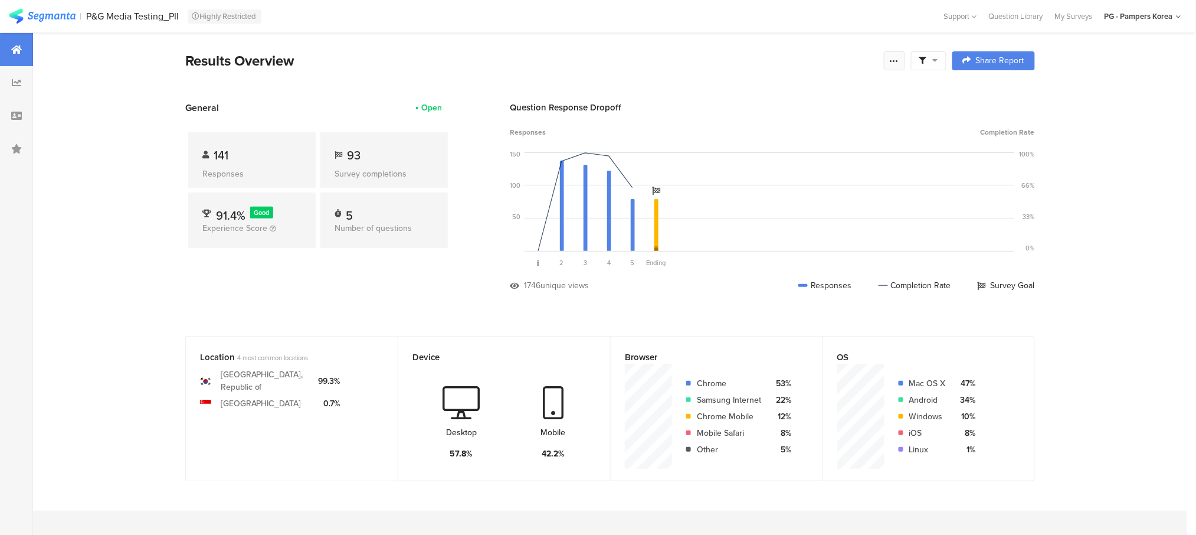
click at [893, 61] on div at bounding box center [894, 60] width 21 height 19
click at [72, 20] on img at bounding box center [42, 16] width 67 height 15
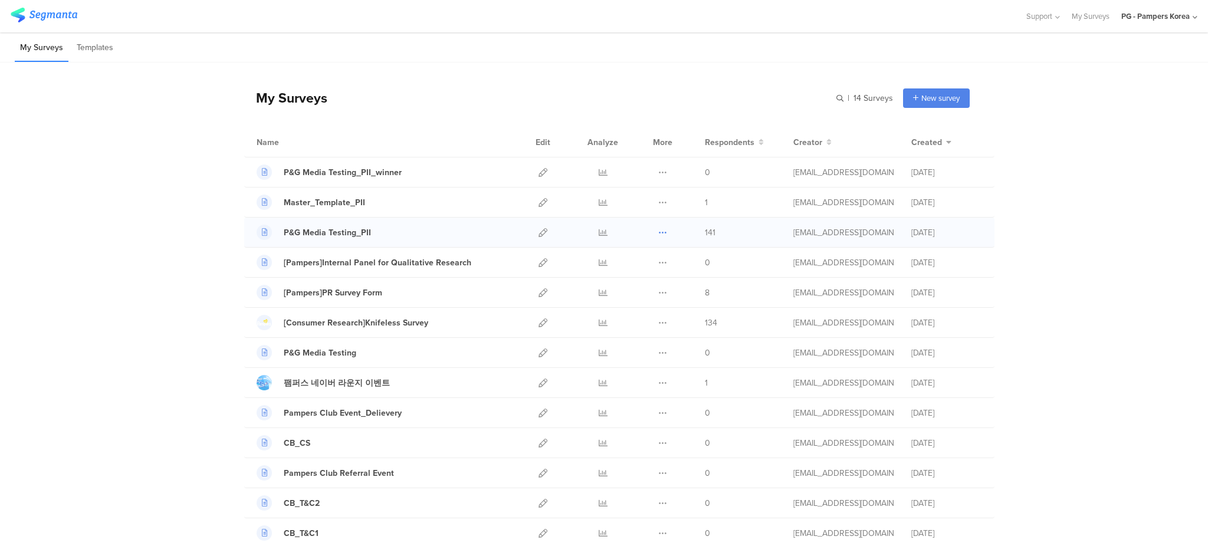
click at [661, 235] on icon at bounding box center [662, 232] width 9 height 9
click at [539, 232] on icon at bounding box center [543, 232] width 9 height 9
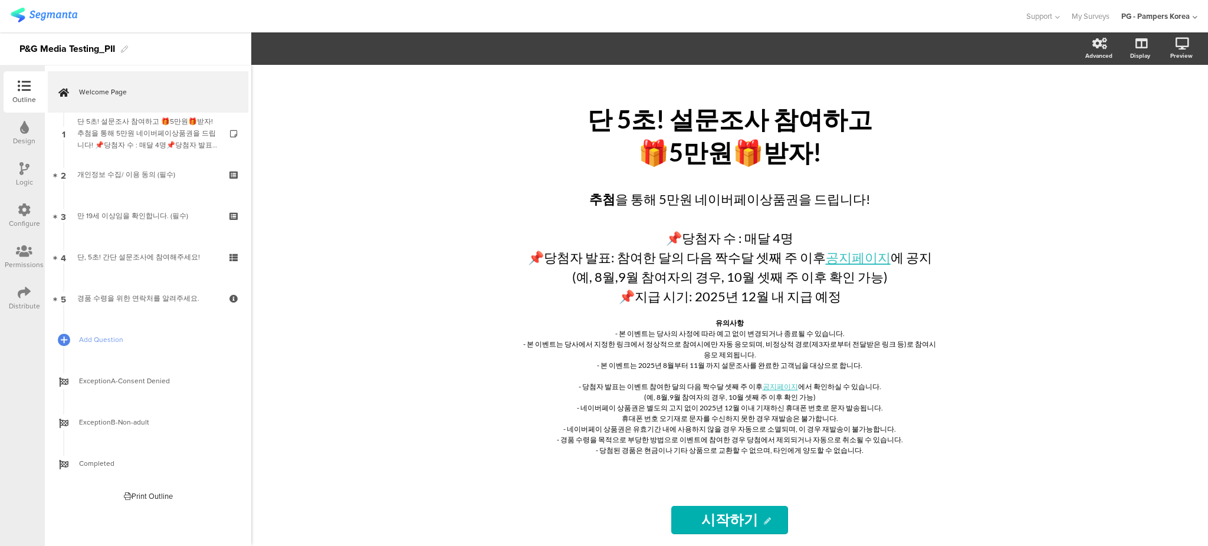
click at [27, 253] on icon at bounding box center [24, 251] width 17 height 13
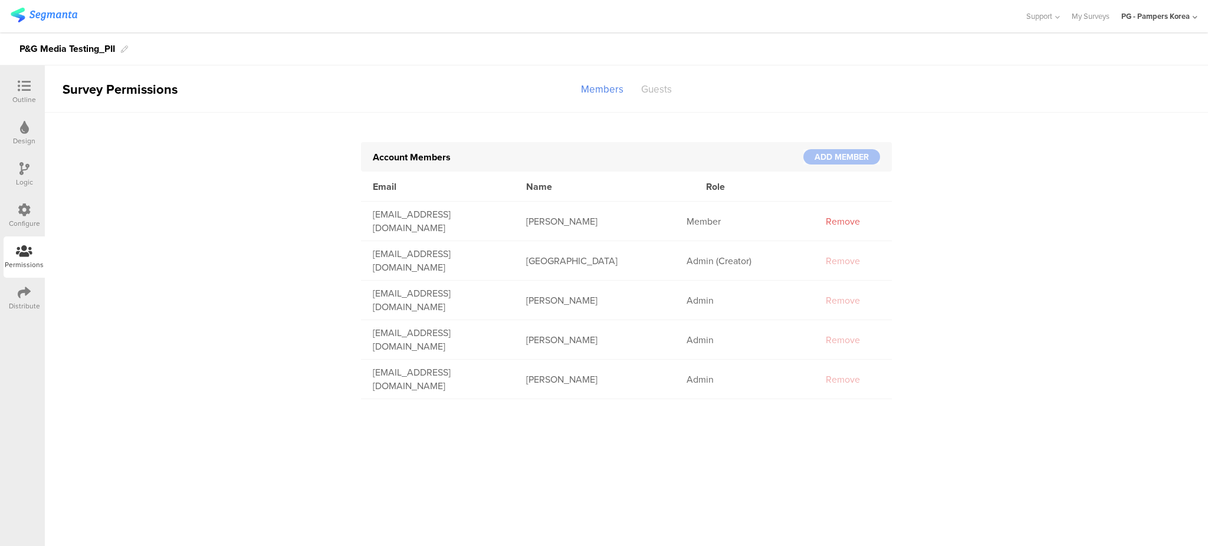
click at [655, 89] on div "Guests" at bounding box center [656, 89] width 48 height 21
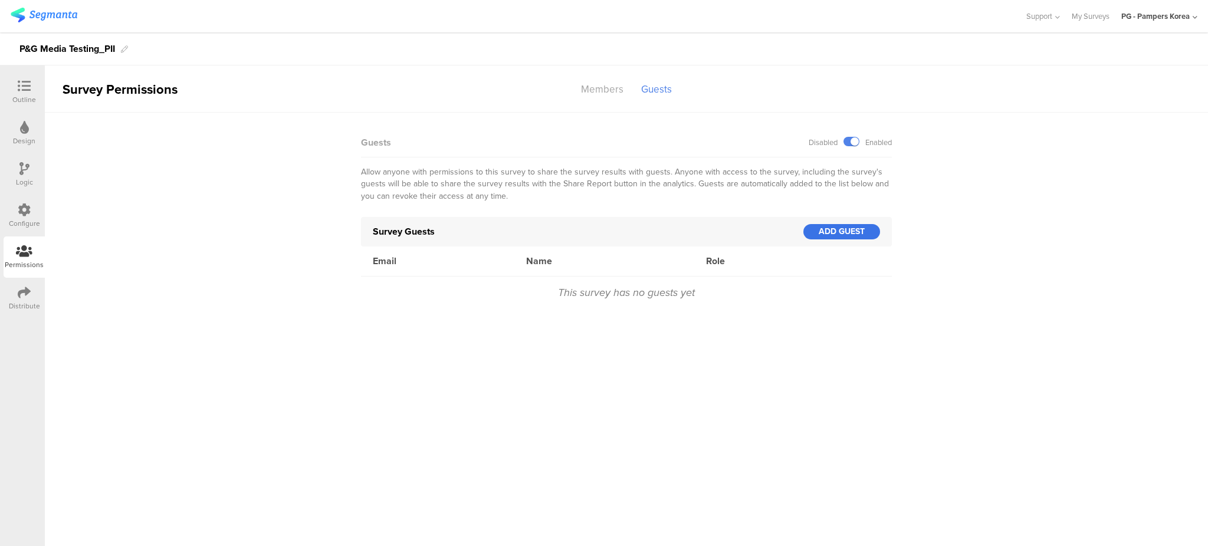
click at [864, 233] on div "ADD GUEST" at bounding box center [842, 231] width 77 height 15
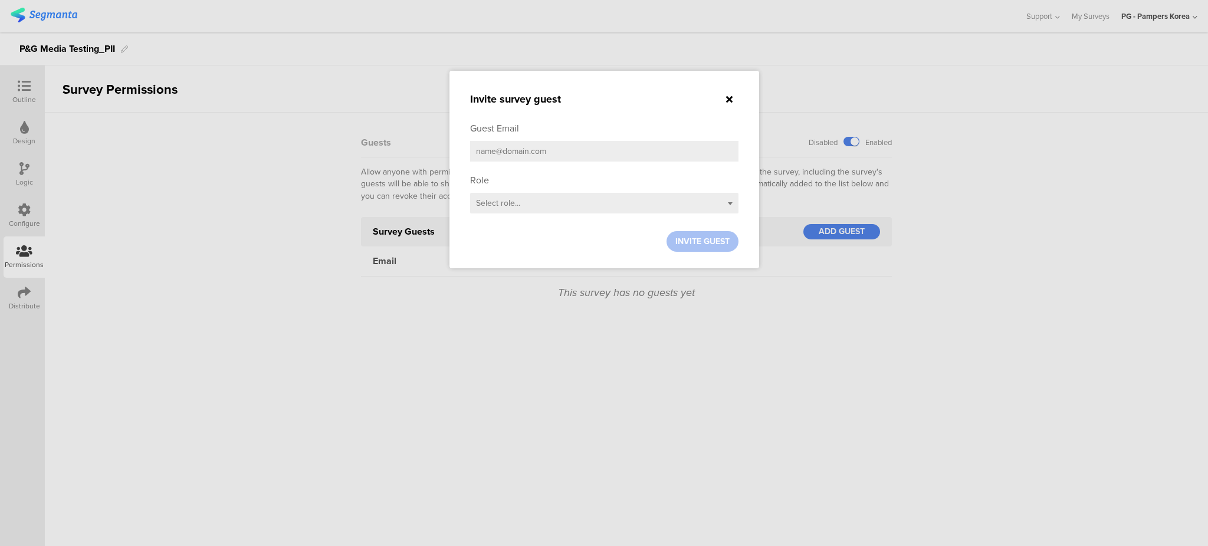
click at [580, 153] on input "email" at bounding box center [604, 151] width 268 height 21
type input "o"
click at [507, 150] on input "in" at bounding box center [604, 151] width 268 height 21
paste input "Joung, Inyoung <joung.i@pg.com>"
click at [534, 156] on input "Joung, Inyoung <joung.i@pg.com>" at bounding box center [604, 151] width 268 height 21
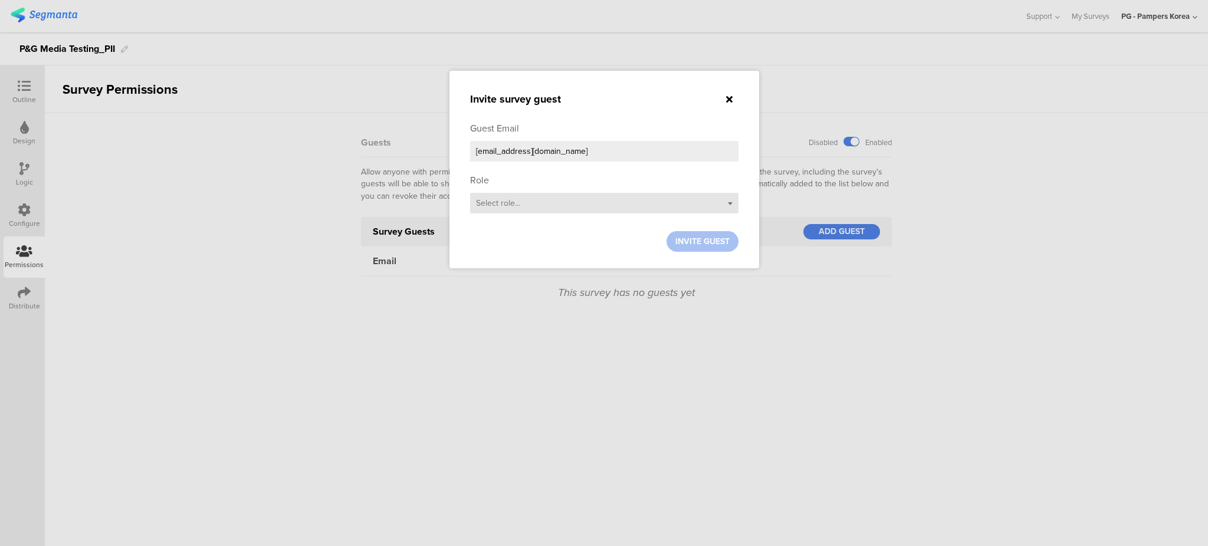
type input "joung.i@pg.com"
click at [542, 201] on div "Select role..." at bounding box center [604, 203] width 268 height 21
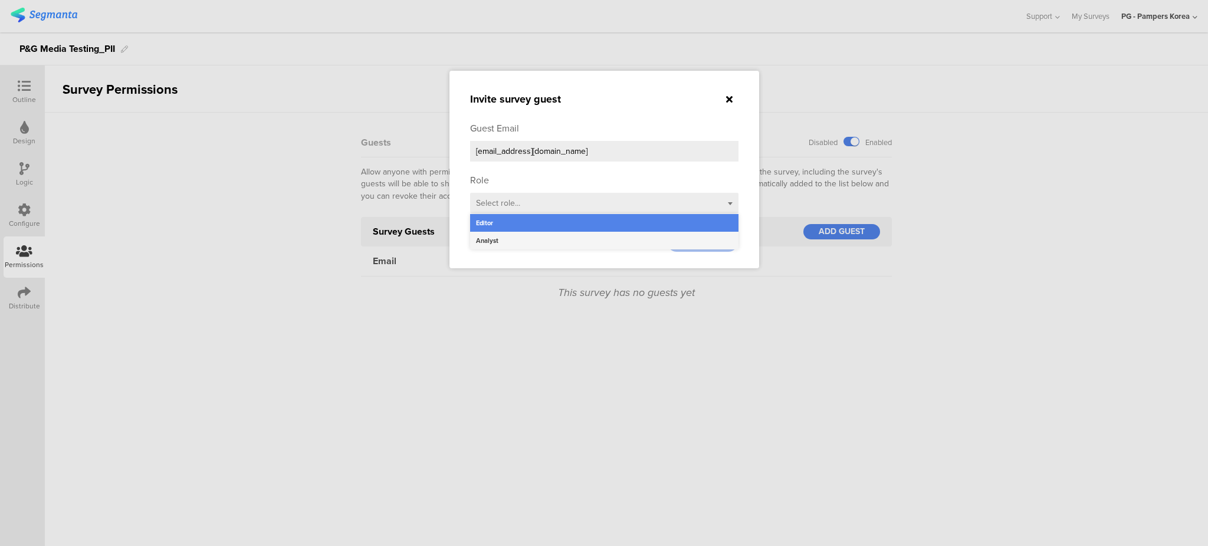
click at [515, 242] on div "Analyst" at bounding box center [604, 241] width 268 height 18
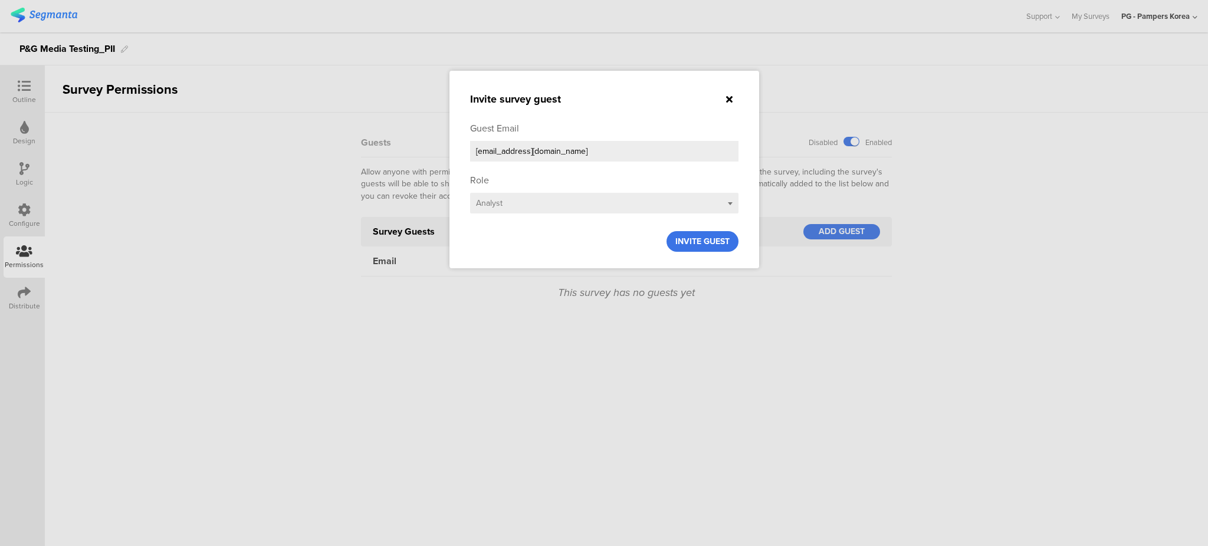
click at [701, 244] on span "INVITE GUEST" at bounding box center [703, 241] width 54 height 12
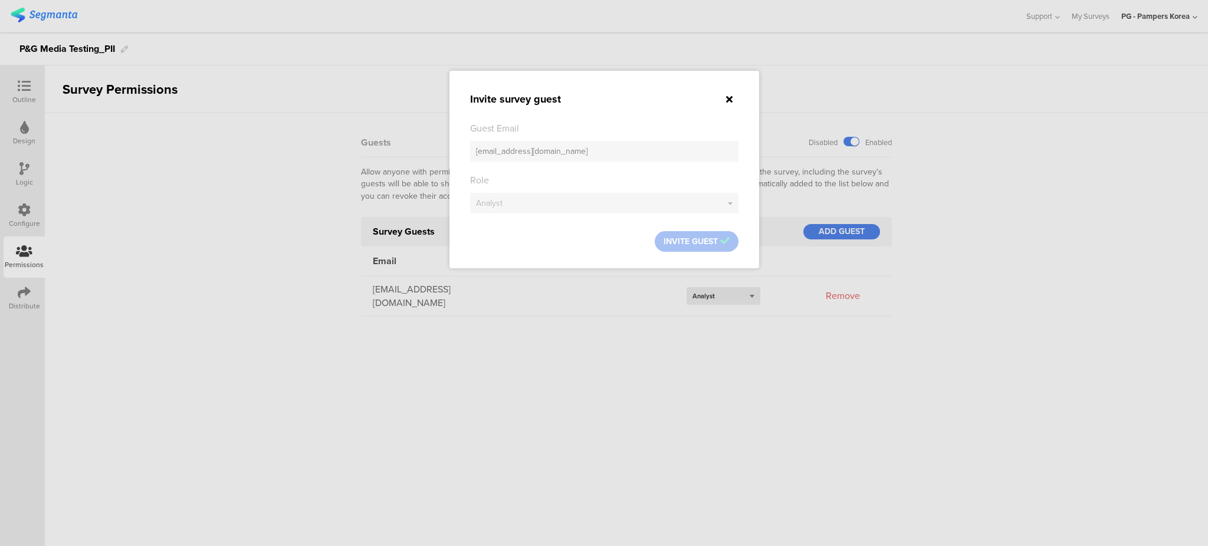
click at [729, 98] on icon at bounding box center [729, 98] width 6 height 9
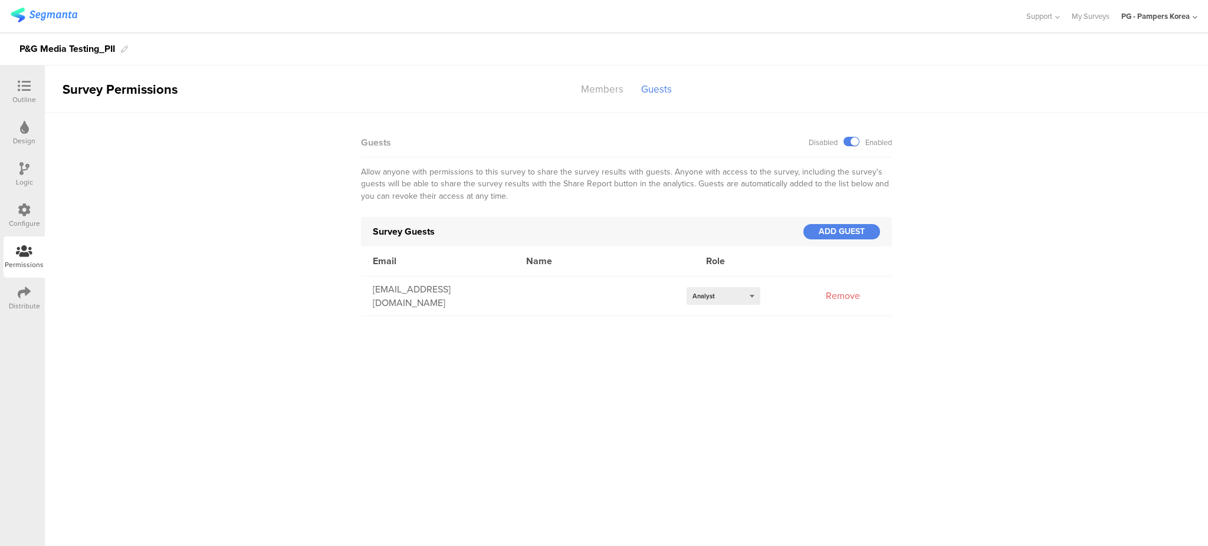
click at [21, 175] on icon at bounding box center [24, 168] width 10 height 13
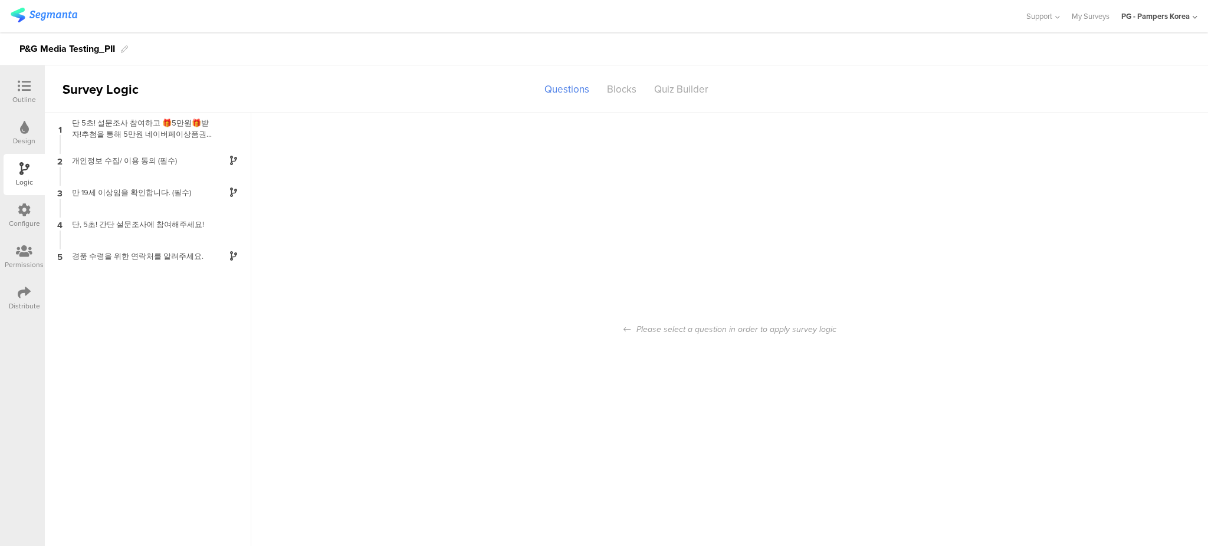
click at [24, 132] on icon at bounding box center [24, 127] width 9 height 13
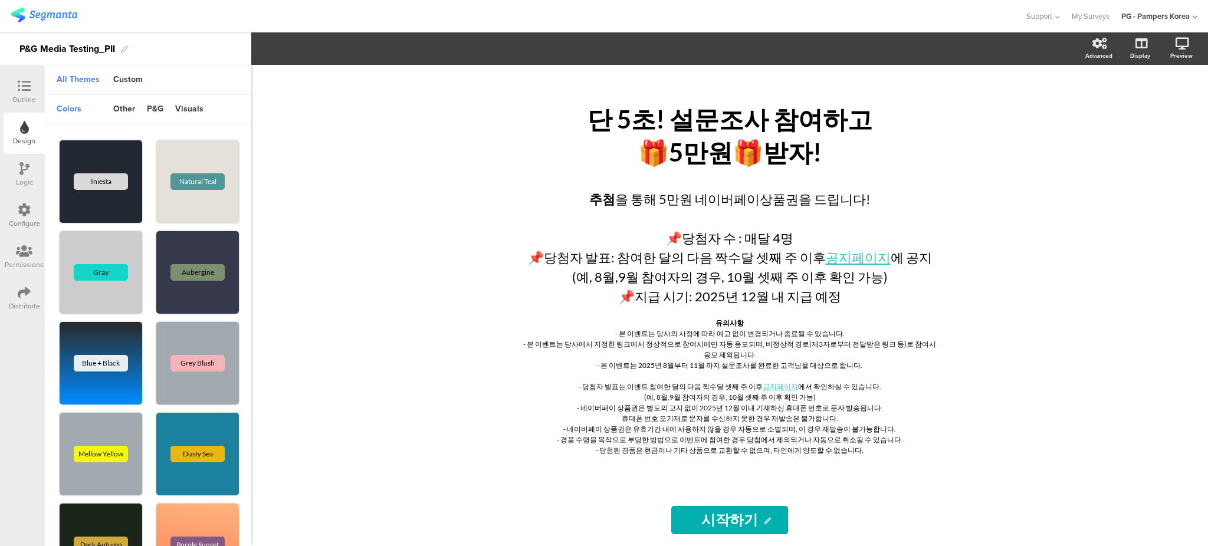
click at [28, 12] on img at bounding box center [44, 15] width 67 height 15
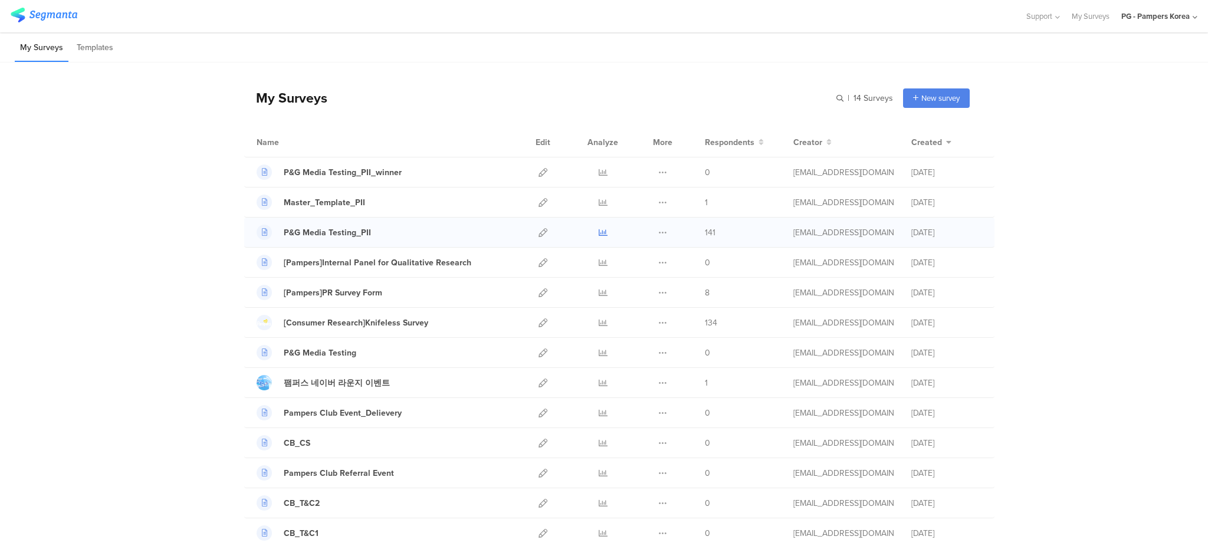
click at [599, 231] on icon at bounding box center [603, 232] width 9 height 9
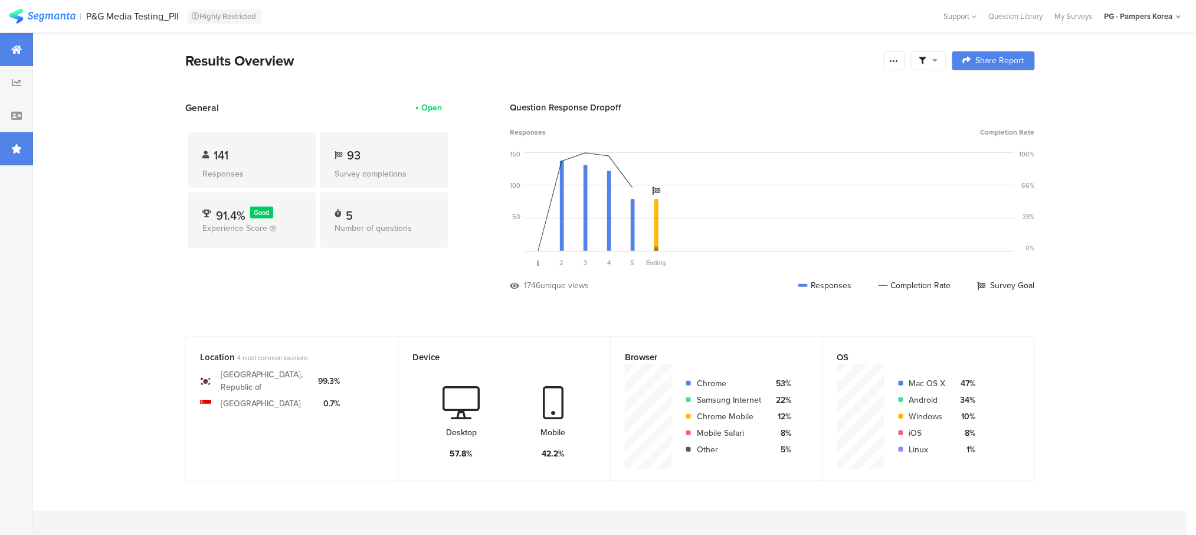
click at [24, 159] on div at bounding box center [16, 148] width 33 height 33
click at [136, 86] on div "Question Q1 [DATE]" at bounding box center [127, 86] width 170 height 11
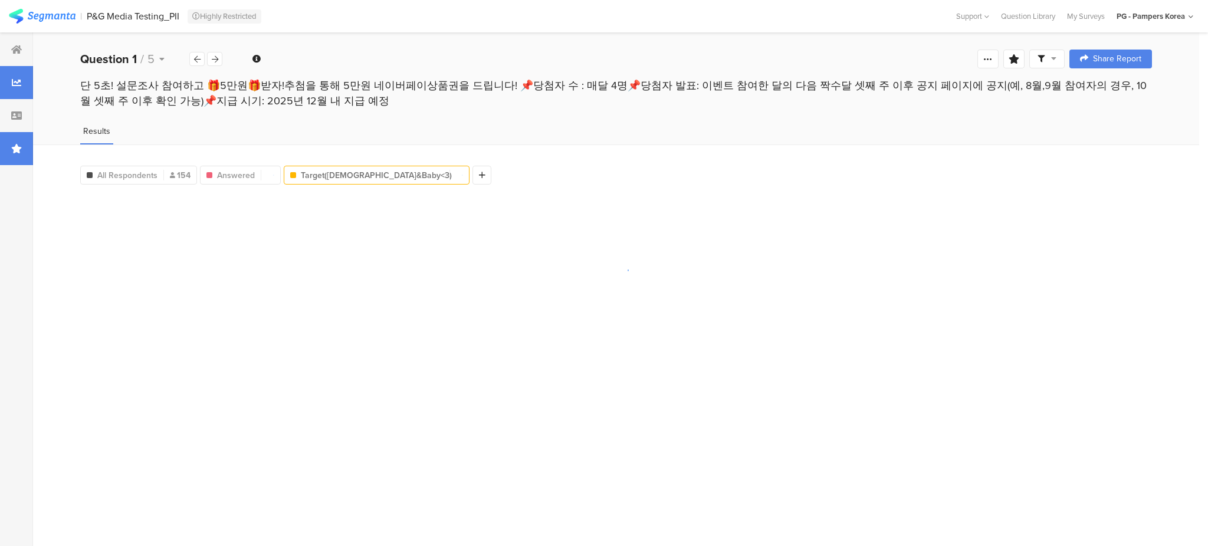
click at [6, 141] on div at bounding box center [16, 148] width 33 height 33
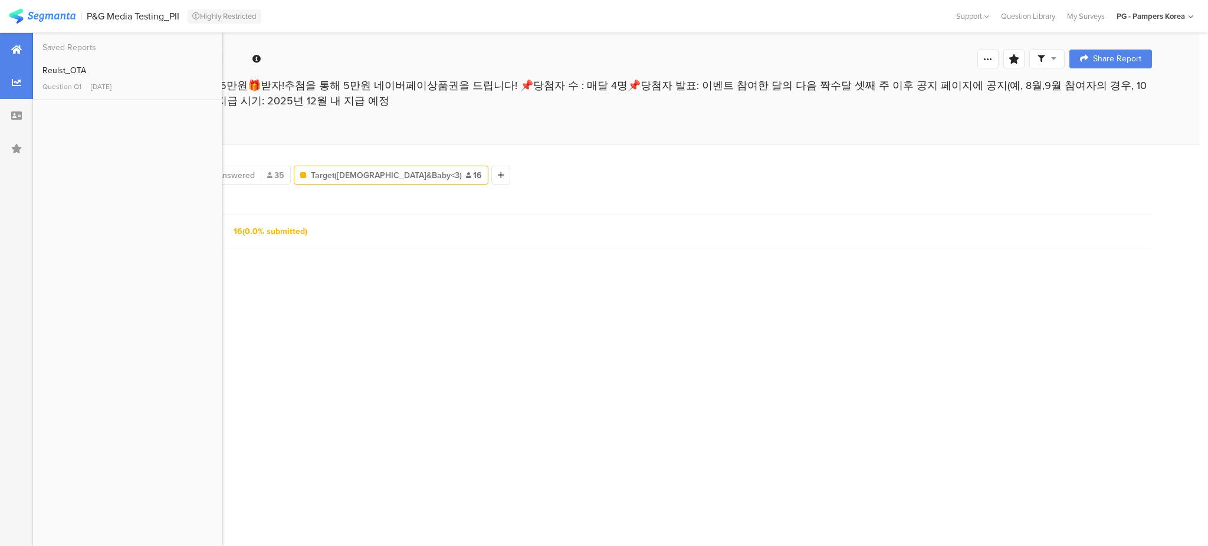
click at [0, 53] on div at bounding box center [16, 49] width 33 height 33
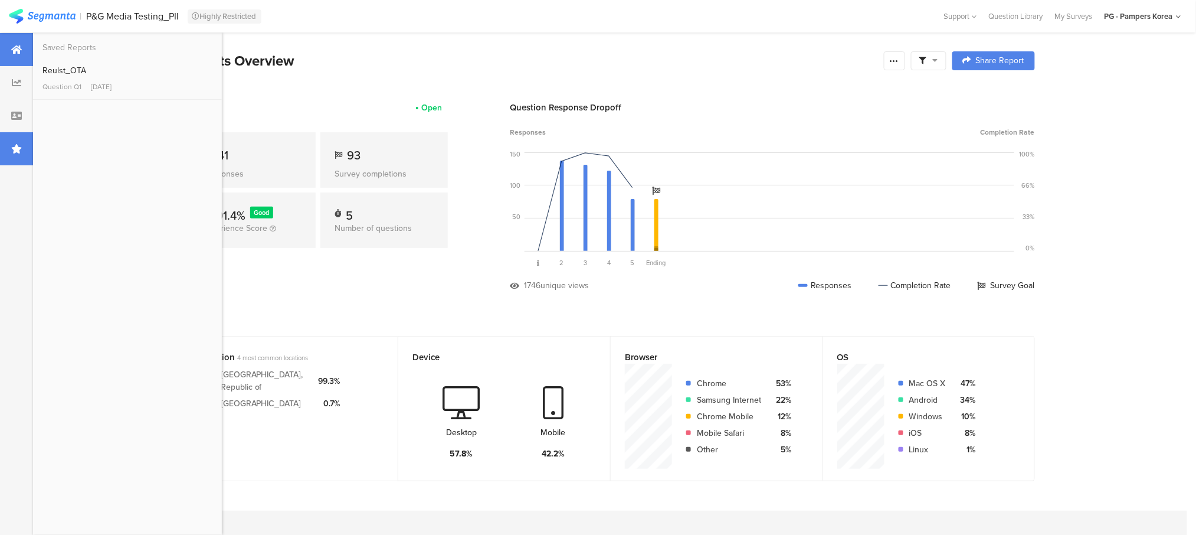
click at [20, 154] on div at bounding box center [16, 148] width 33 height 33
click at [97, 71] on div "Reulst_OTA" at bounding box center [127, 70] width 170 height 12
